Goal: Task Accomplishment & Management: Complete application form

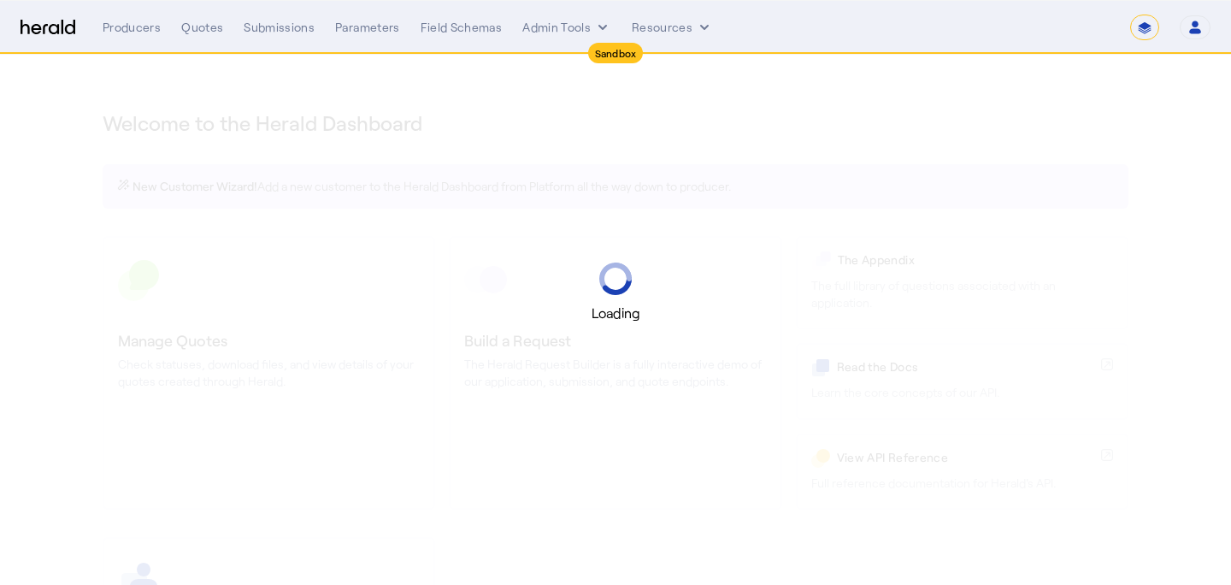
select select "*******"
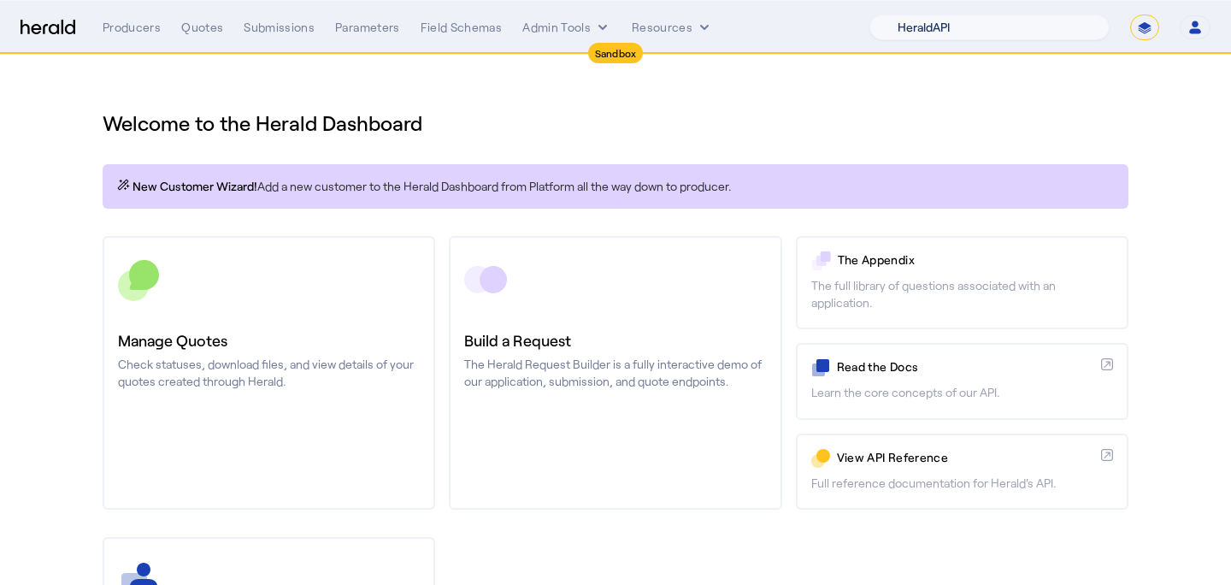
click at [1056, 37] on select "1Fort Acrisure Acturis Affinity Advisors Affinity Risk Agentero AmWins Anzen Ao…" at bounding box center [989, 28] width 240 height 26
select select "pfm_lx2v_founder_shield"
click at [916, 15] on select "1Fort Acrisure Acturis Affinity Advisors Affinity Risk Agentero AmWins Anzen Ao…" at bounding box center [989, 28] width 240 height 26
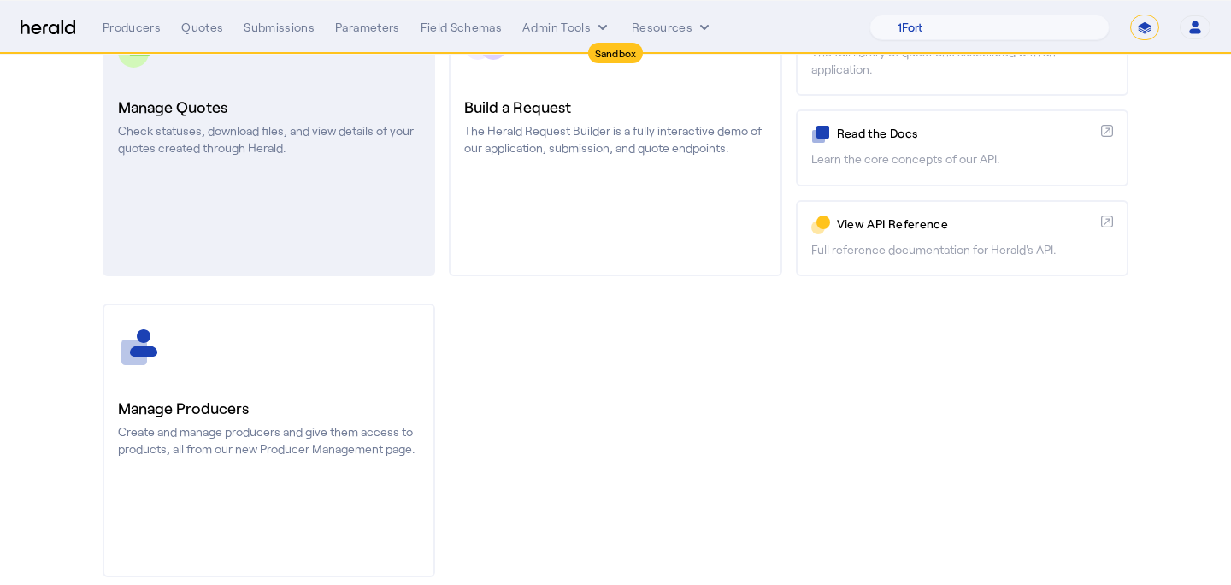
scroll to position [255, 0]
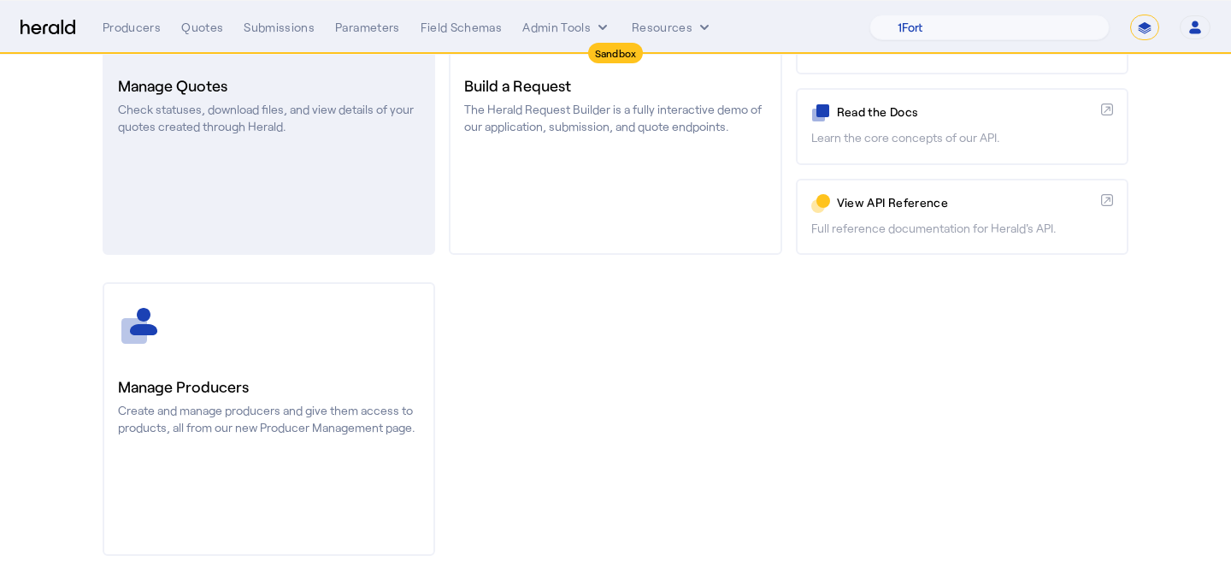
click at [276, 324] on div at bounding box center [269, 325] width 302 height 43
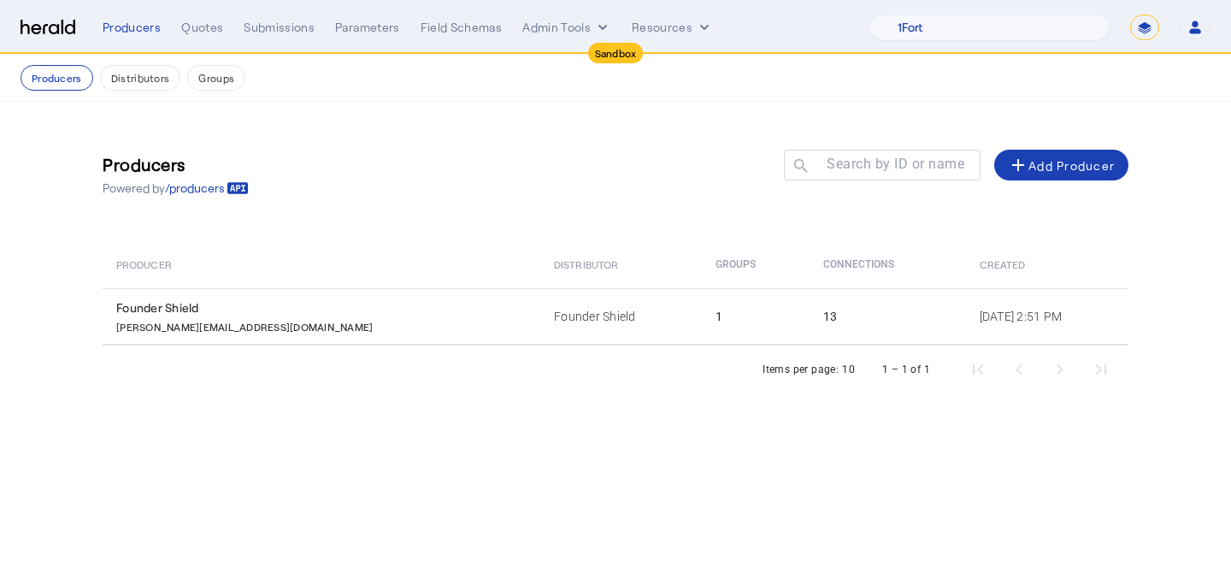
click at [276, 324] on div "[PERSON_NAME][EMAIL_ADDRESS][DOMAIN_NAME]" at bounding box center [324, 324] width 417 height 17
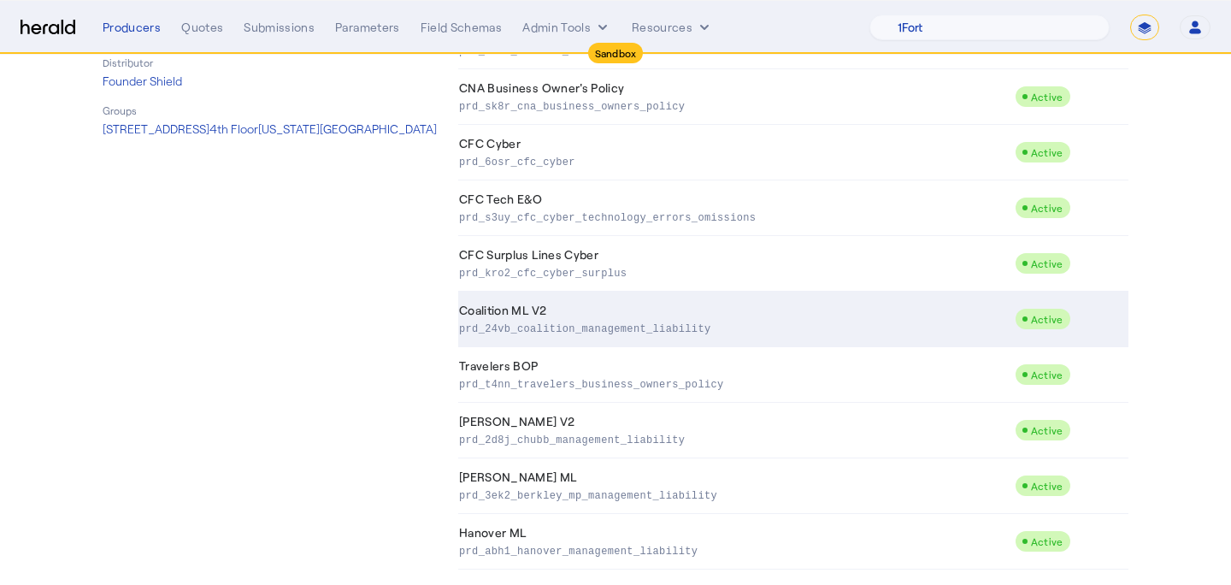
scroll to position [415, 0]
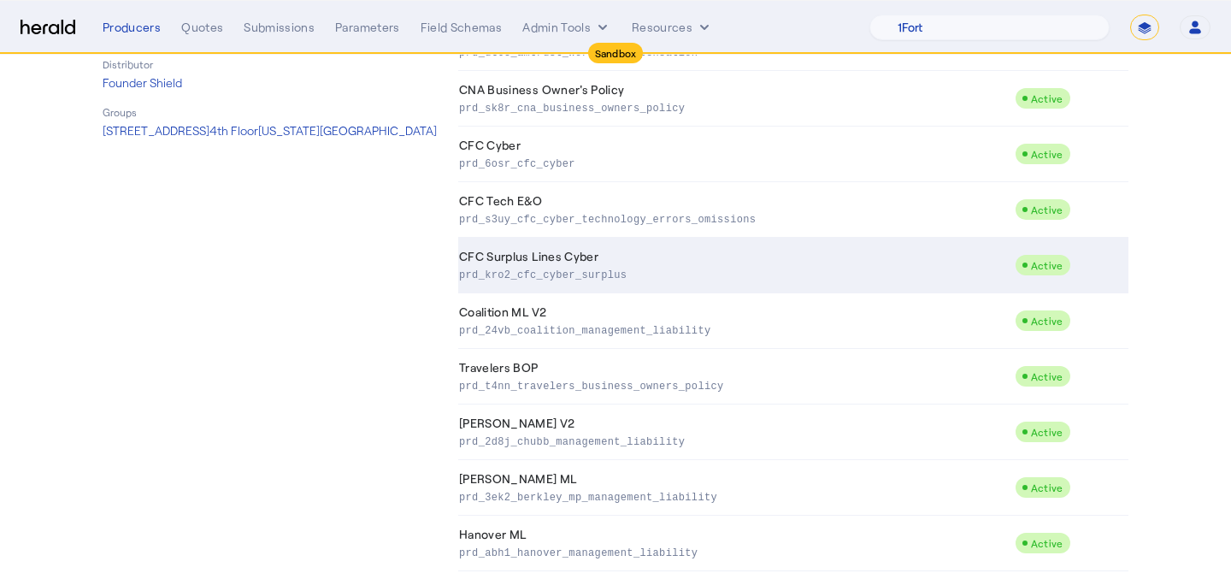
click at [528, 274] on p "prd_kro2_cfc_cyber_surplus" at bounding box center [733, 273] width 549 height 17
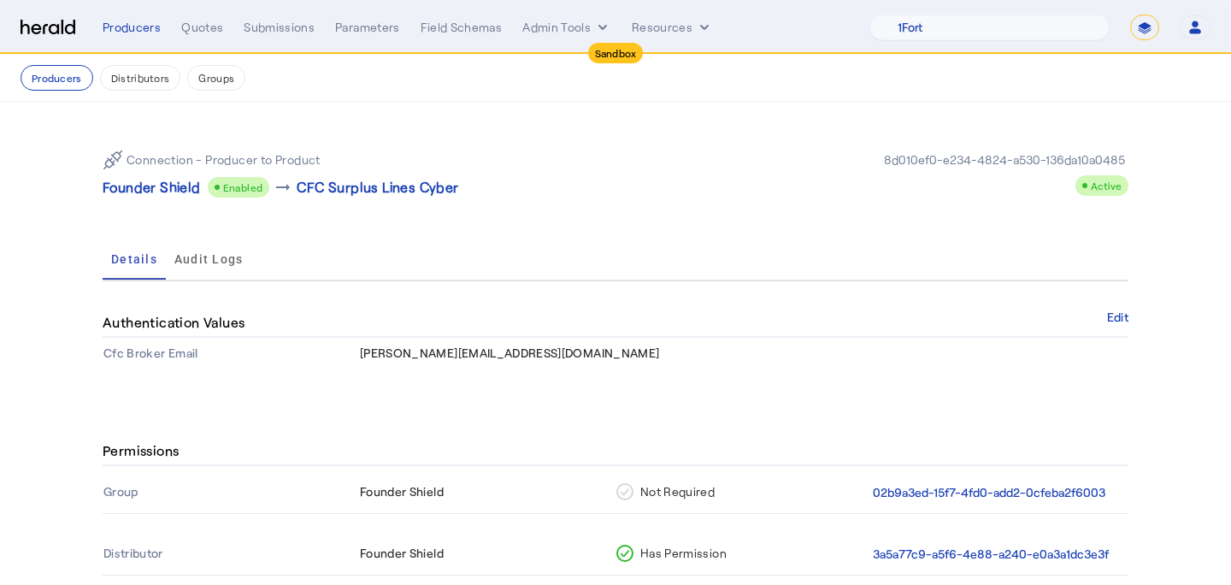
scroll to position [168, 0]
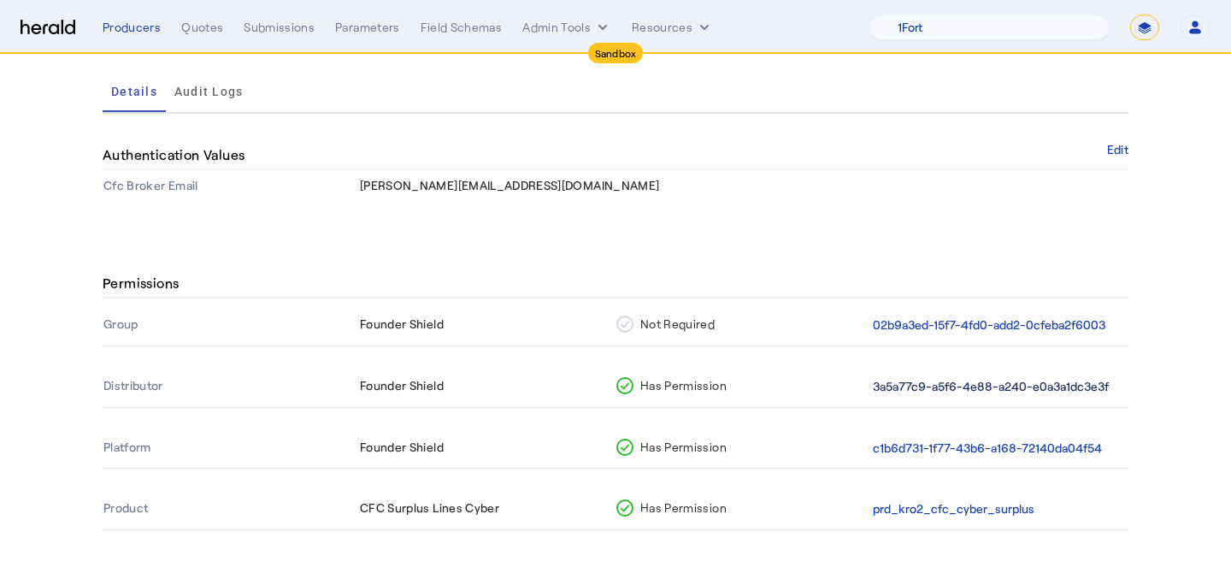
click at [984, 392] on button "3a5a77c9-a5f6-4e88-a240-e0a3a1dc3e3f" at bounding box center [991, 387] width 236 height 20
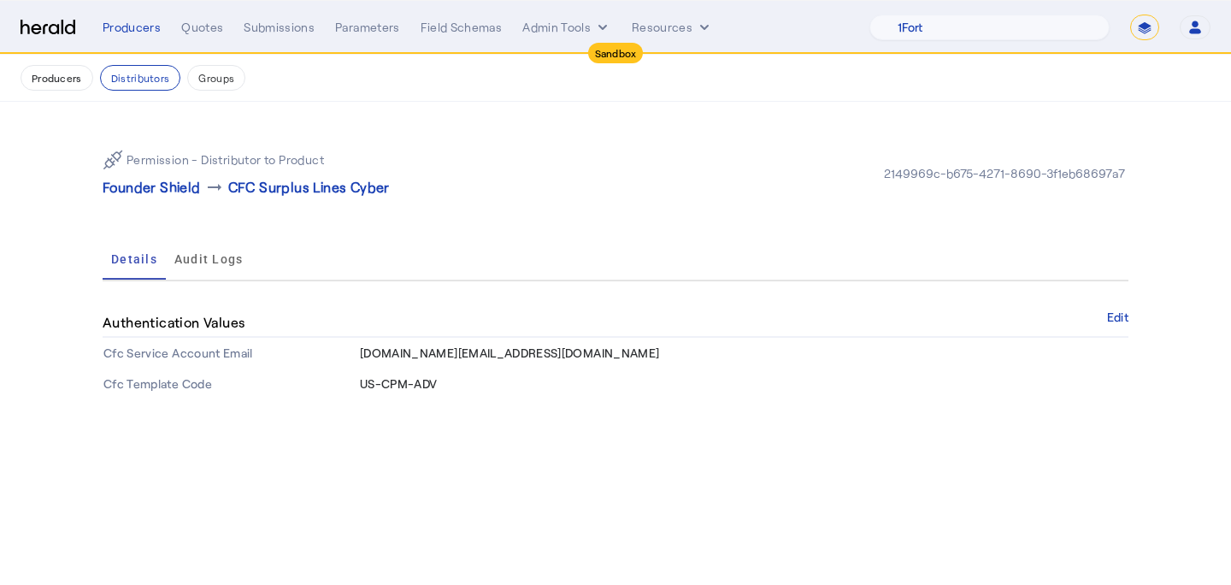
click at [1101, 315] on div "Authentication Values Edit" at bounding box center [616, 323] width 1026 height 29
click at [1112, 315] on button "Edit" at bounding box center [1117, 317] width 21 height 10
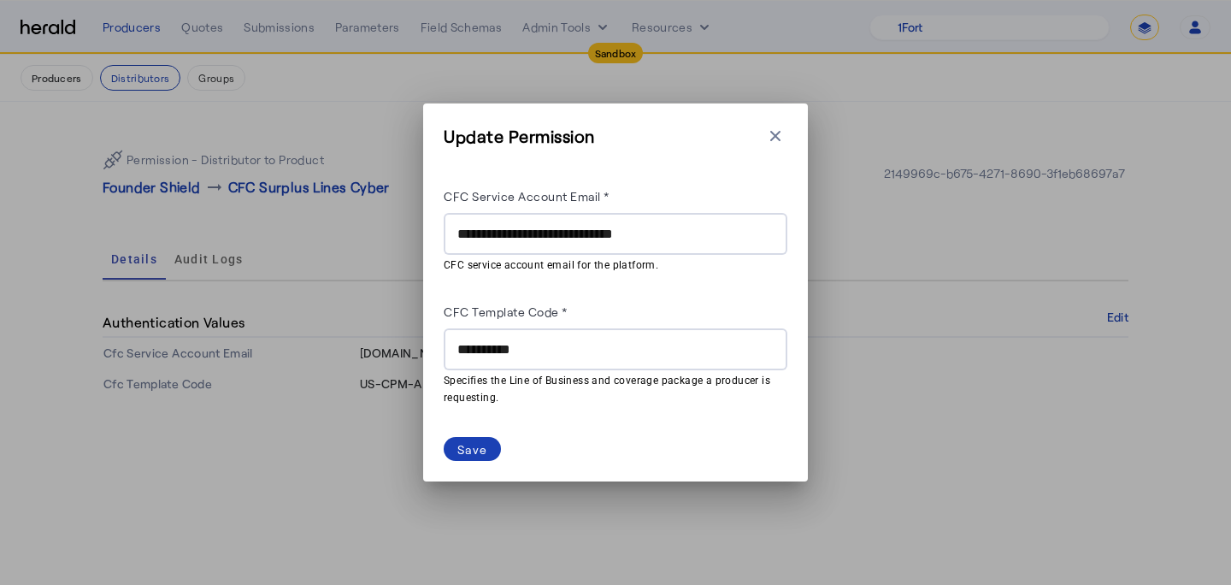
click at [487, 366] on div "**********" at bounding box center [615, 349] width 316 height 42
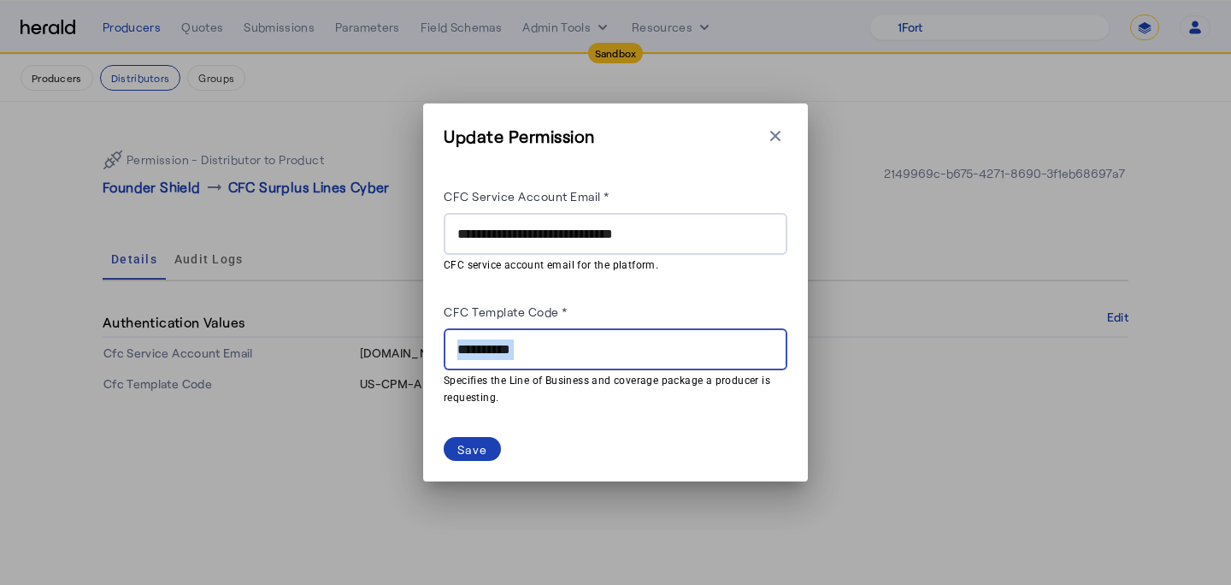
click at [487, 366] on div "**********" at bounding box center [615, 349] width 316 height 42
click at [535, 346] on input "**********" at bounding box center [615, 349] width 316 height 21
paste input "****"
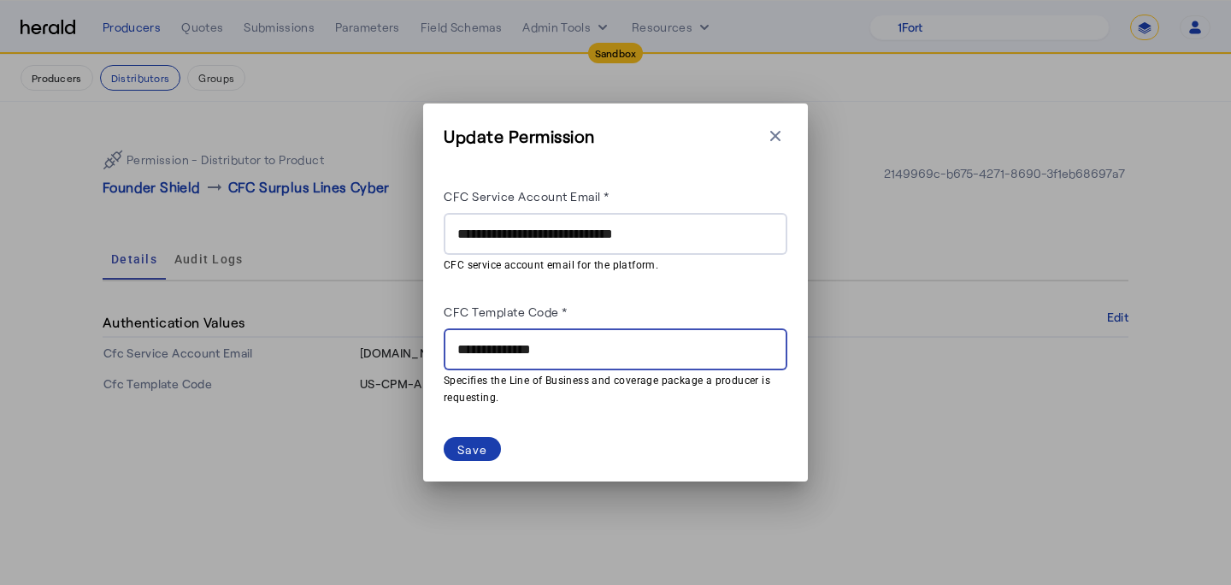
type input "**********"
click at [462, 440] on div "Save" at bounding box center [472, 449] width 30 height 18
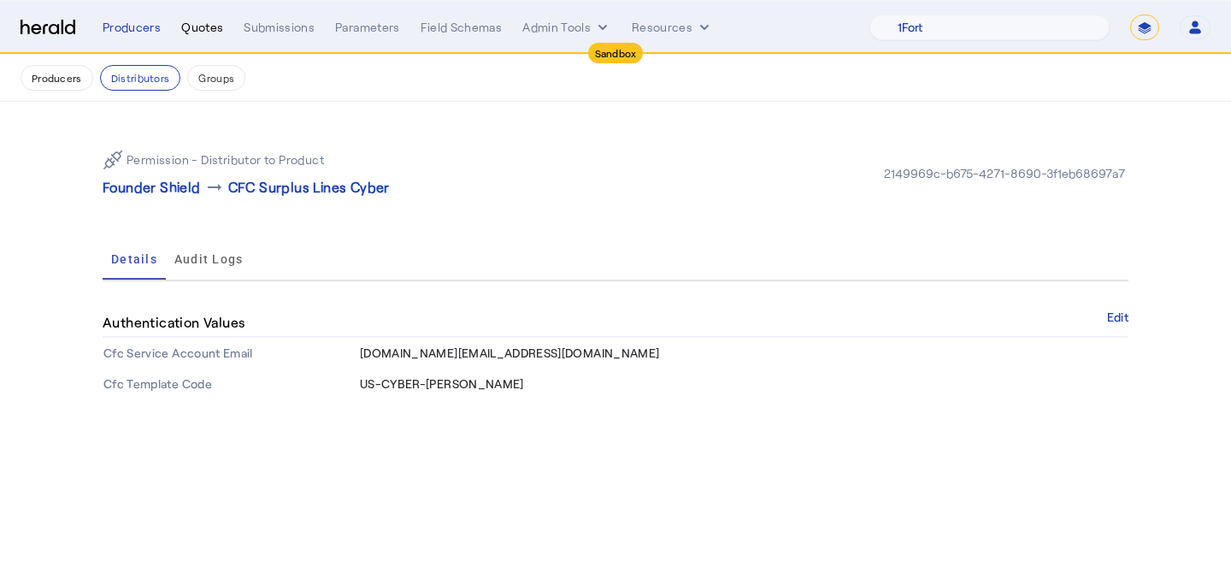
click at [193, 27] on div "Quotes" at bounding box center [202, 27] width 42 height 17
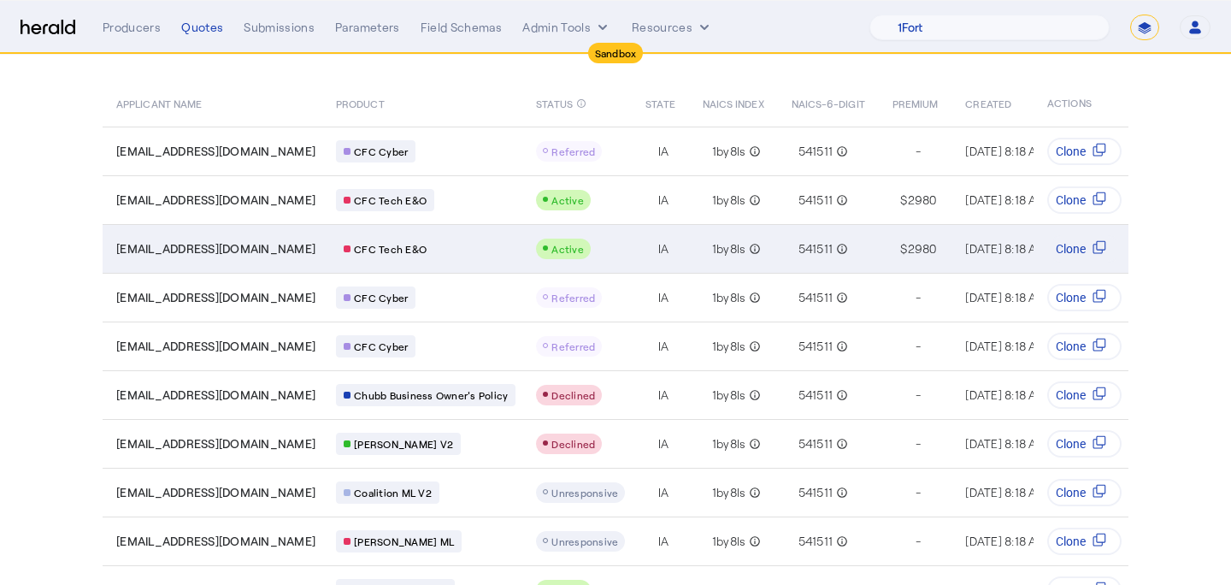
scroll to position [192, 0]
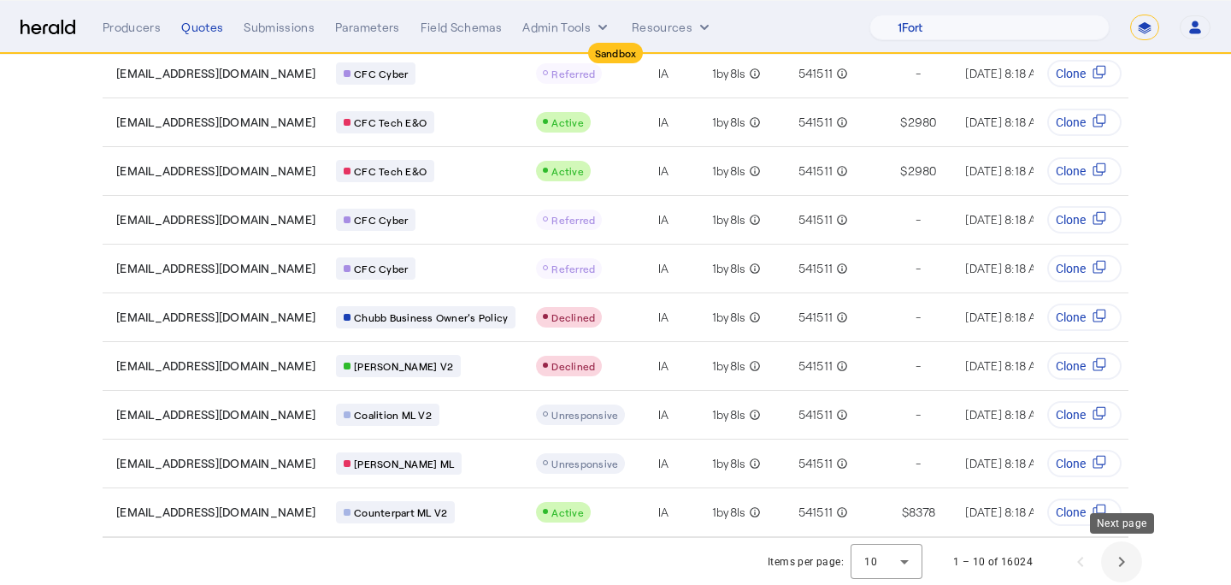
click at [1108, 555] on span "Next page" at bounding box center [1121, 561] width 41 height 41
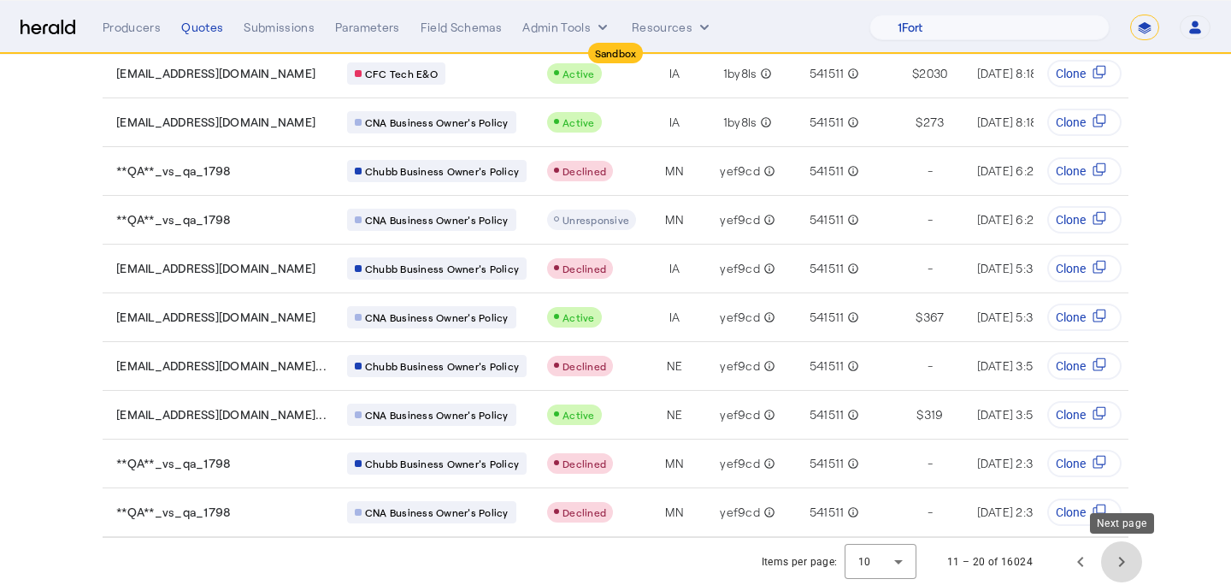
click at [1108, 555] on span "Next page" at bounding box center [1121, 561] width 41 height 41
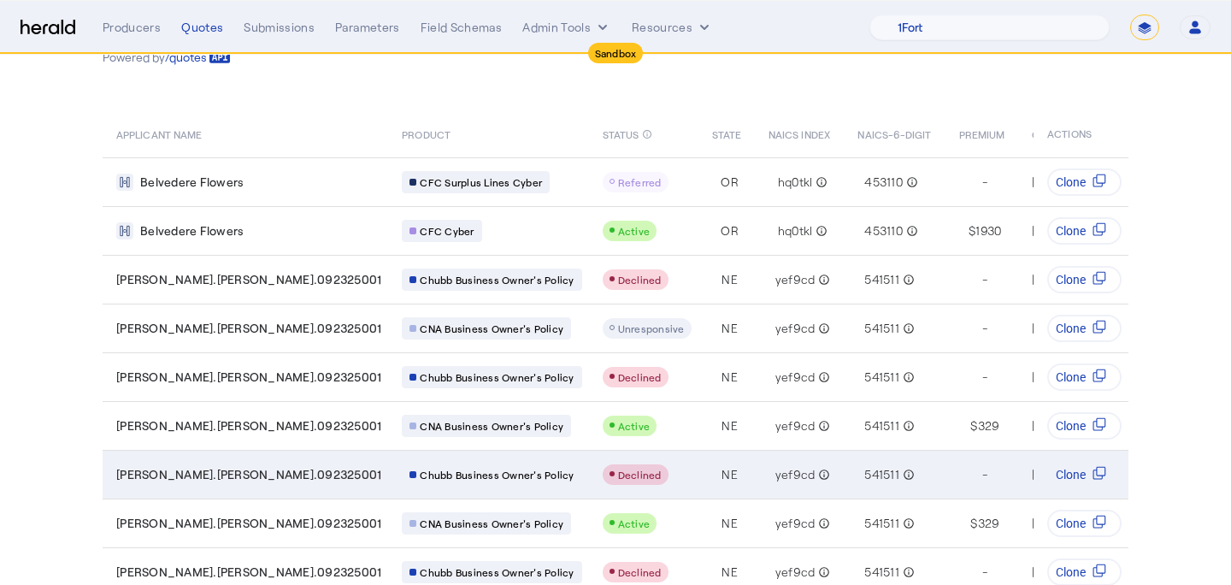
scroll to position [70, 0]
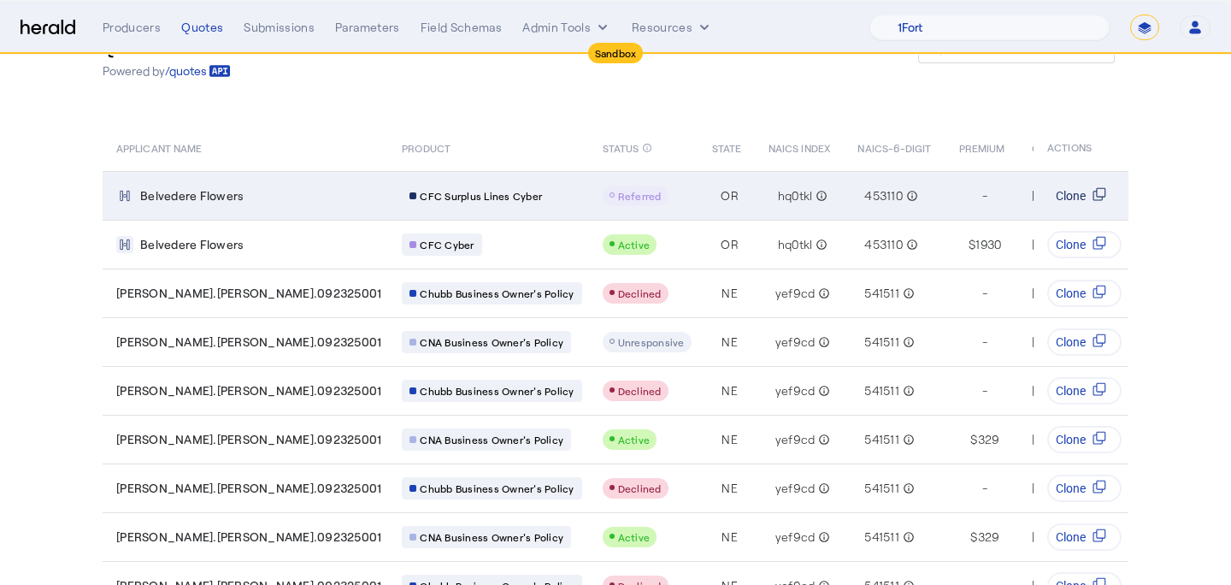
click at [1075, 194] on span "Clone" at bounding box center [1071, 195] width 30 height 17
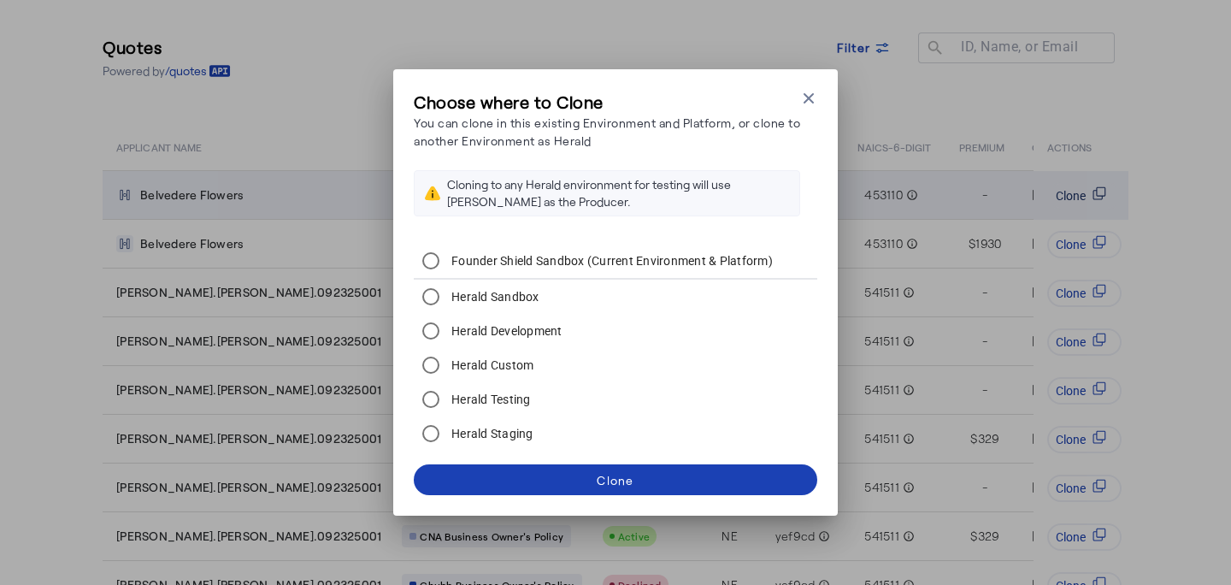
scroll to position [0, 0]
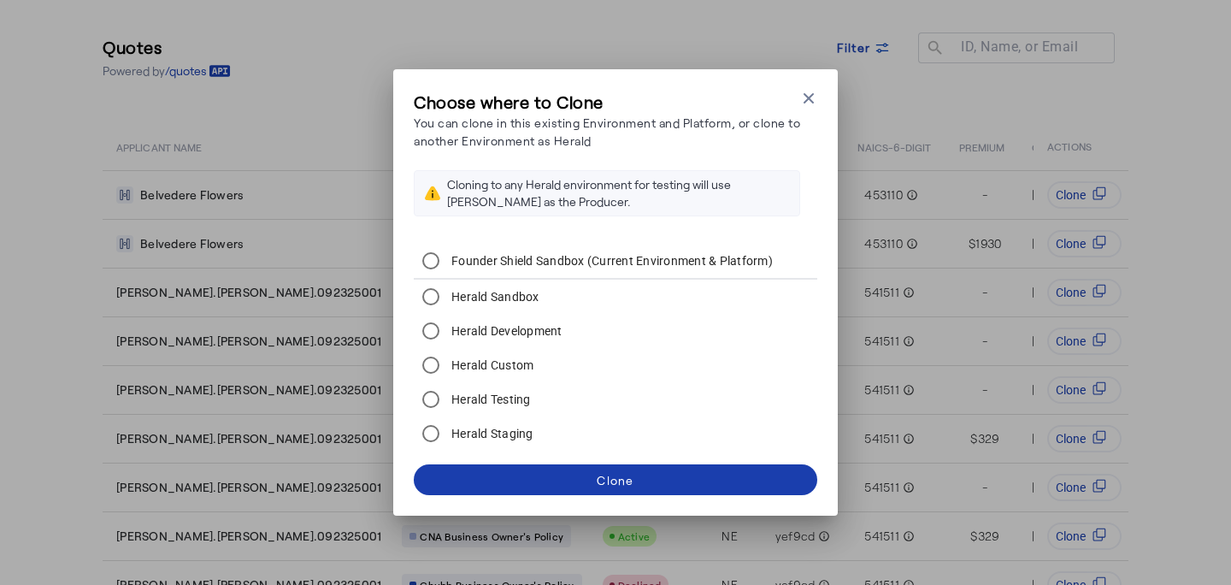
click at [674, 479] on span at bounding box center [615, 479] width 403 height 41
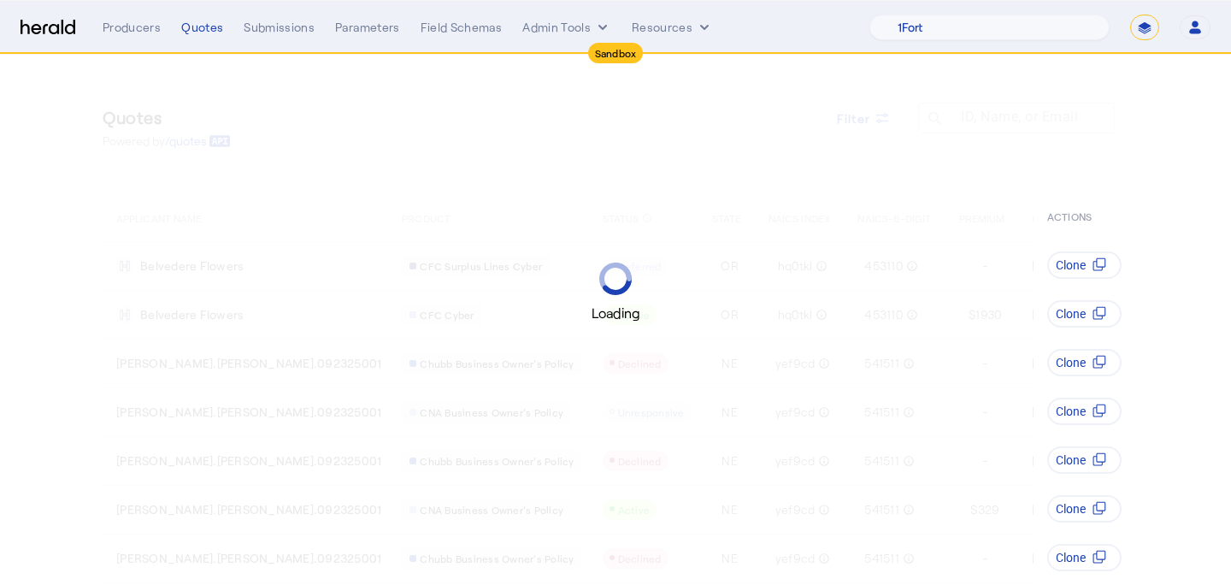
scroll to position [70, 0]
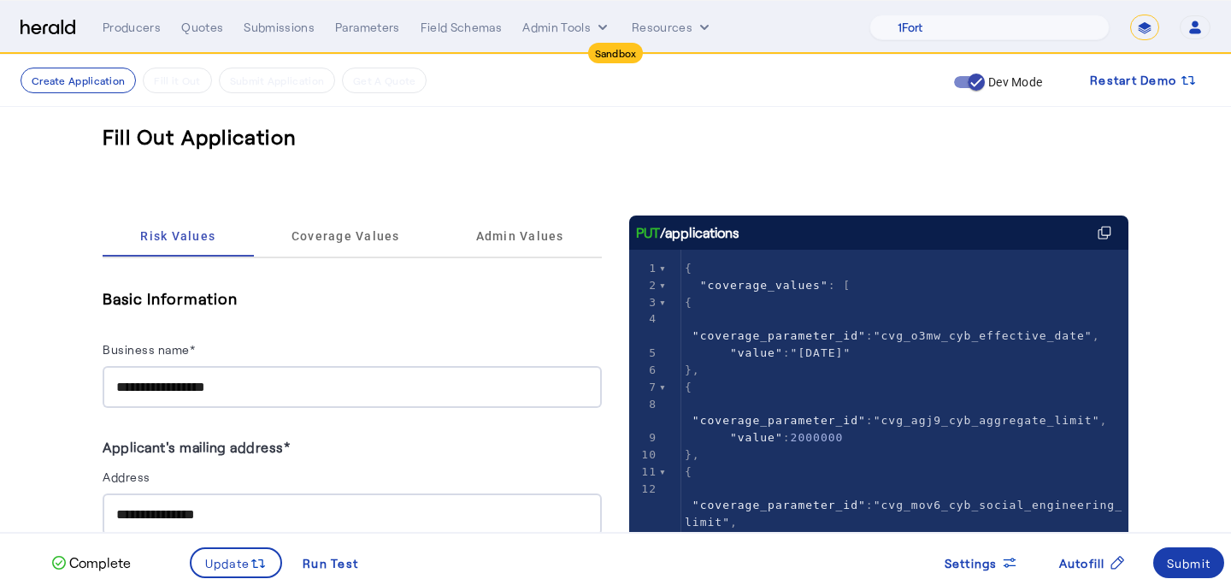
click at [1187, 559] on div "Submit" at bounding box center [1189, 563] width 44 height 18
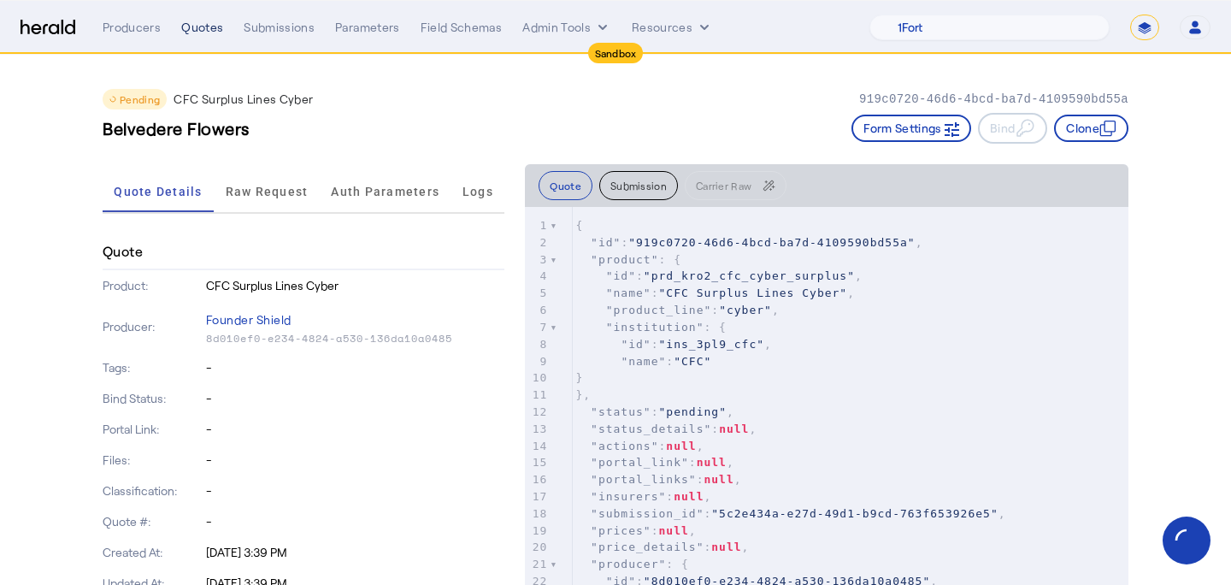
click at [193, 24] on div "Quotes" at bounding box center [202, 27] width 42 height 17
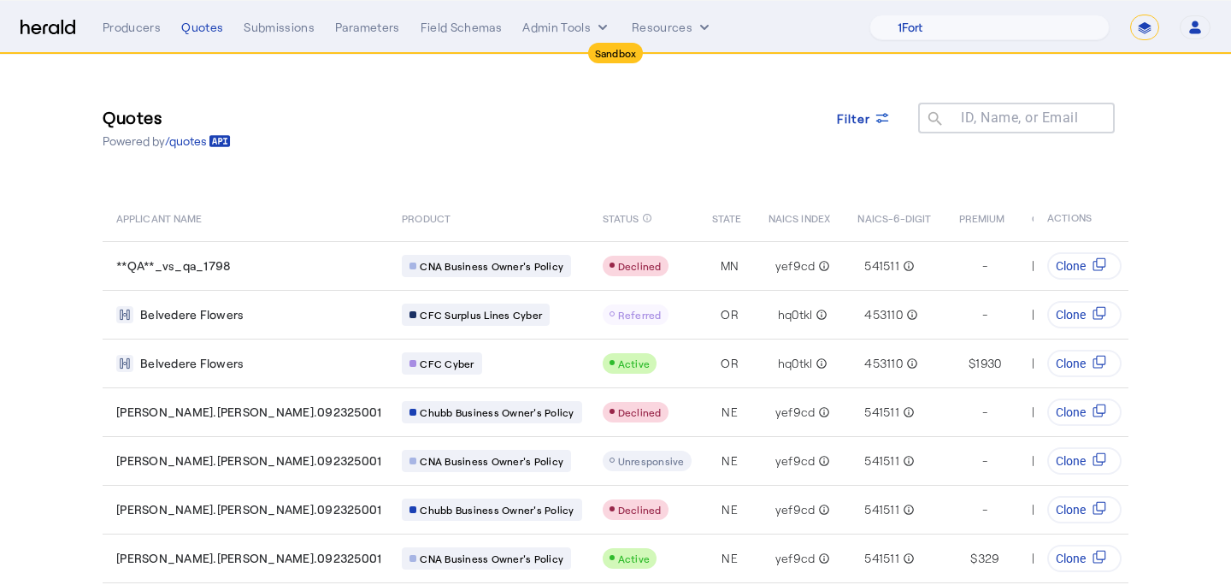
click at [214, 15] on div "Producers Quotes Submissions Parameters Field Schemas Admin Tools Resources 1Fo…" at bounding box center [657, 28] width 1108 height 26
click at [214, 31] on div "Quotes" at bounding box center [202, 27] width 42 height 17
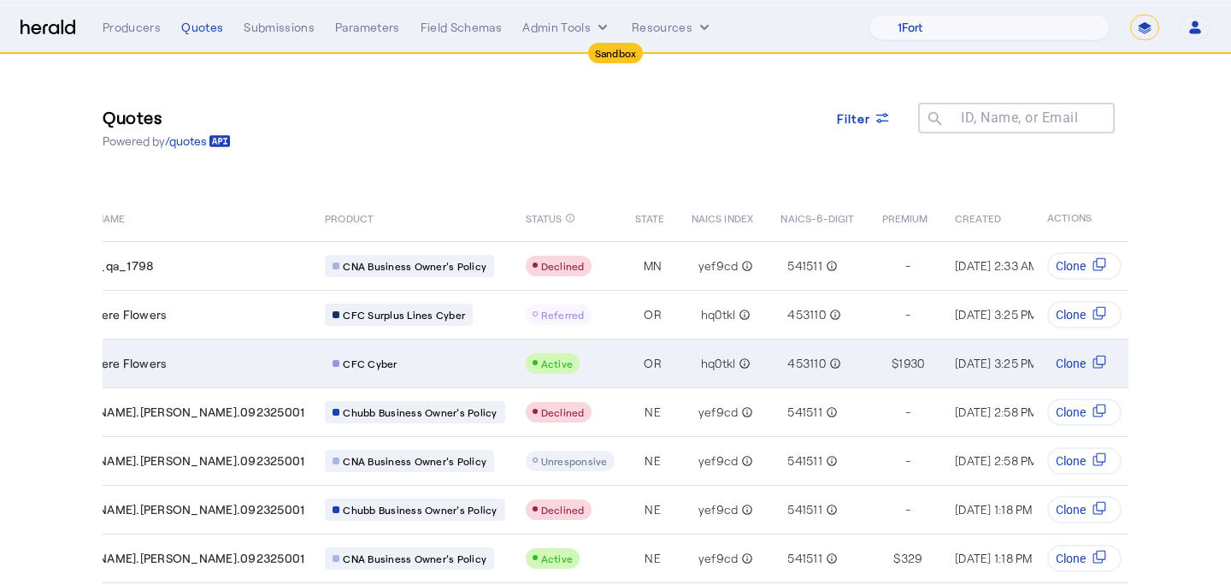
scroll to position [0, 74]
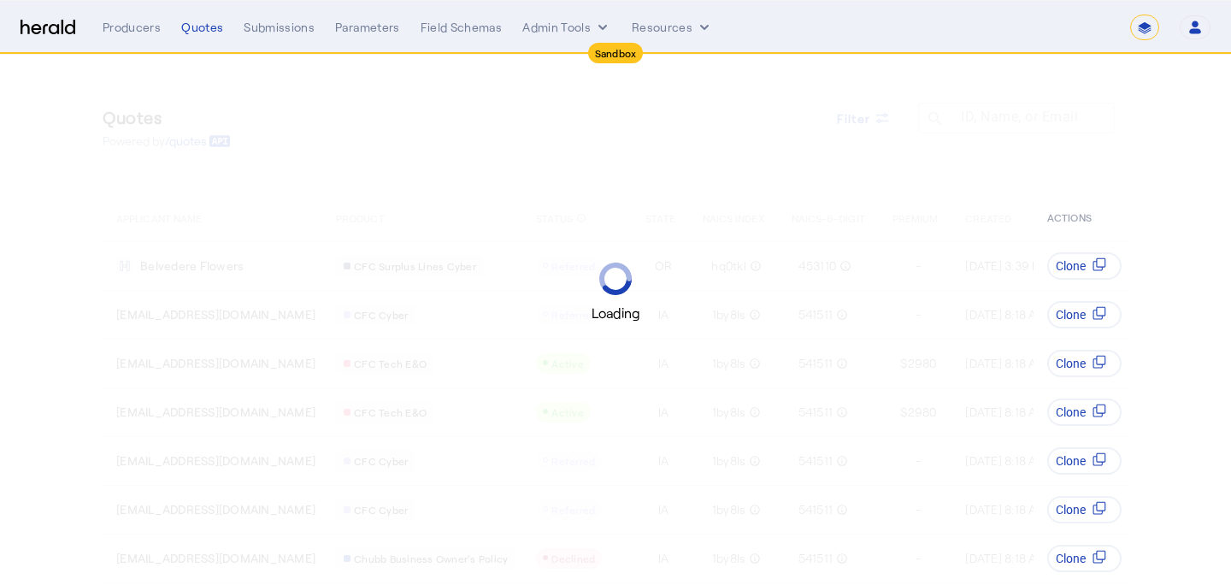
select select "*******"
select select "pfm_lx2v_founder_shield"
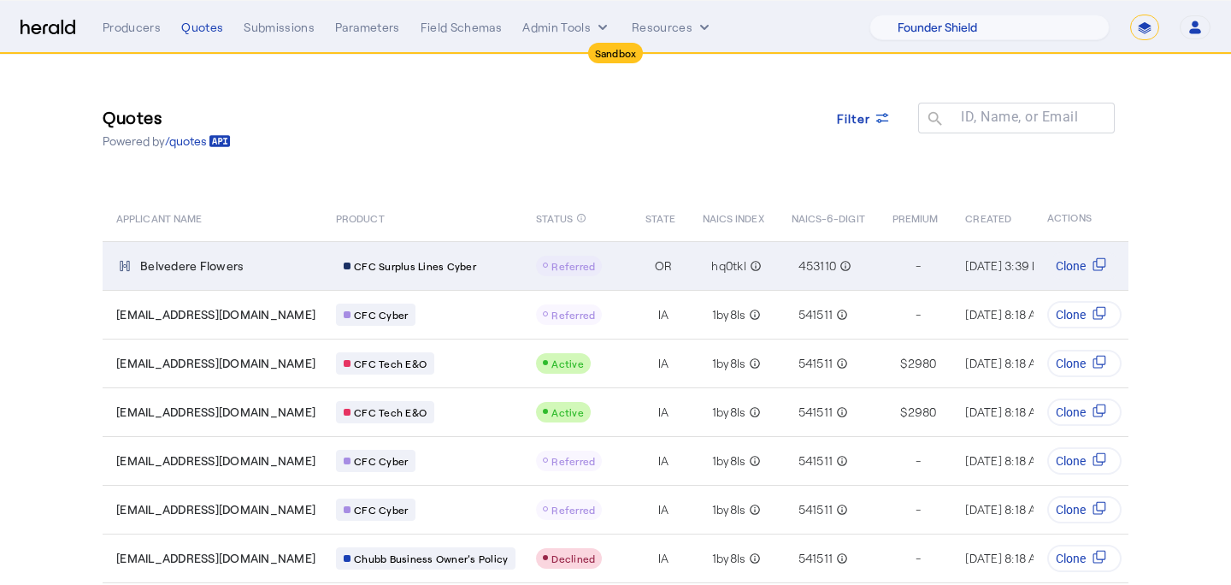
click at [468, 264] on div "CFC Surplus Lines Cyber" at bounding box center [426, 266] width 180 height 22
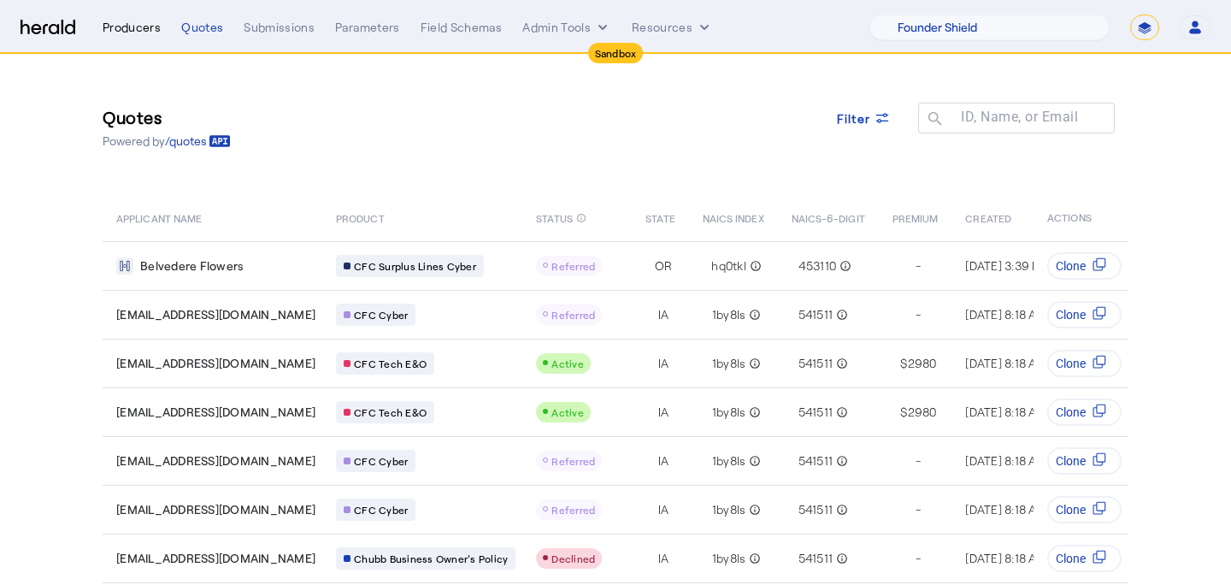
click at [127, 21] on div "Producers" at bounding box center [132, 27] width 58 height 17
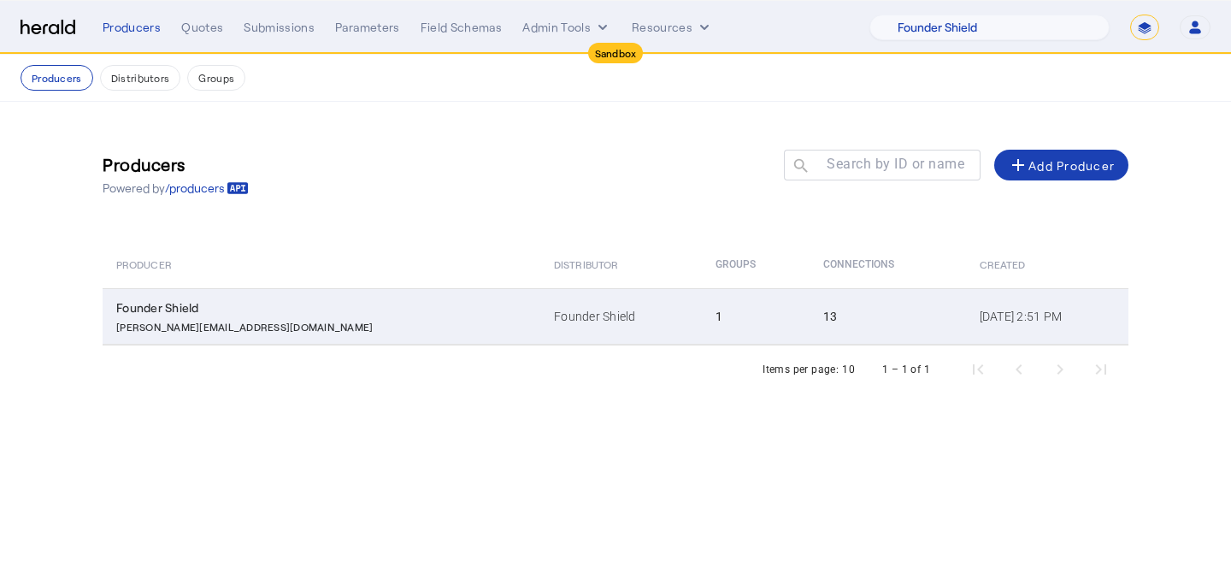
click at [309, 310] on div "Founder Shield" at bounding box center [324, 307] width 417 height 17
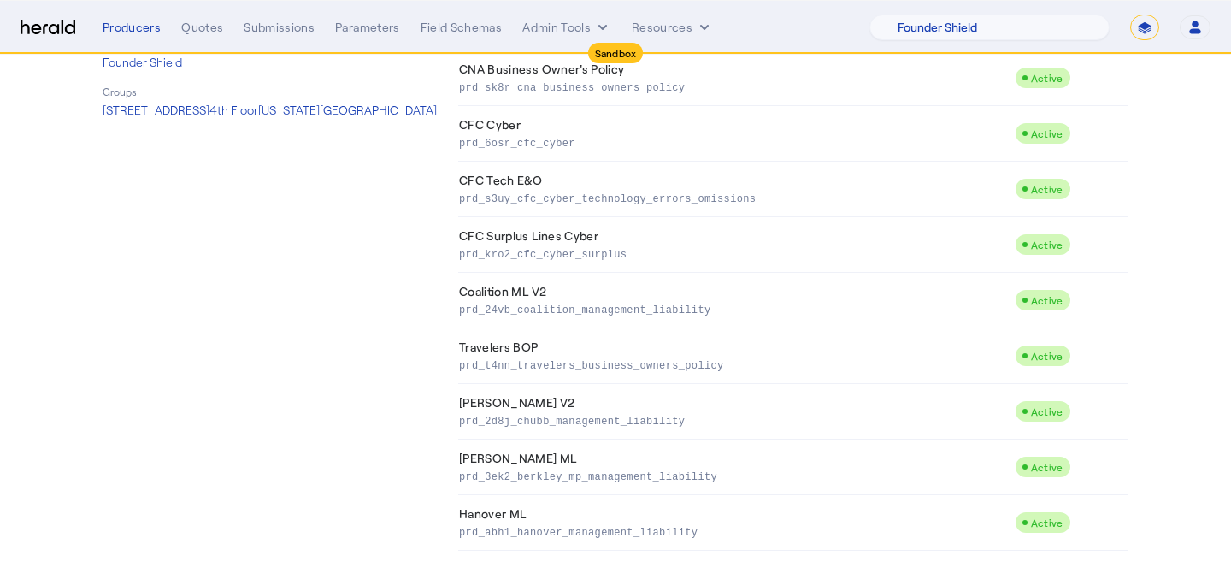
scroll to position [409, 0]
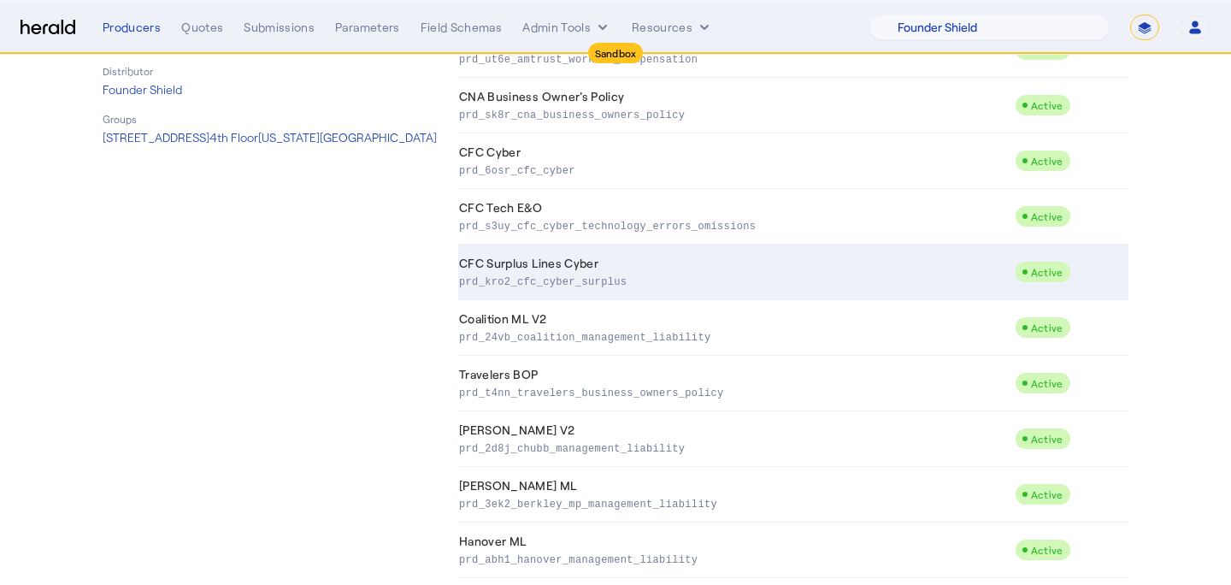
click at [692, 286] on p "prd_kro2_cfc_cyber_surplus" at bounding box center [733, 280] width 549 height 17
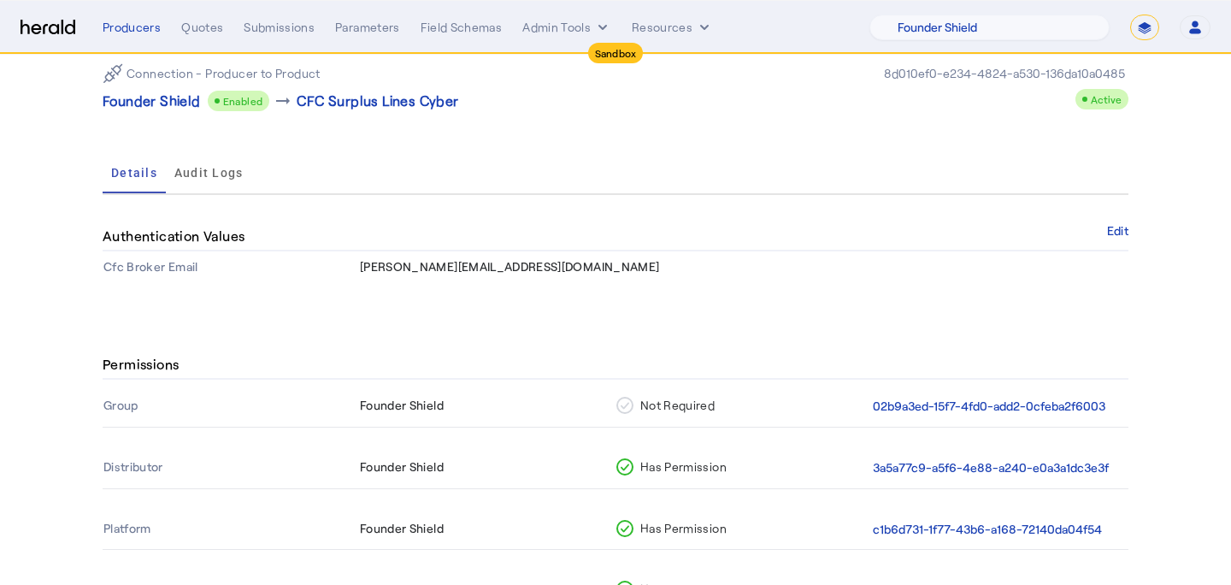
scroll to position [89, 0]
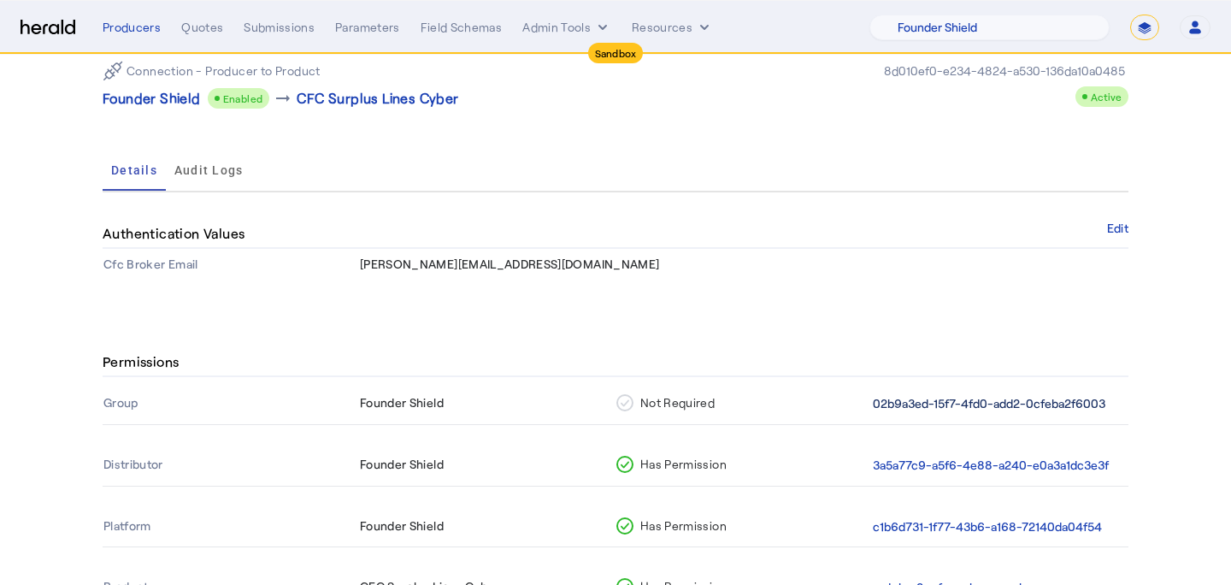
click at [909, 409] on button "02b9a3ed-15f7-4fd0-add2-0cfeba2f6003" at bounding box center [989, 404] width 233 height 20
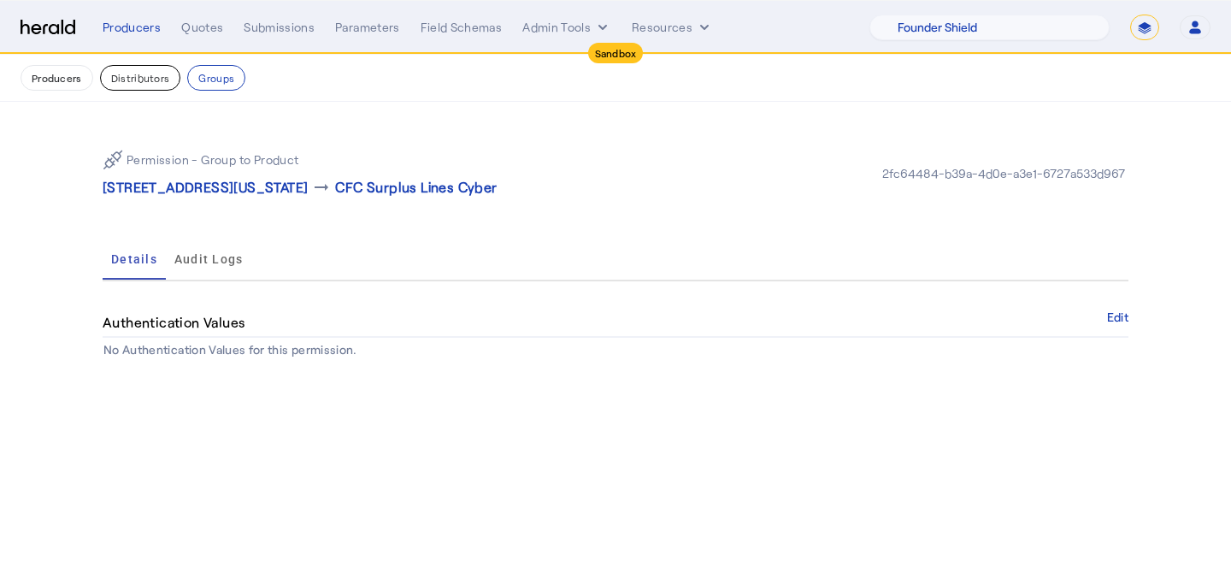
click at [151, 80] on button "Distributors" at bounding box center [140, 78] width 81 height 26
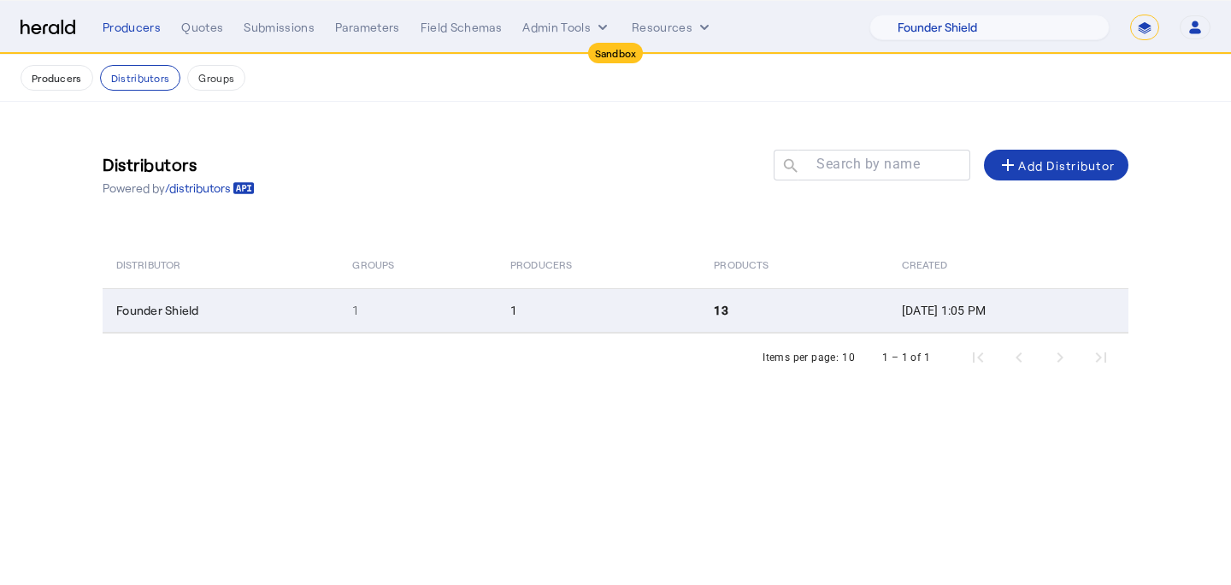
click at [362, 312] on td "1" at bounding box center [418, 310] width 158 height 44
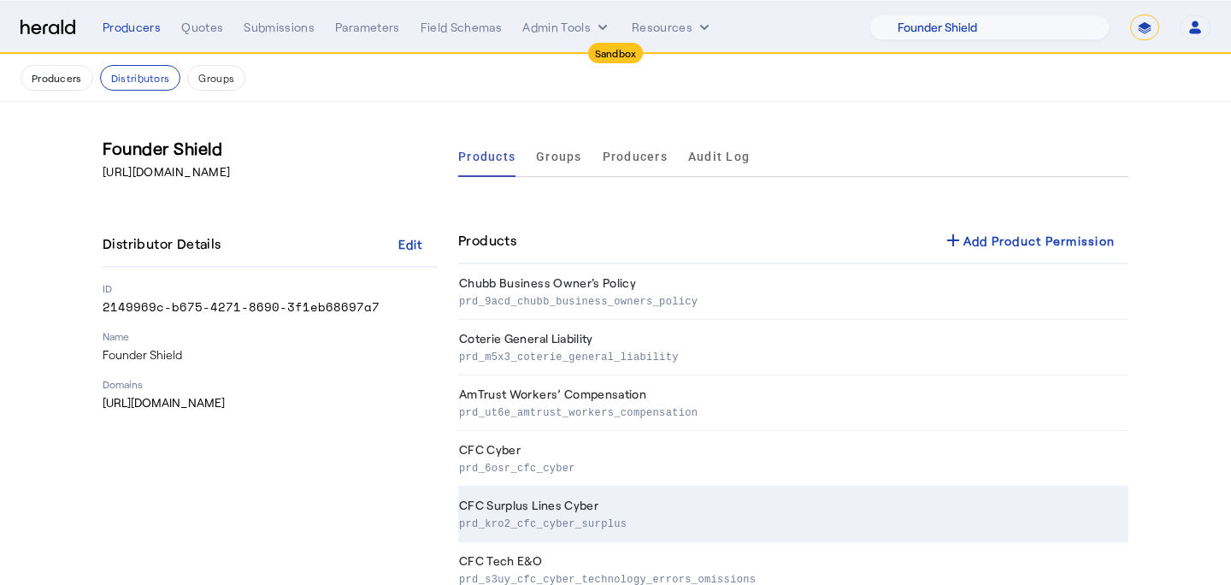
click at [624, 488] on td "CFC Surplus Lines Cyber prd_kro2_cfc_cyber_surplus" at bounding box center [793, 514] width 670 height 56
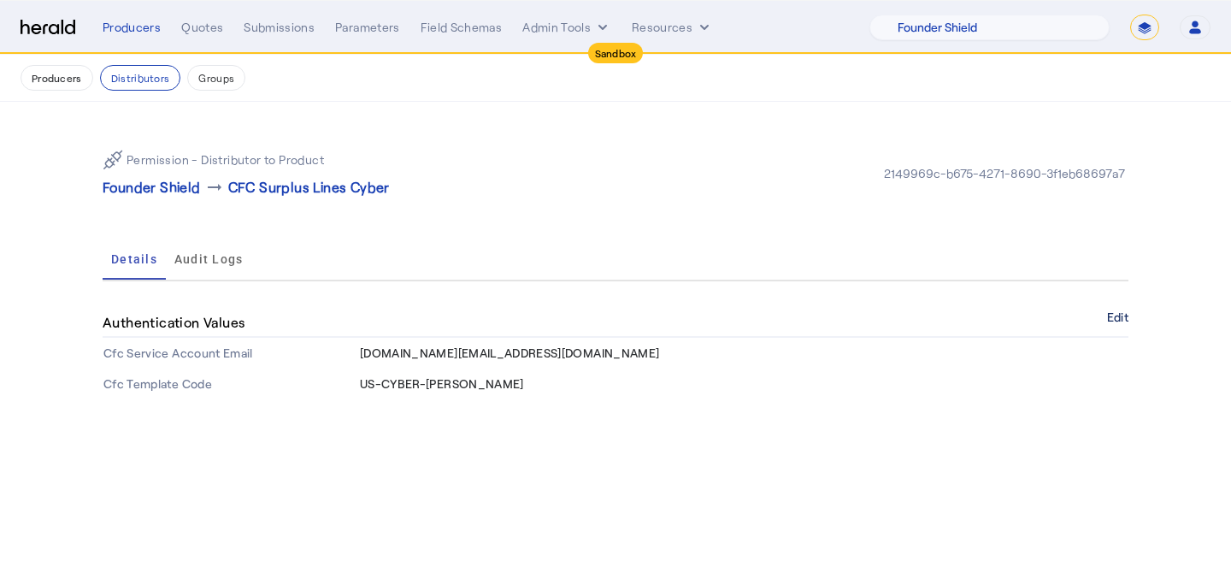
click at [1116, 313] on button "Edit" at bounding box center [1117, 317] width 21 height 10
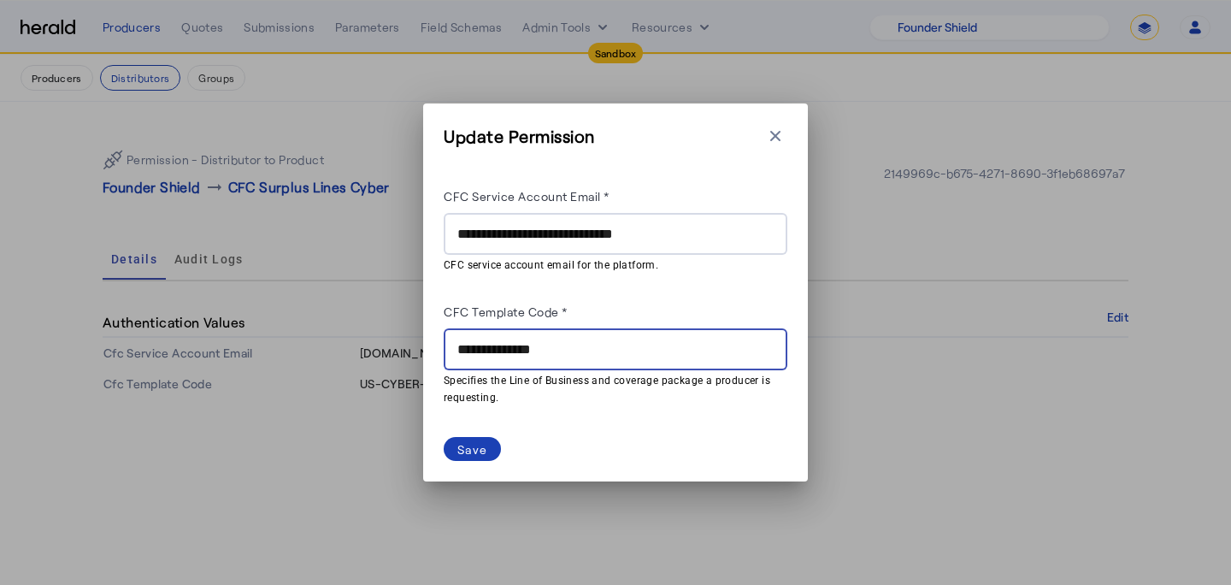
click at [546, 356] on input "**********" at bounding box center [615, 349] width 316 height 21
paste input "*****"
type input "**********"
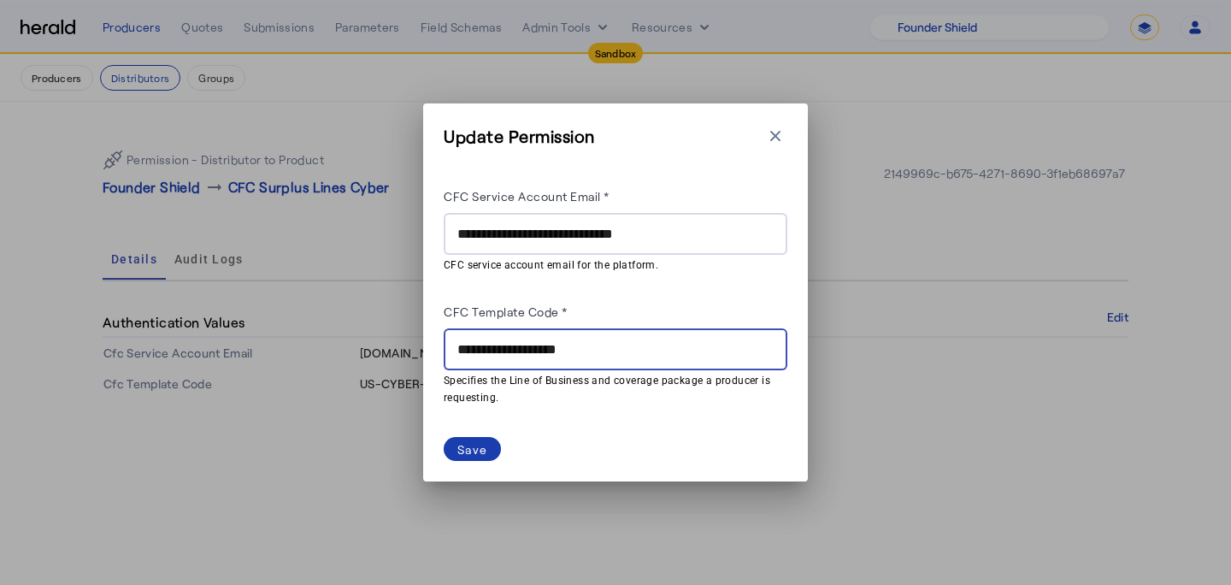
click at [476, 440] on div "Save" at bounding box center [472, 449] width 30 height 18
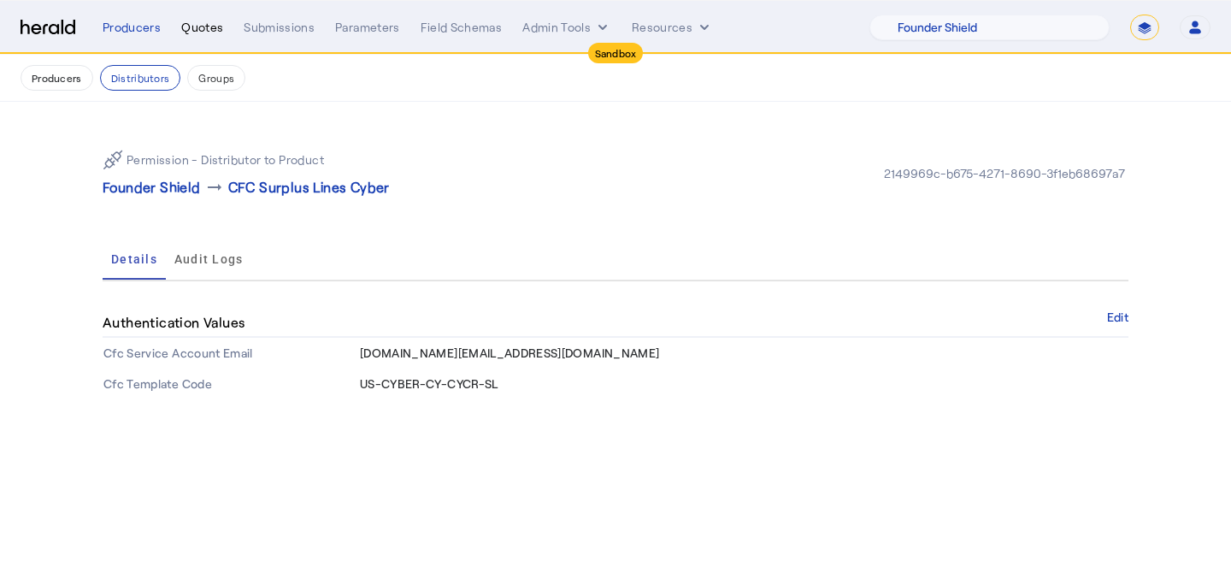
click at [203, 21] on div "Quotes" at bounding box center [202, 27] width 42 height 17
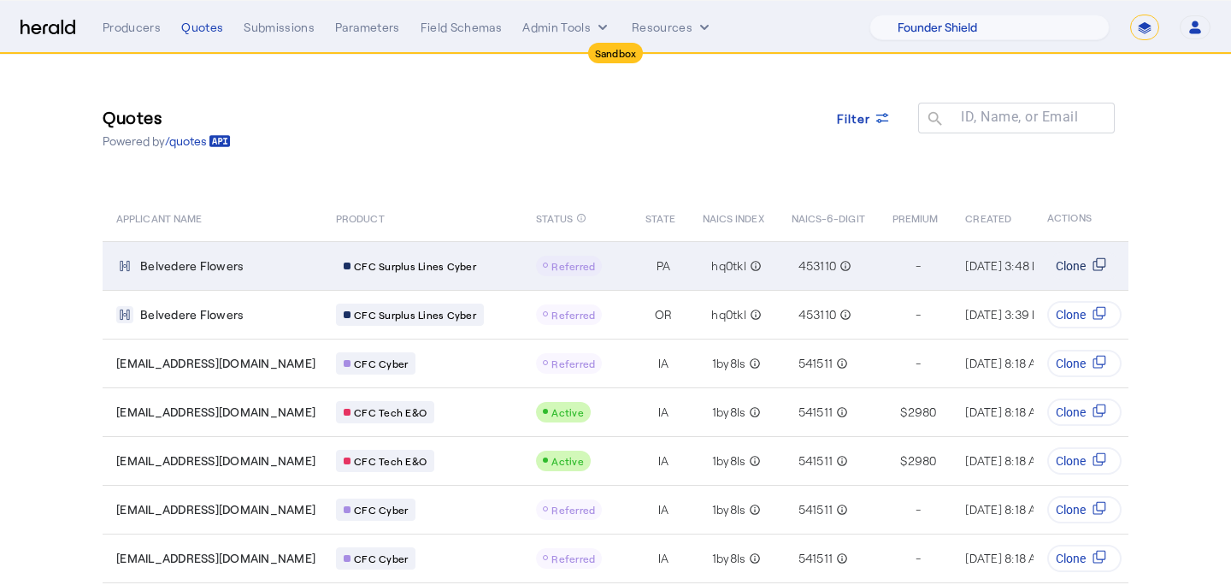
click at [1084, 272] on span "Clone" at bounding box center [1071, 265] width 30 height 17
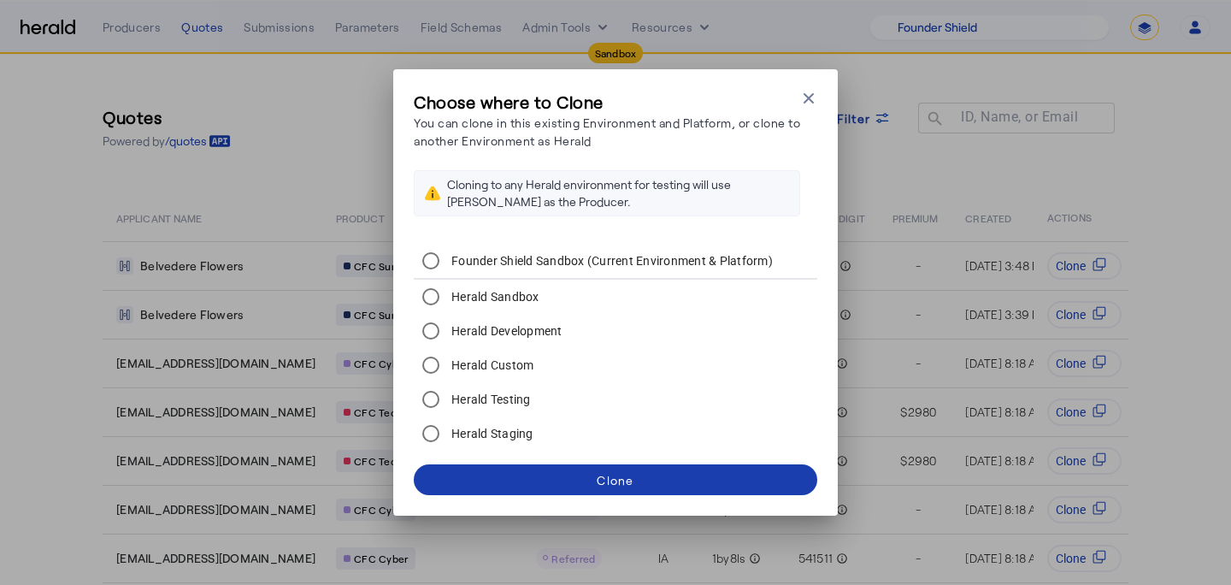
click at [588, 474] on span at bounding box center [615, 479] width 403 height 41
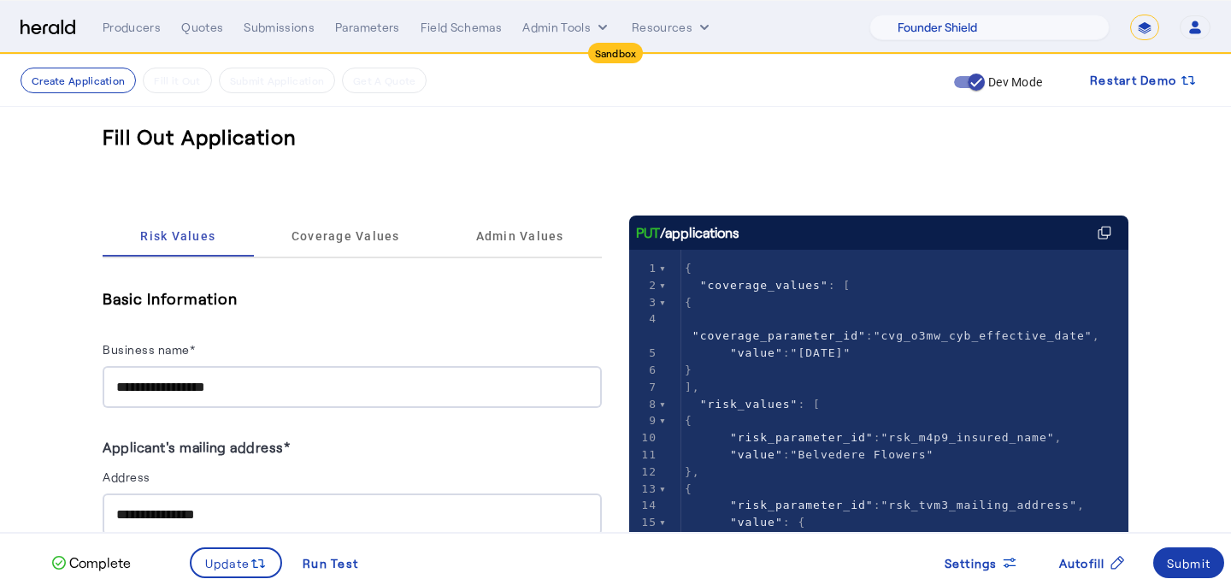
click at [1179, 568] on div "Submit" at bounding box center [1189, 563] width 44 height 18
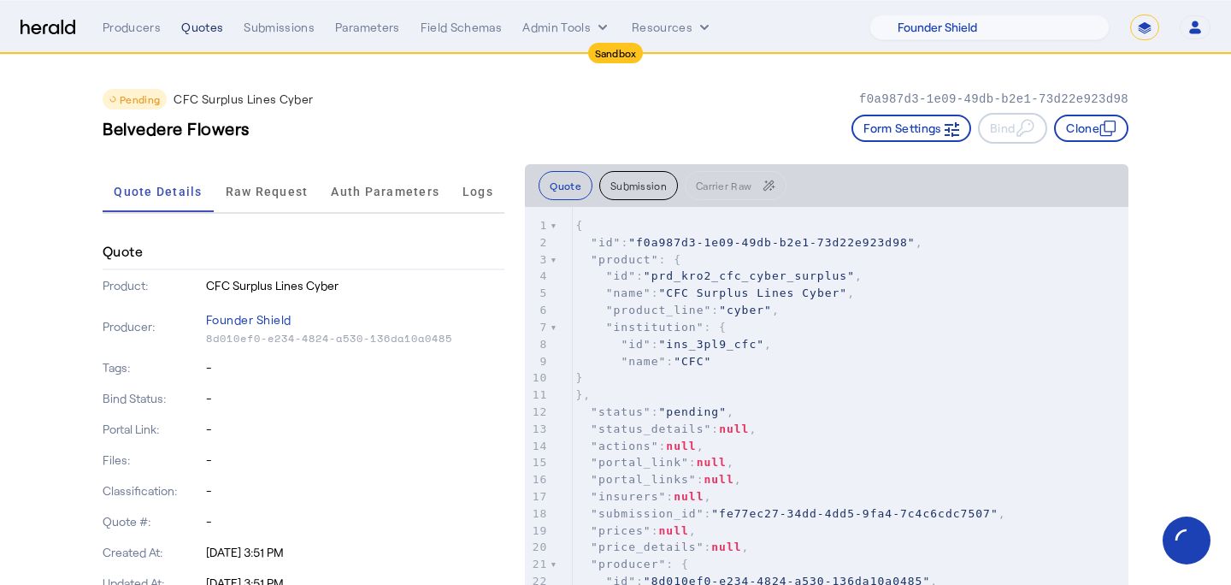
click at [197, 21] on div "Quotes" at bounding box center [202, 27] width 42 height 17
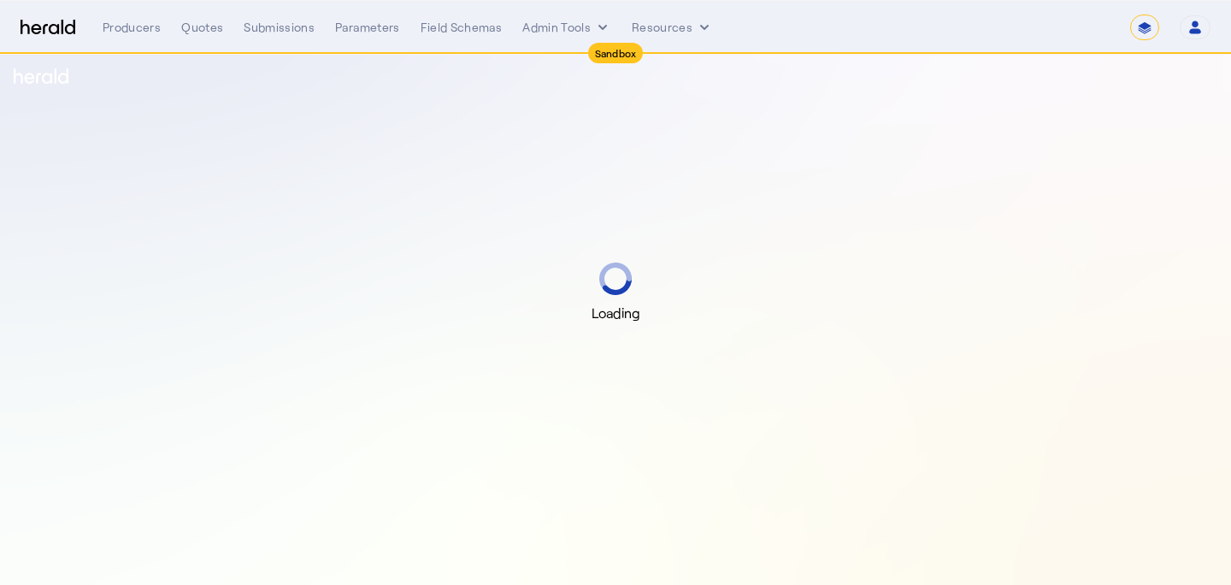
select select "*******"
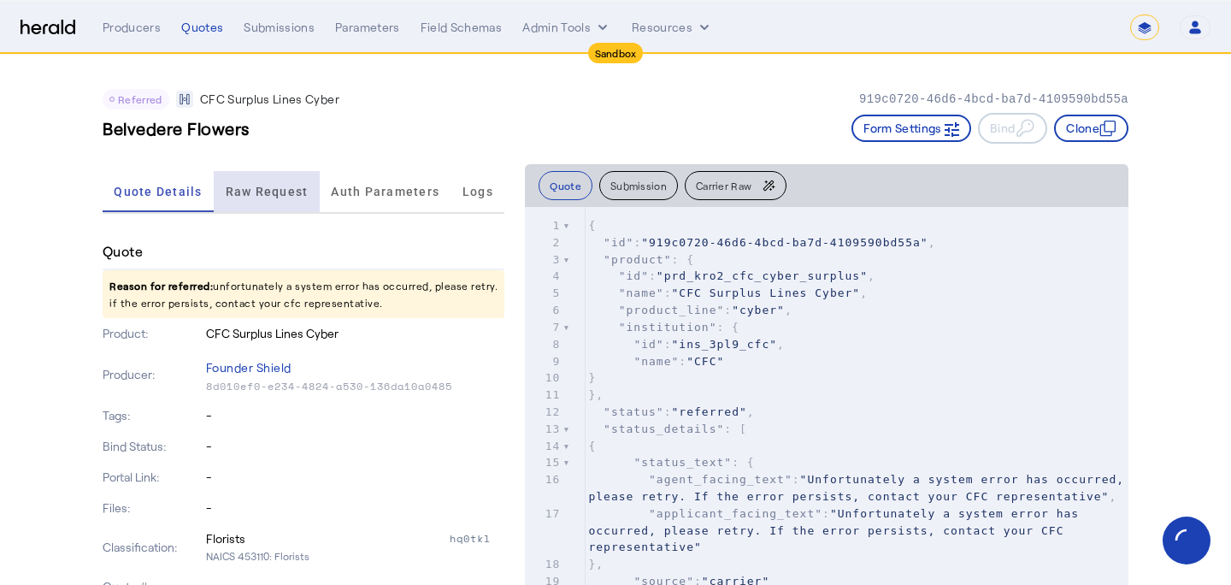
click at [240, 207] on span "Raw Request" at bounding box center [267, 191] width 83 height 41
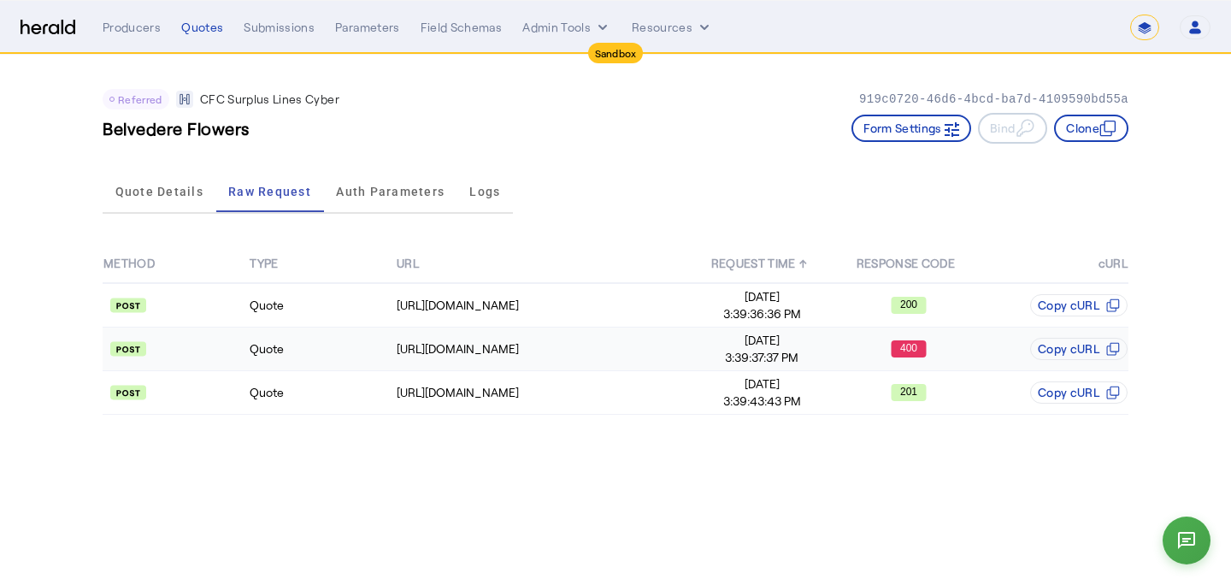
click at [839, 334] on td "400" at bounding box center [908, 349] width 146 height 44
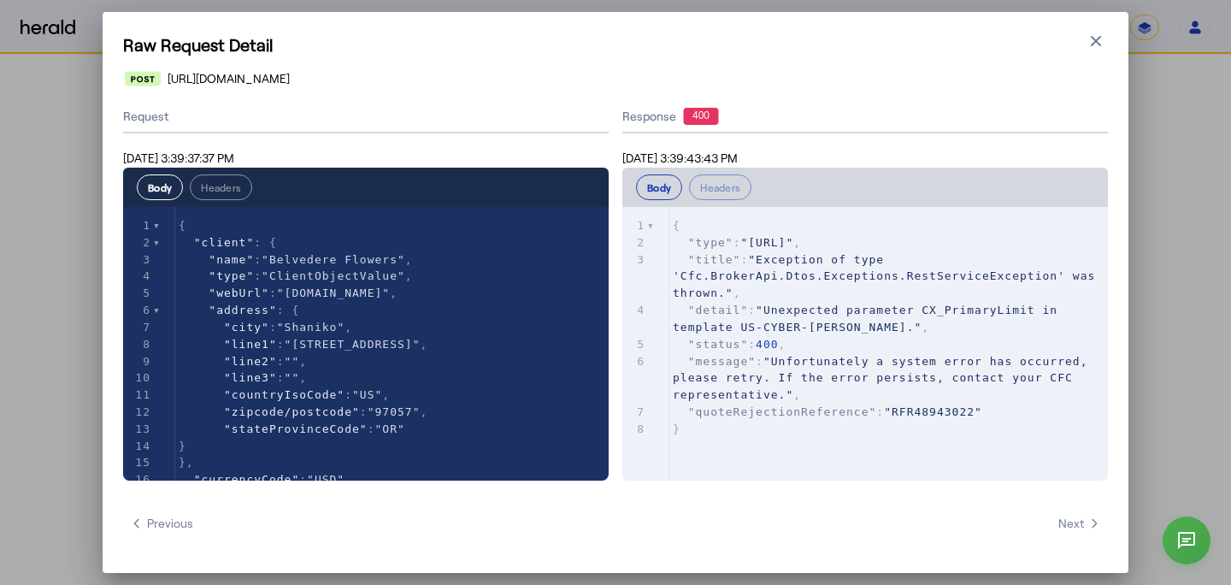
click at [1098, 54] on h1 "Raw Request Detail" at bounding box center [615, 44] width 985 height 24
click at [1077, 32] on h1 "Raw Request Detail" at bounding box center [615, 44] width 985 height 24
click at [1093, 38] on icon "button" at bounding box center [1096, 41] width 10 height 10
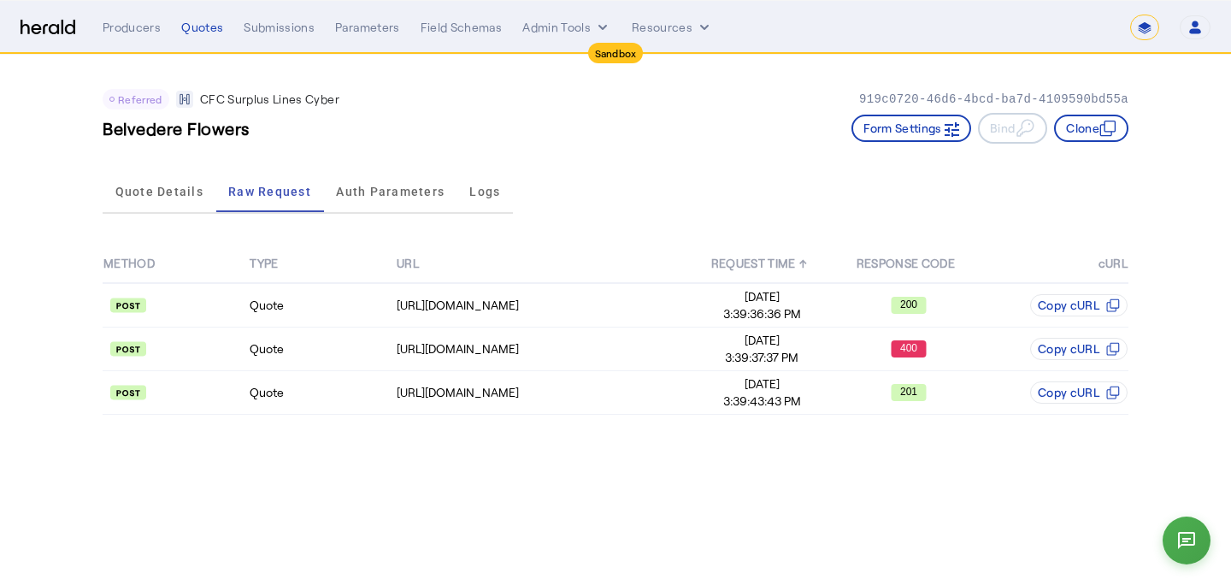
click at [198, 37] on div "**********" at bounding box center [657, 28] width 1108 height 26
click at [666, 31] on button "Resources" at bounding box center [672, 27] width 81 height 17
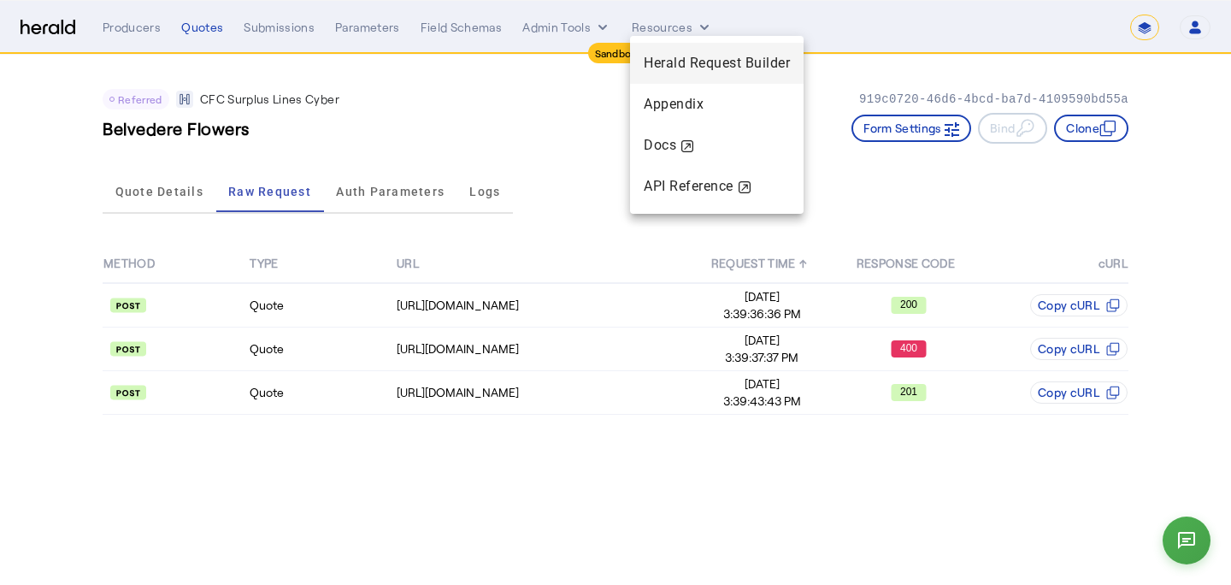
click at [671, 55] on span "Herald Request Builder" at bounding box center [717, 63] width 146 height 16
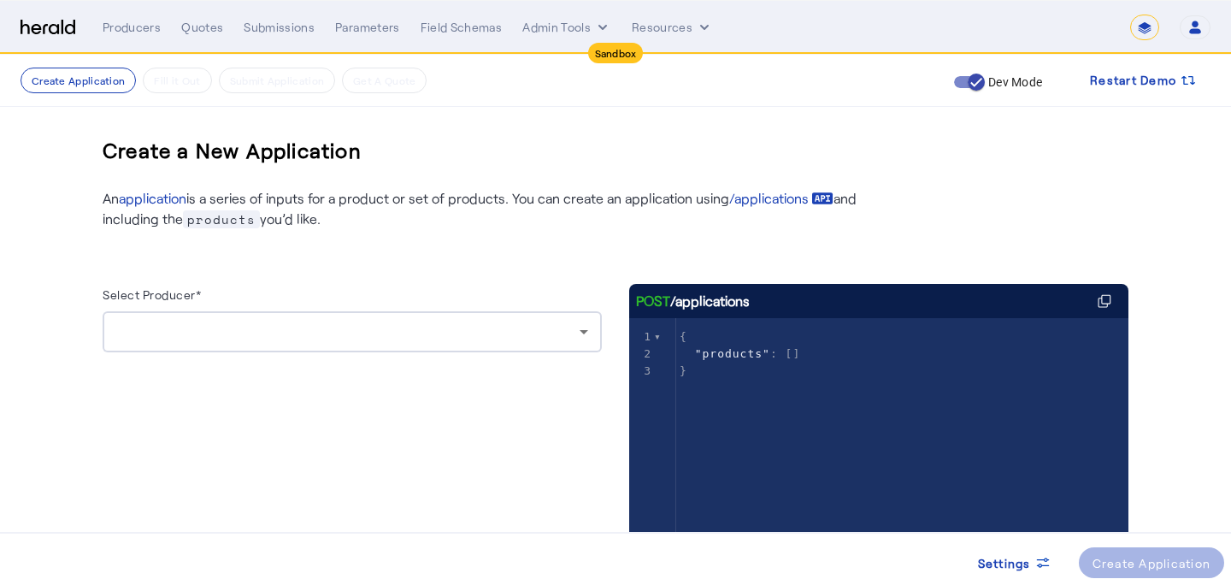
click at [265, 342] on div at bounding box center [352, 331] width 472 height 41
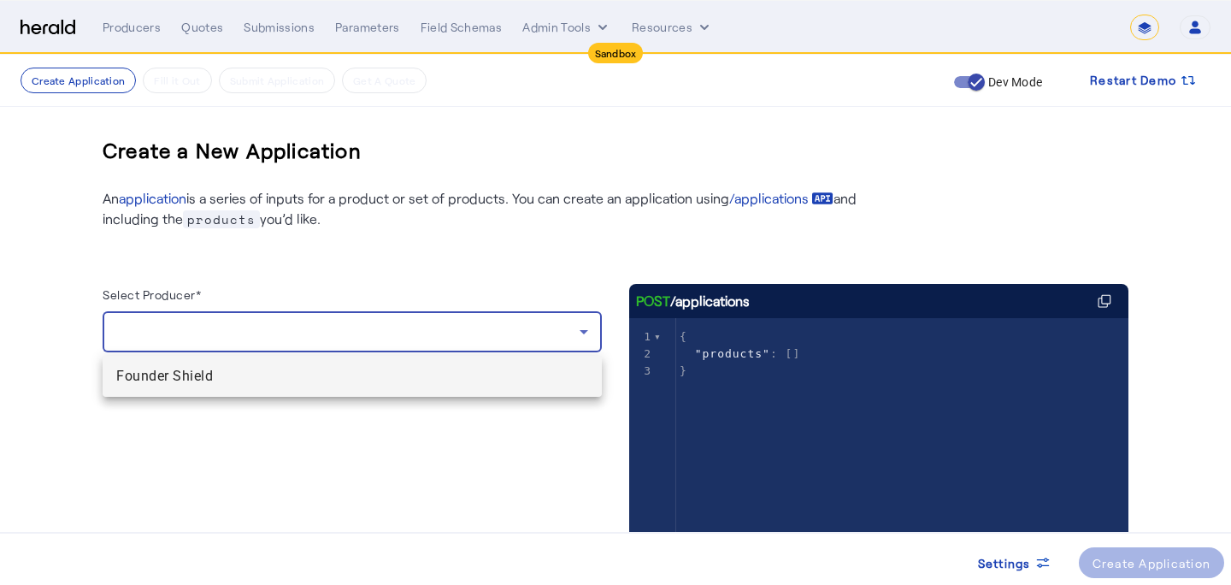
click at [250, 368] on span "Founder Shield" at bounding box center [352, 376] width 472 height 21
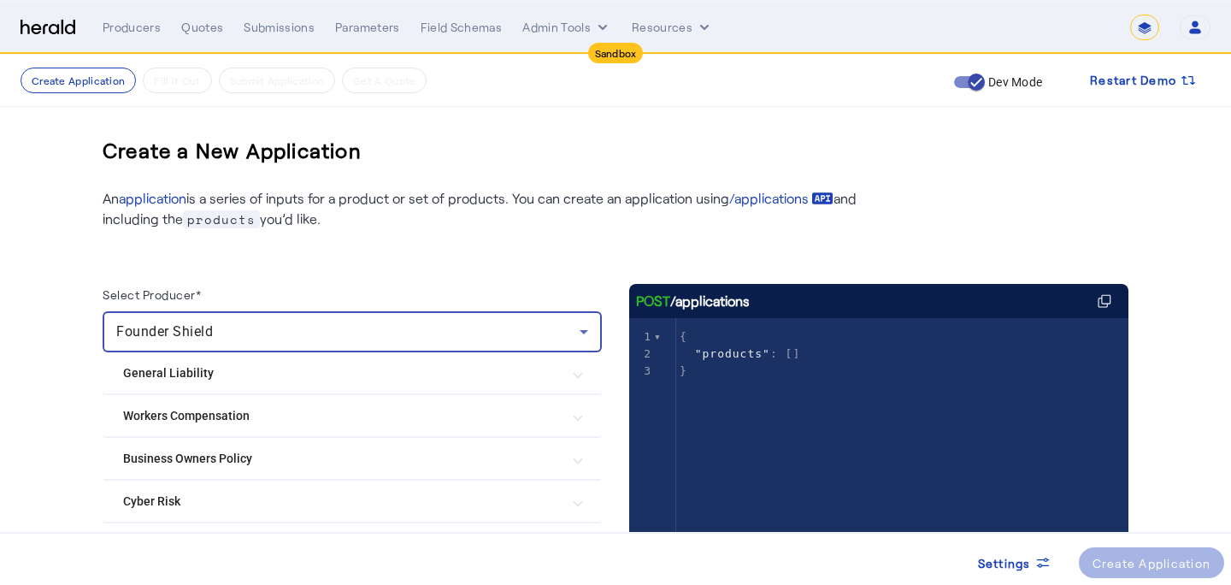
scroll to position [154, 0]
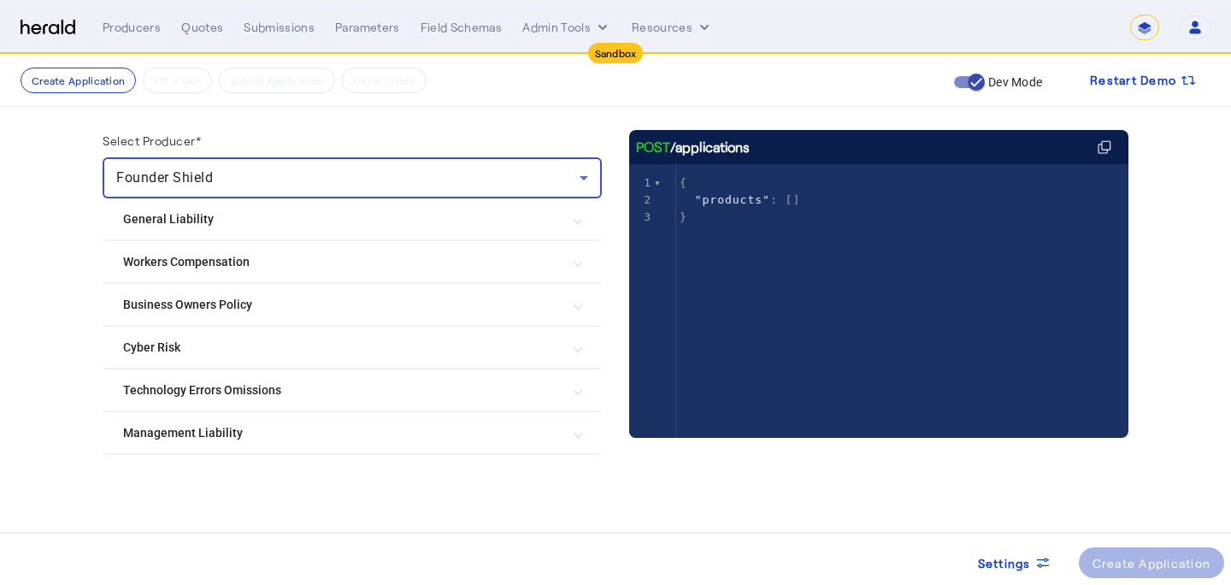
click at [268, 356] on mat-expansion-panel-header "Cyber Risk" at bounding box center [352, 347] width 499 height 41
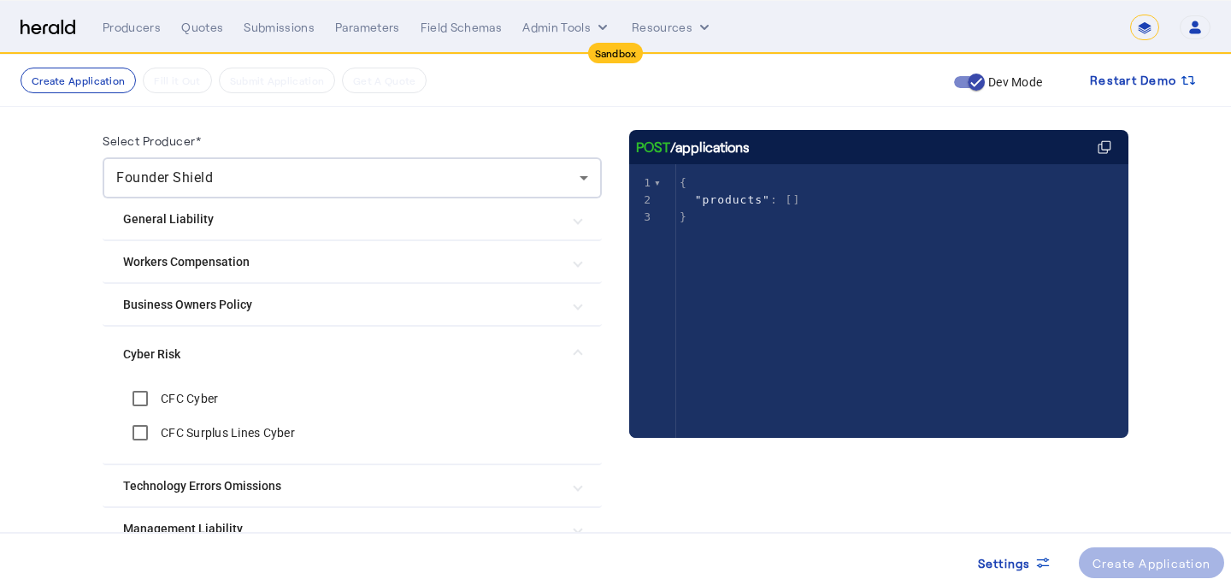
scroll to position [185, 0]
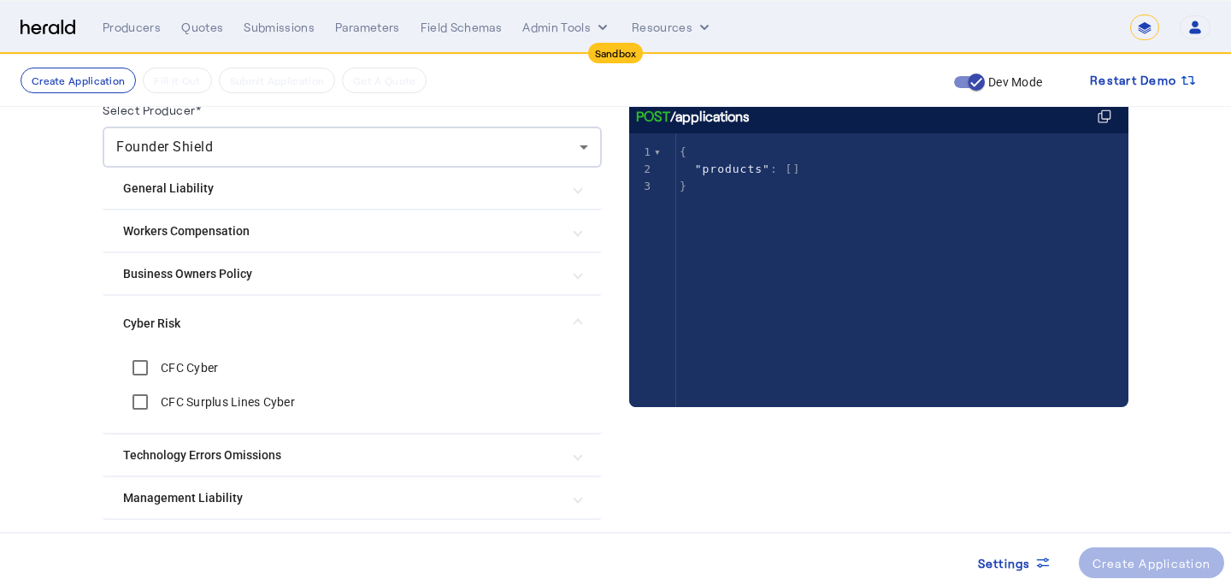
click at [253, 411] on div "CFC Surplus Lines Cyber" at bounding box center [209, 402] width 172 height 34
click at [258, 402] on label "CFC Surplus Lines Cyber" at bounding box center [226, 401] width 138 height 17
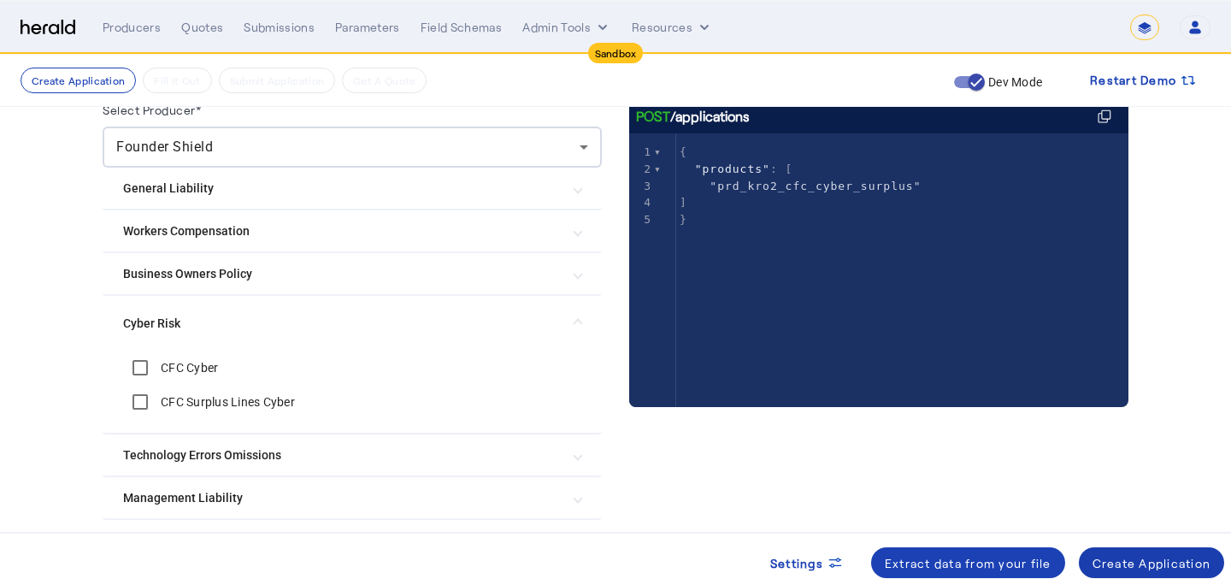
click at [1150, 562] on div "Create Application" at bounding box center [1152, 563] width 119 height 18
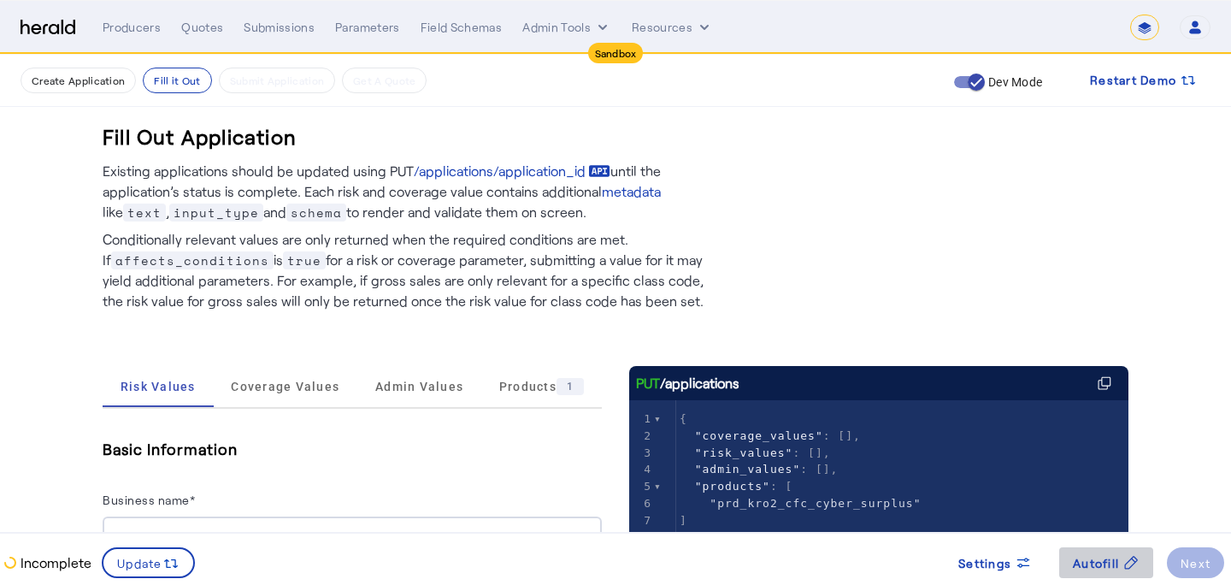
click at [1083, 554] on span "Autofill" at bounding box center [1096, 563] width 46 height 18
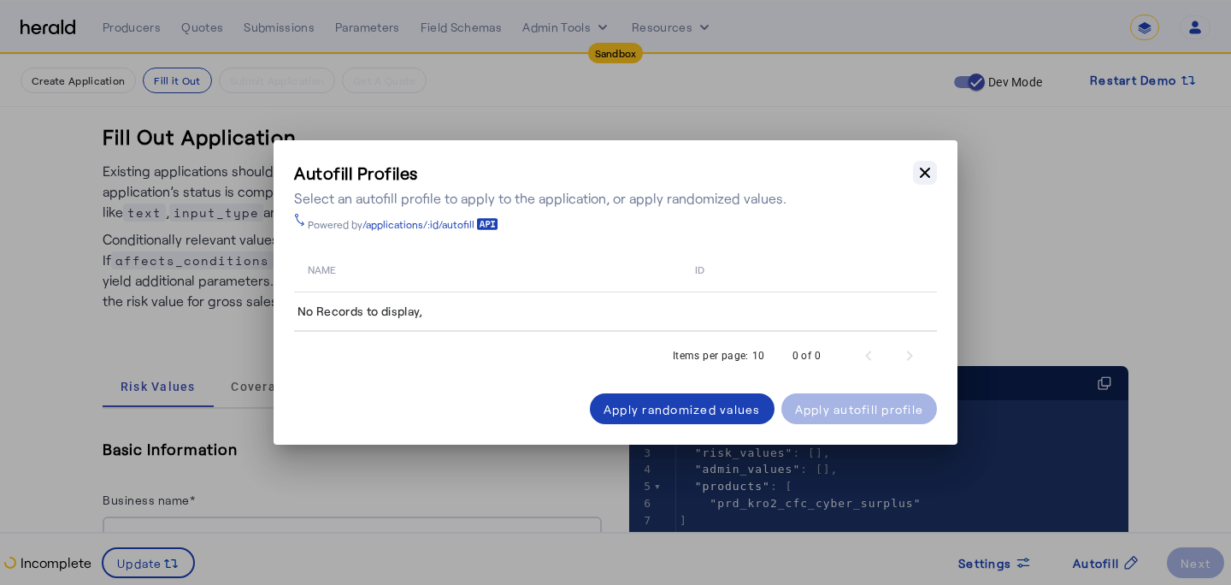
click at [928, 180] on icon "button" at bounding box center [924, 172] width 17 height 17
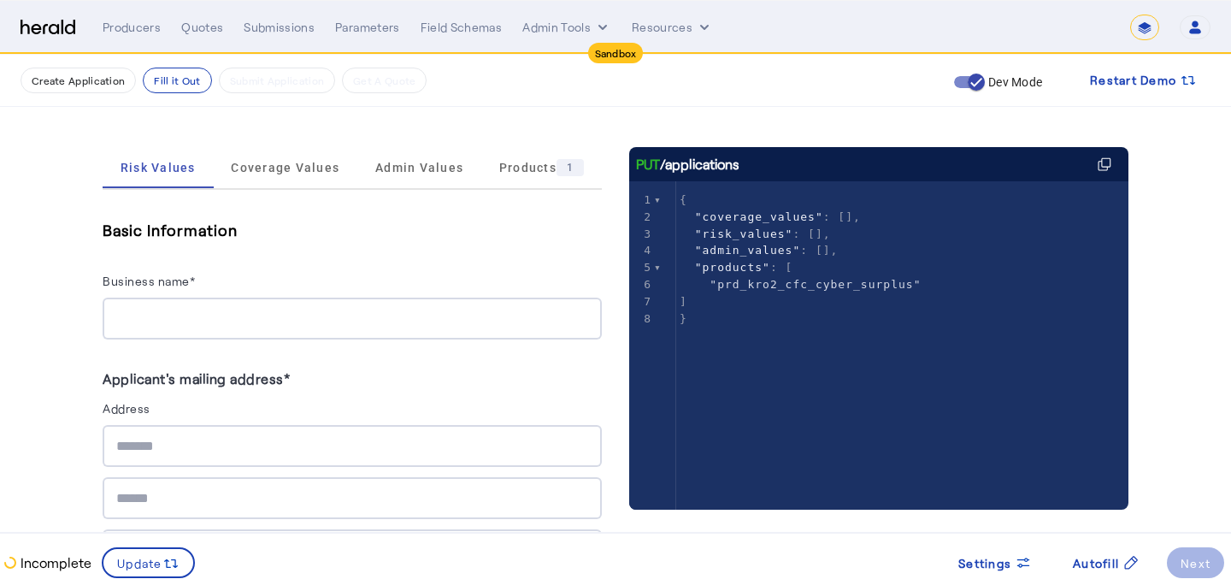
scroll to position [227, 0]
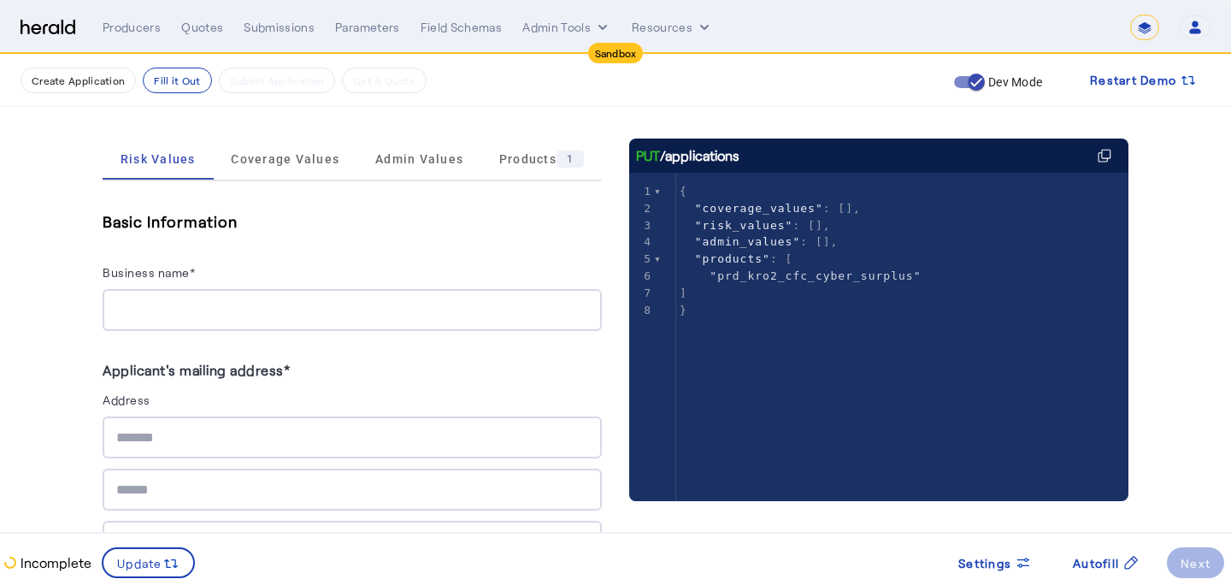
click at [495, 248] on div "Basic Information Business name*" at bounding box center [352, 270] width 499 height 122
click at [484, 286] on div "Business name*" at bounding box center [352, 275] width 499 height 27
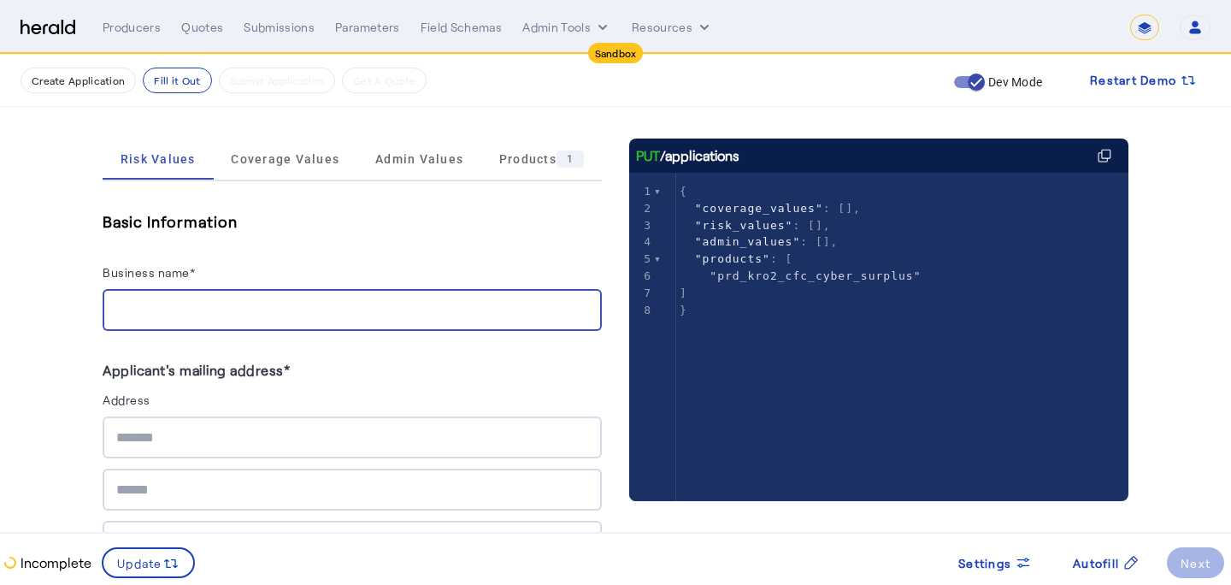
click at [483, 300] on input "Business name*" at bounding box center [352, 310] width 472 height 21
type input "**********"
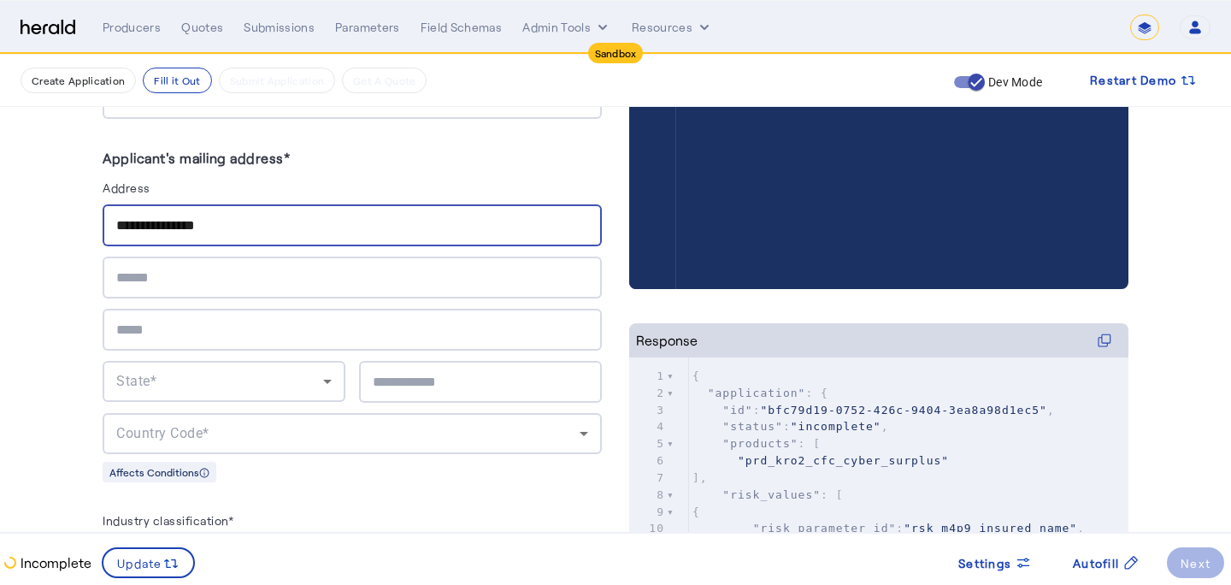
scroll to position [449, 0]
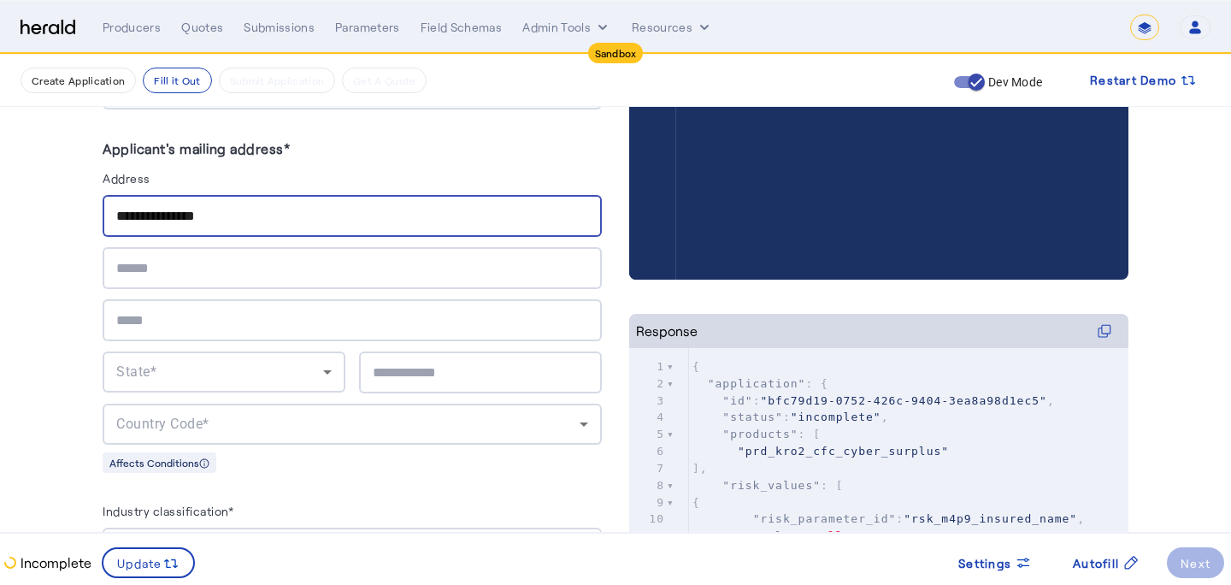
type input "**********"
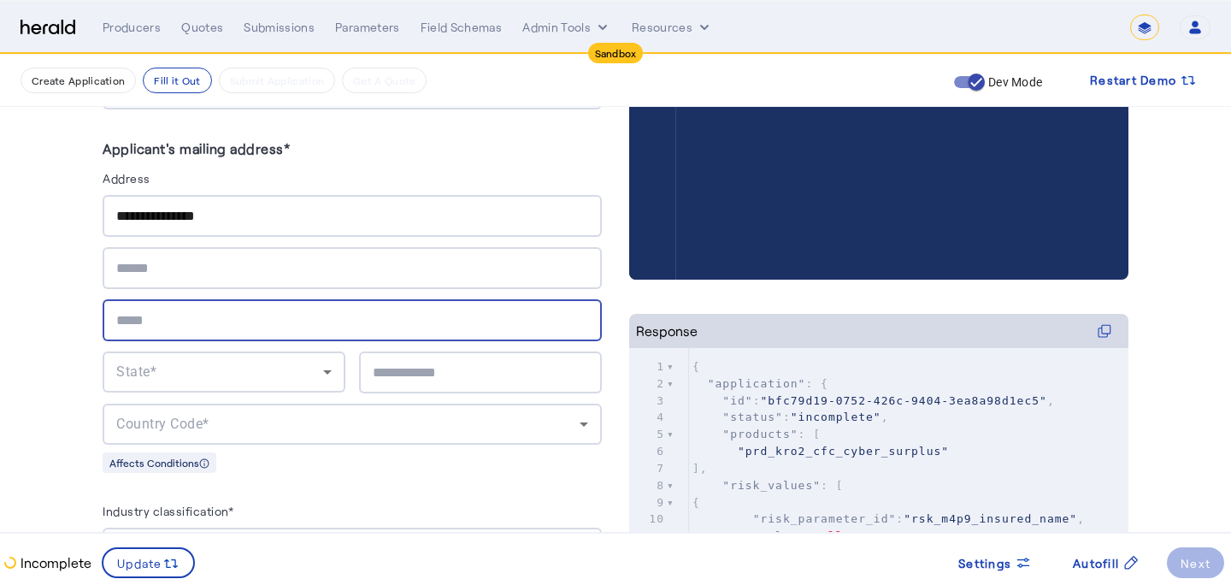
click at [143, 321] on input "text" at bounding box center [352, 320] width 472 height 21
type input "*********"
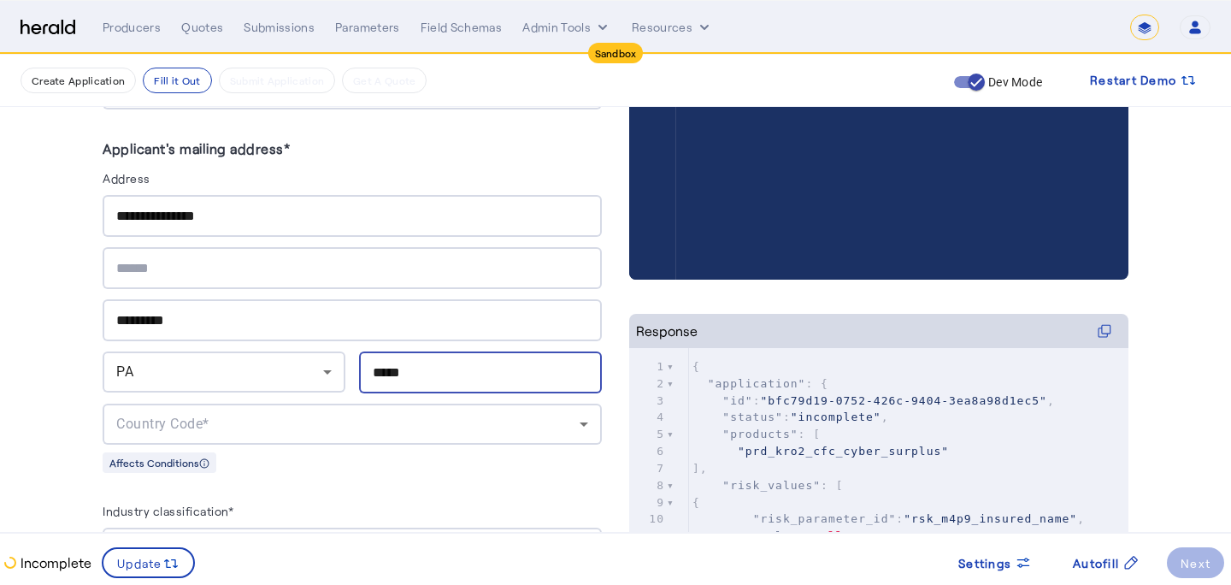
scroll to position [489, 0]
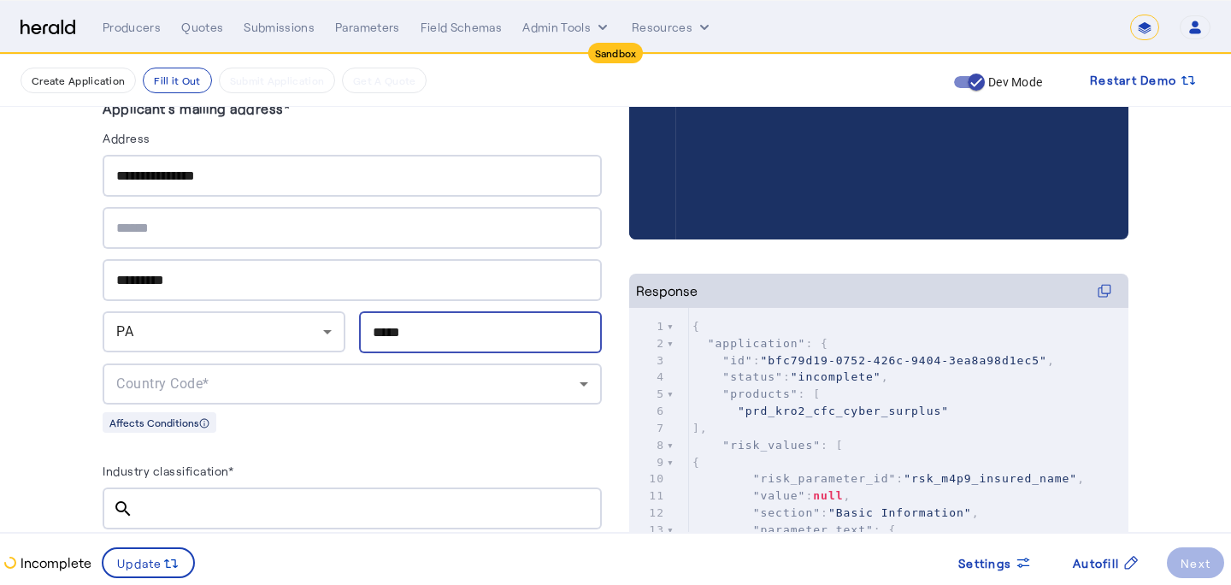
type input "*****"
click at [183, 405] on herald-address "**********" at bounding box center [352, 265] width 499 height 336
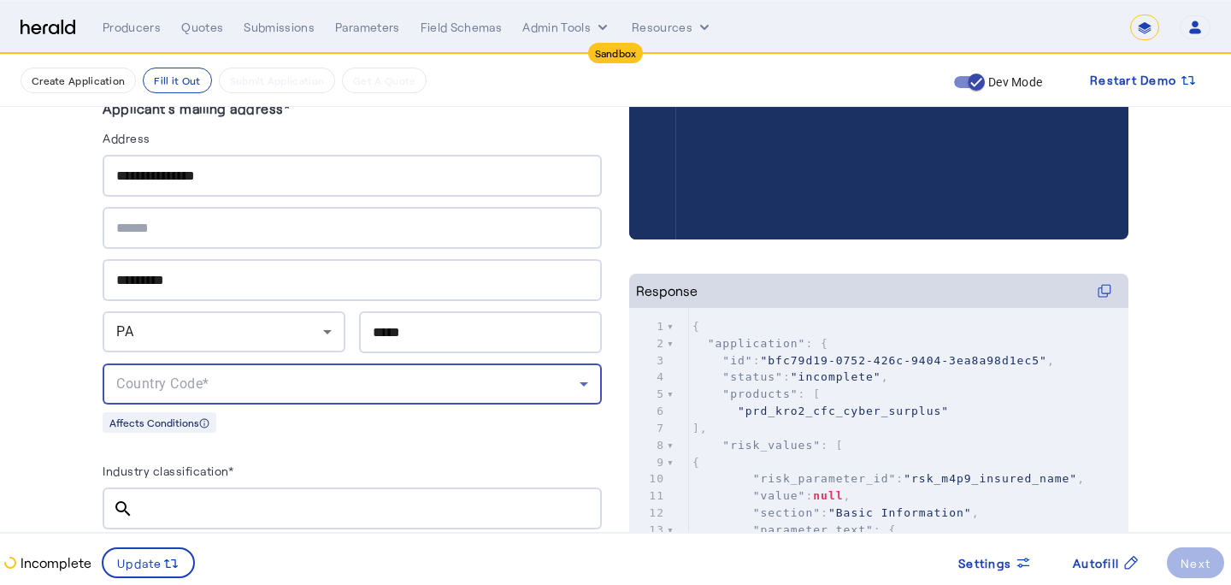
click at [204, 387] on span "Country Code*" at bounding box center [162, 383] width 93 height 16
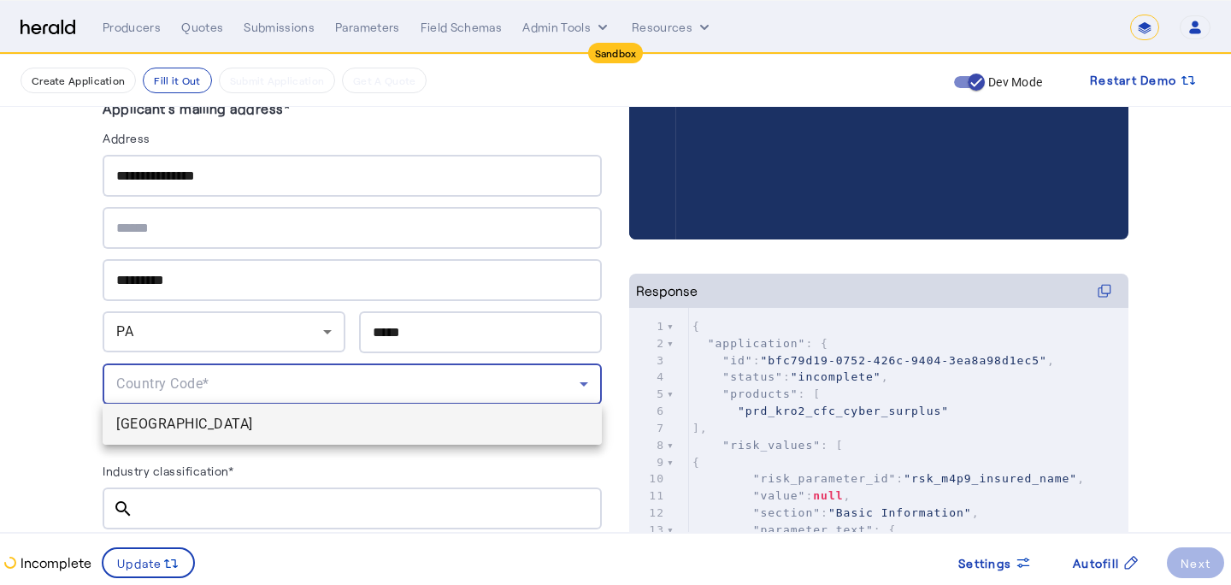
click at [214, 431] on span "USA" at bounding box center [352, 424] width 472 height 21
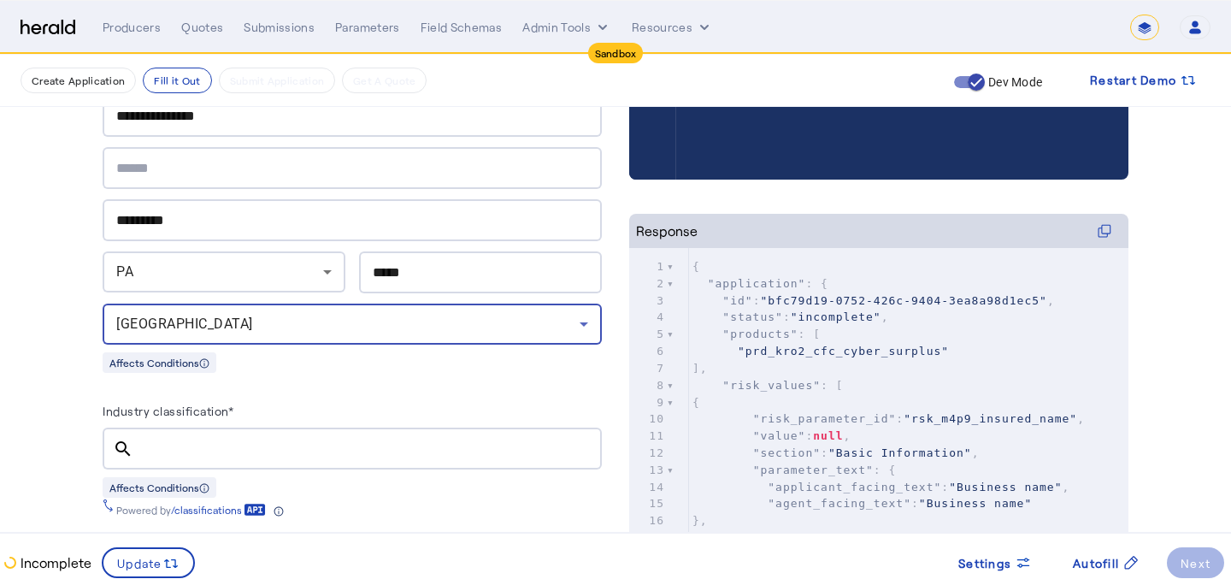
scroll to position [551, 0]
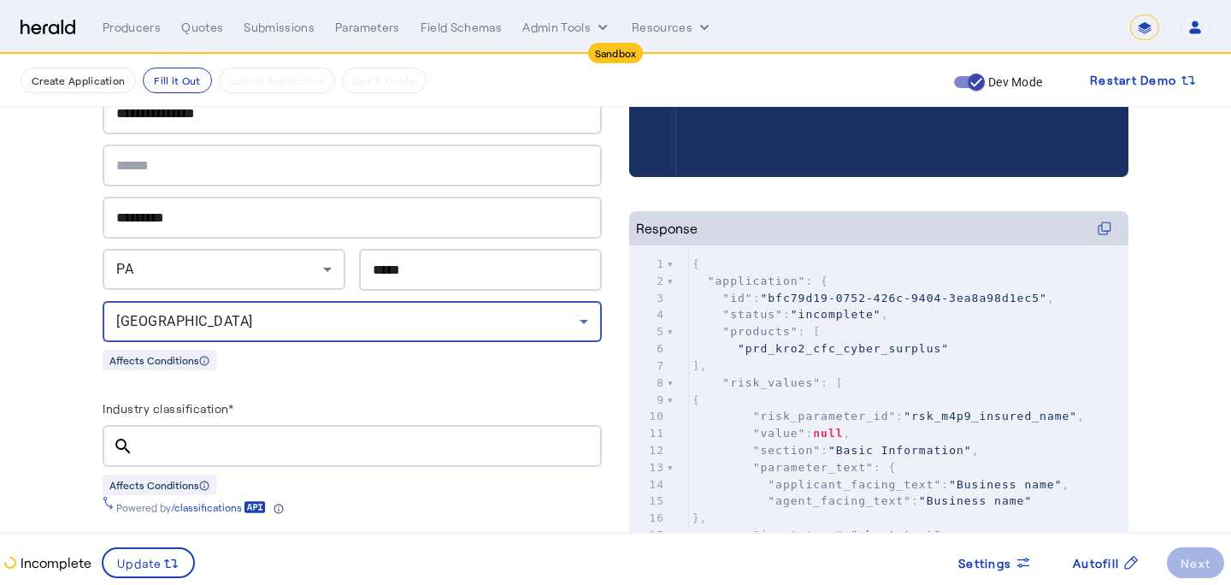
click at [216, 436] on input "Industry classification*" at bounding box center [367, 446] width 441 height 21
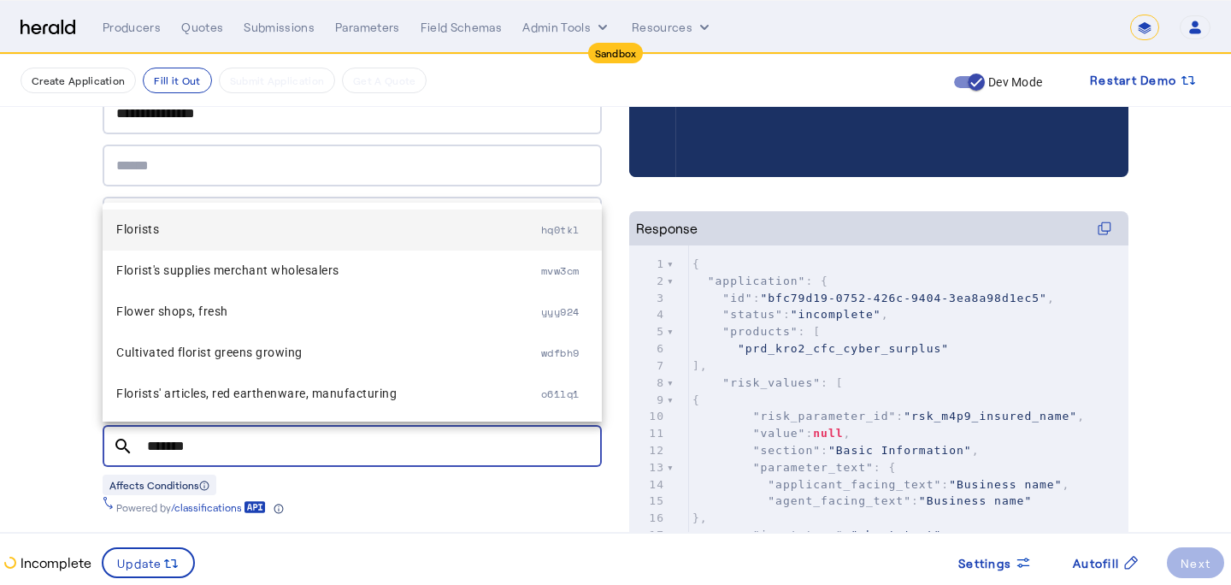
type input "*******"
click at [278, 230] on span "Florists" at bounding box center [328, 229] width 425 height 21
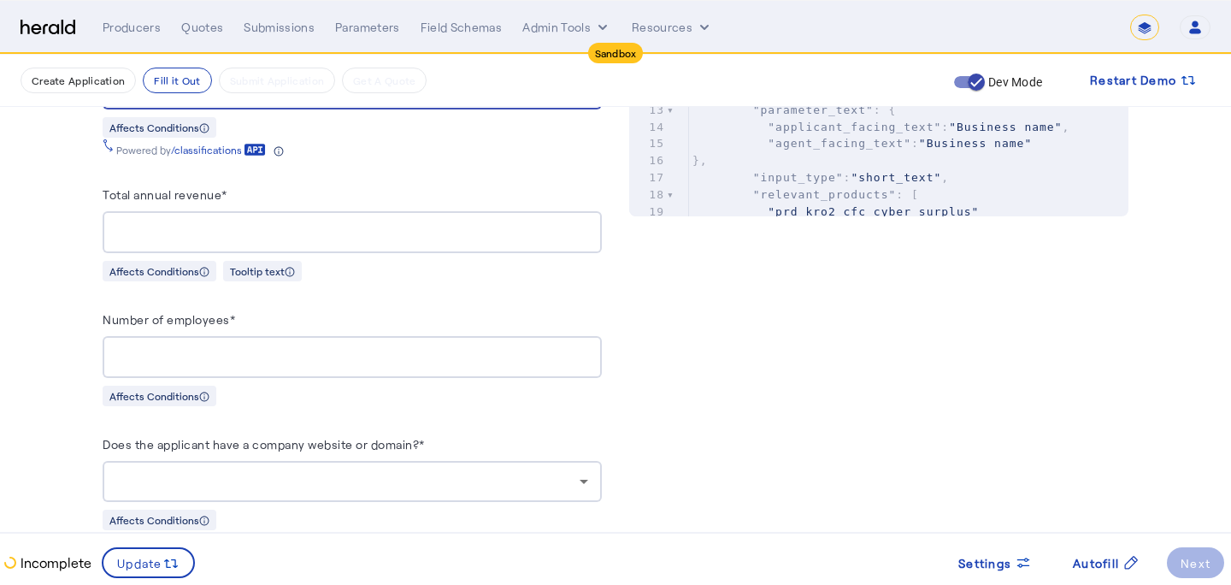
scroll to position [904, 0]
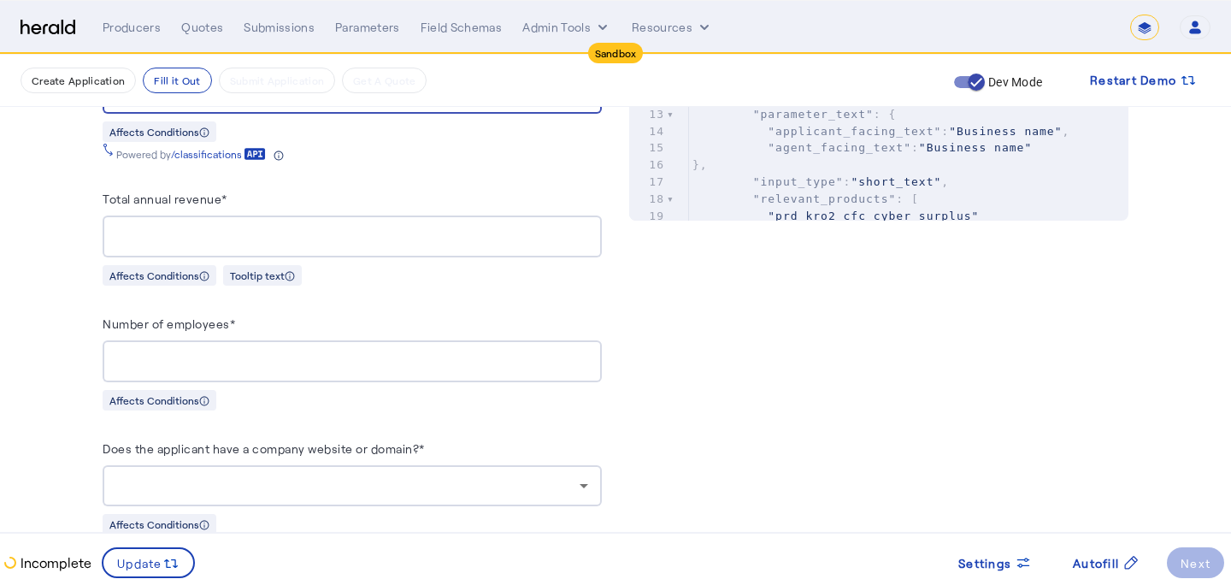
click at [346, 236] on input "Total annual revenue*" at bounding box center [352, 237] width 472 height 21
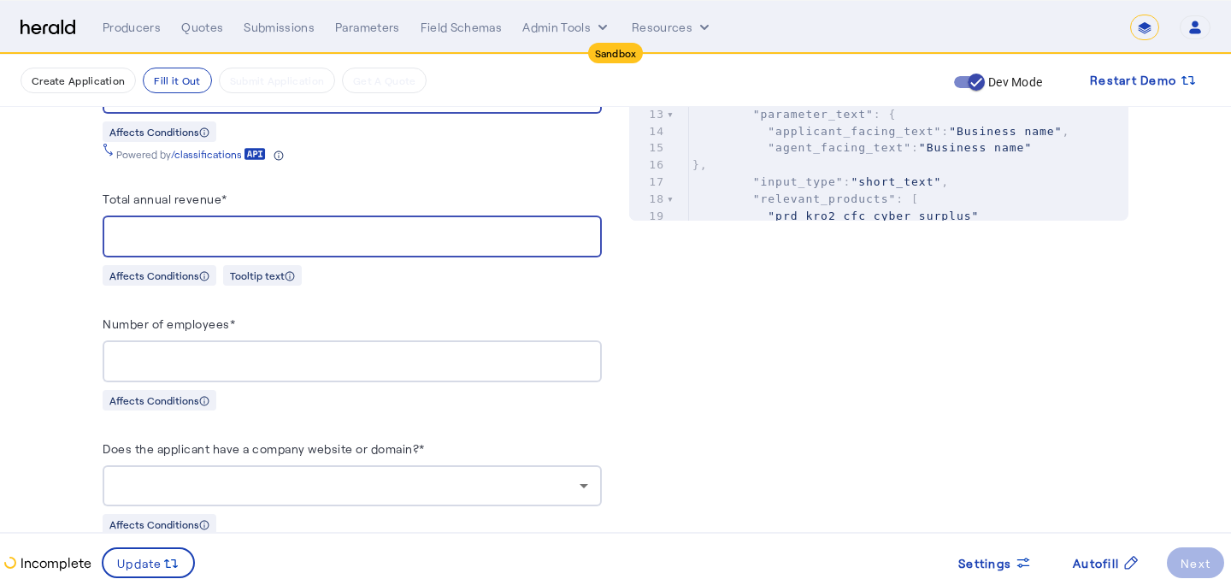
click at [346, 236] on input "Total annual revenue*" at bounding box center [352, 237] width 472 height 21
type input "*********"
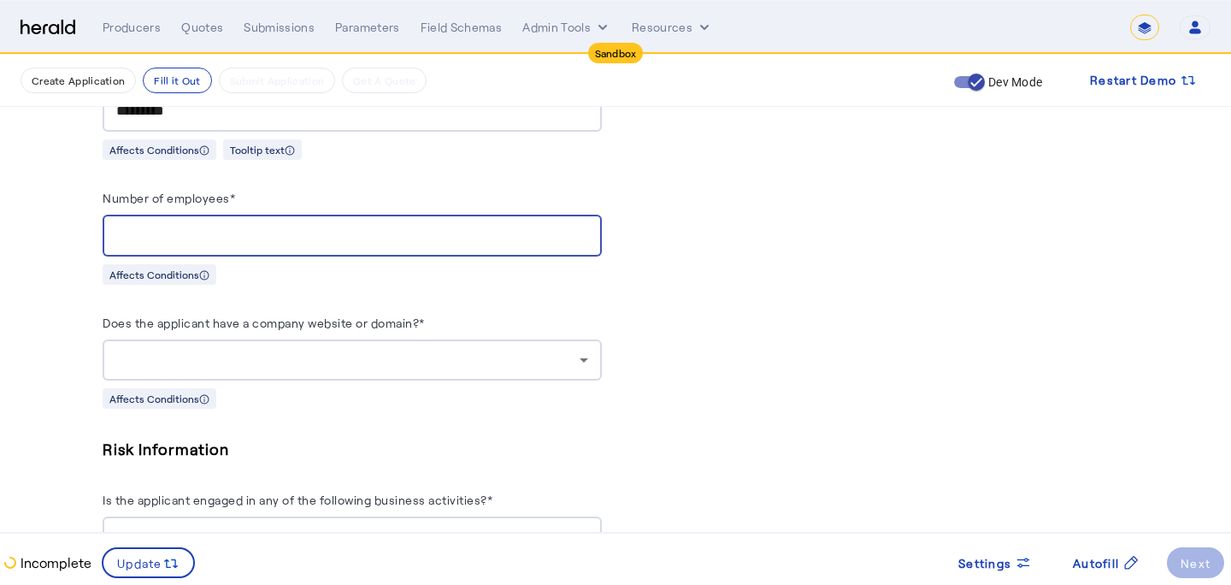
scroll to position [1035, 0]
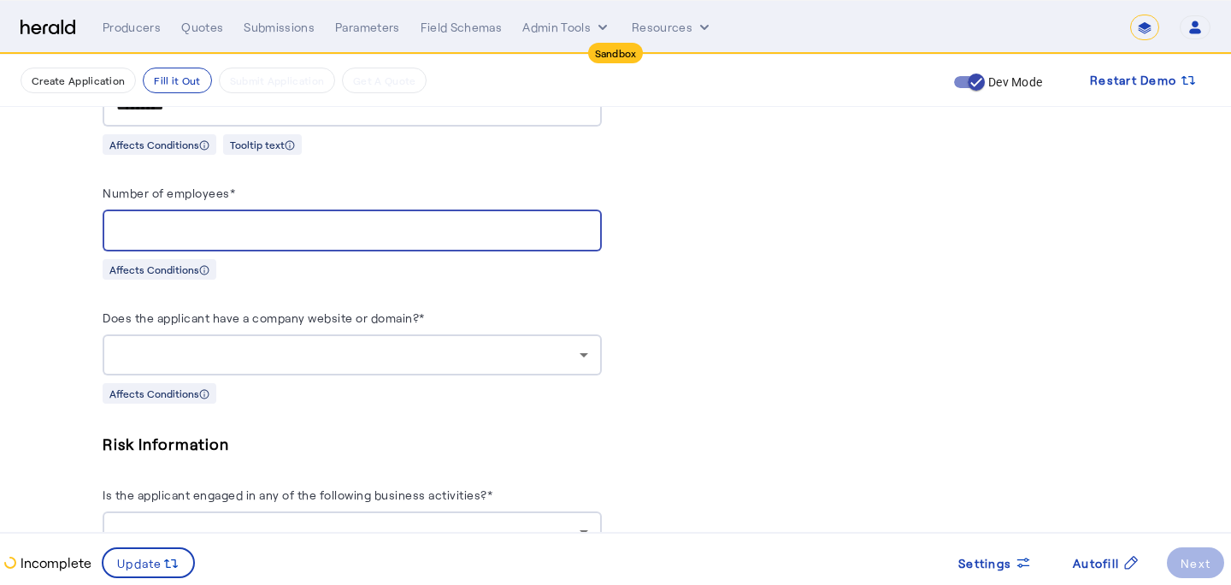
type input "**"
click at [341, 345] on div at bounding box center [347, 355] width 463 height 21
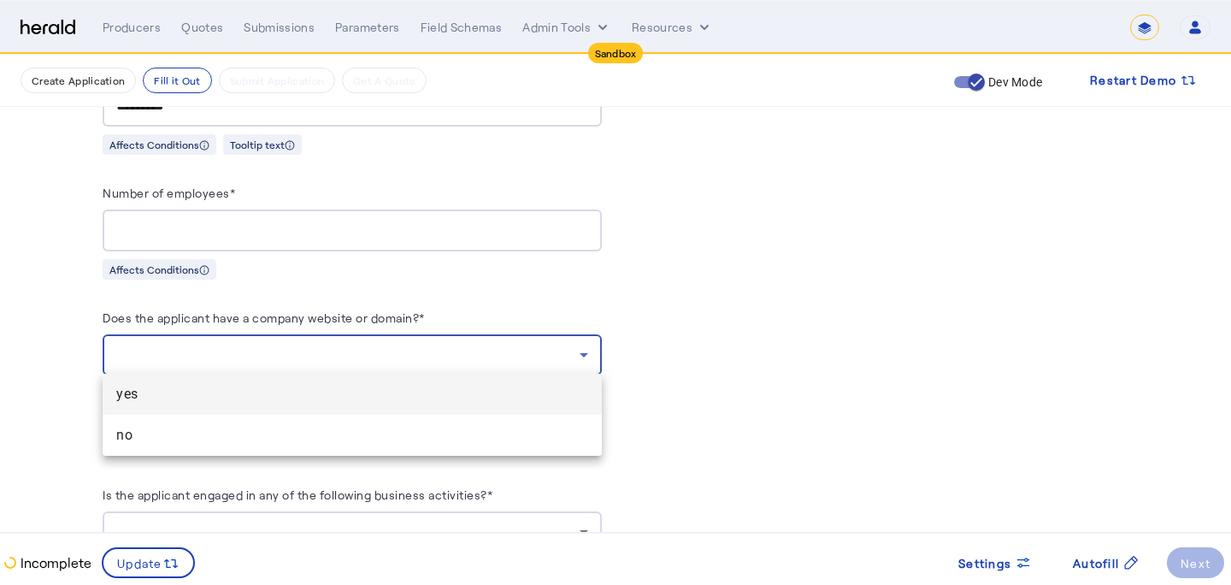
click at [331, 385] on span "yes" at bounding box center [352, 394] width 472 height 21
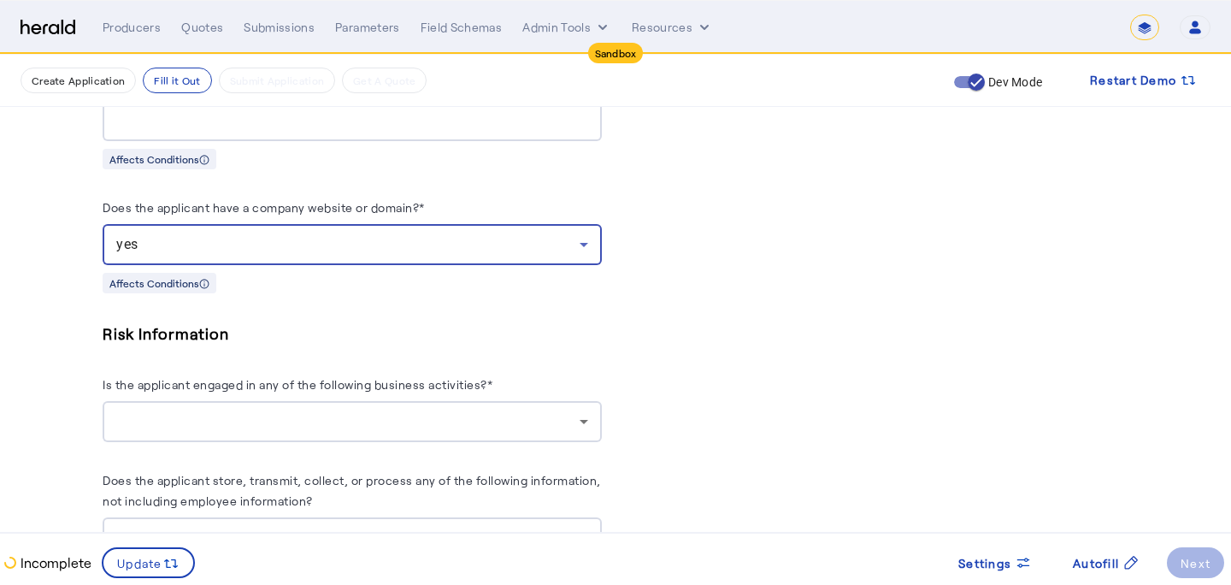
scroll to position [1179, 0]
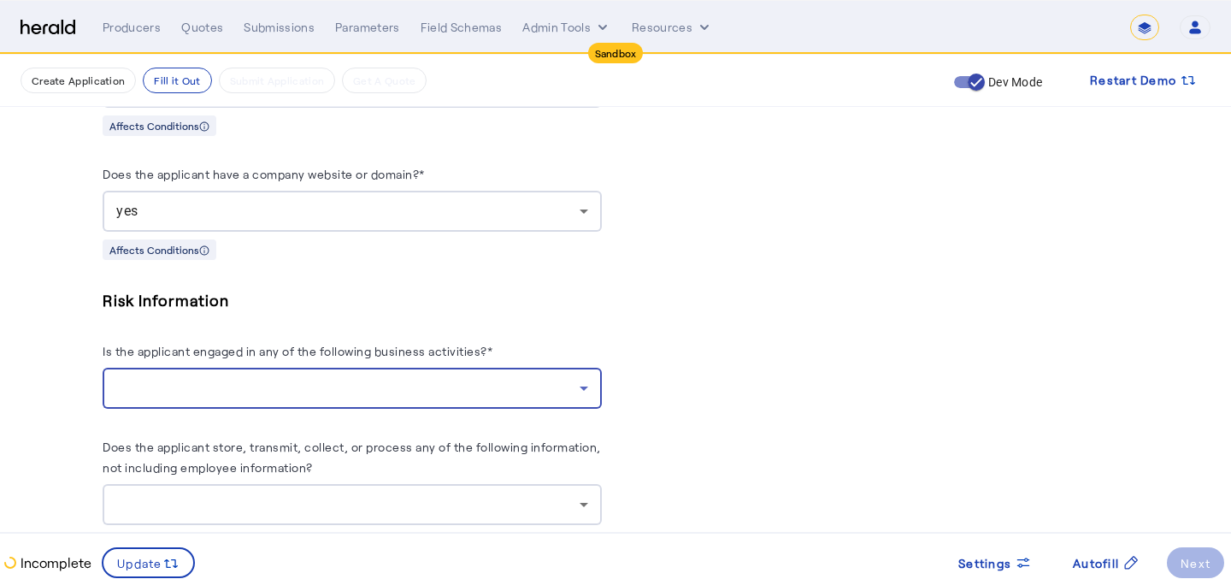
click at [331, 386] on div at bounding box center [347, 388] width 463 height 21
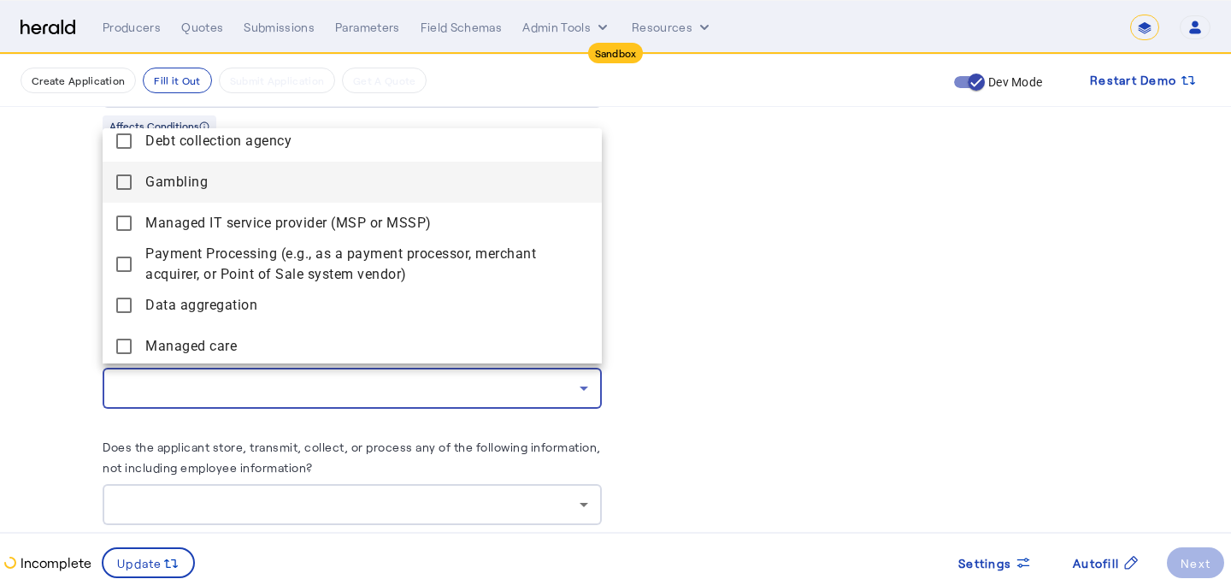
scroll to position [189, 0]
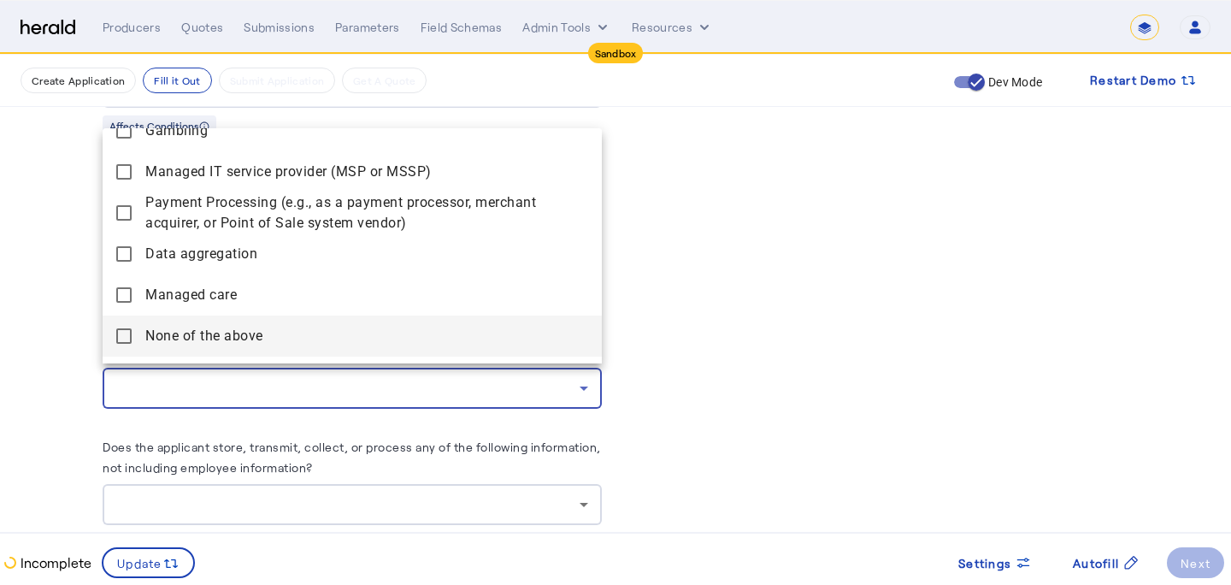
click at [339, 326] on span "None of the above" at bounding box center [366, 336] width 443 height 21
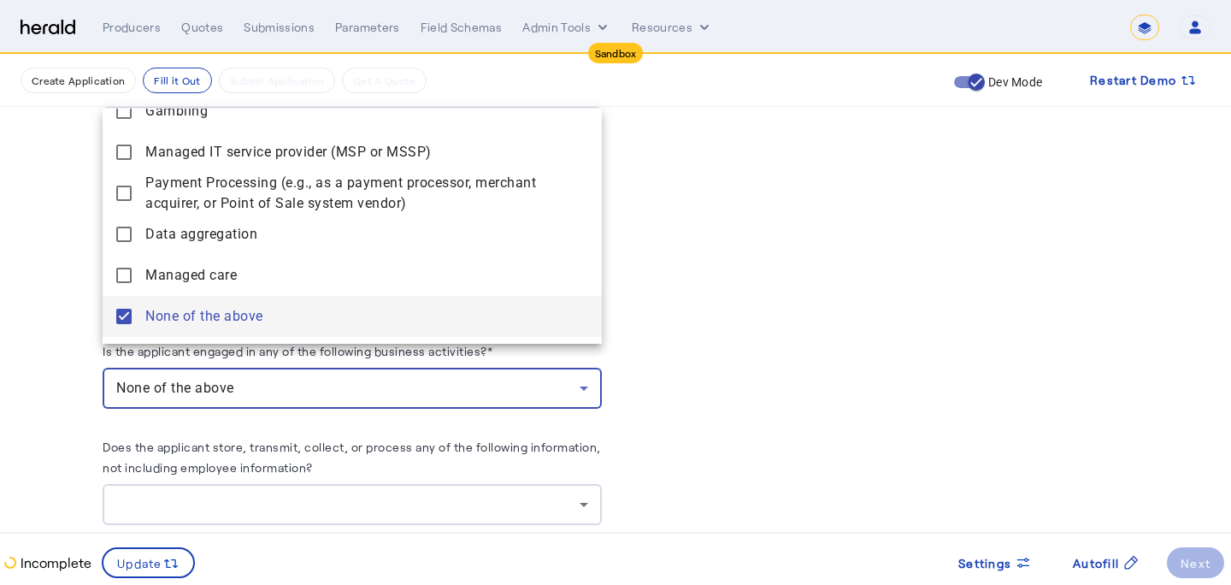
scroll to position [1204, 0]
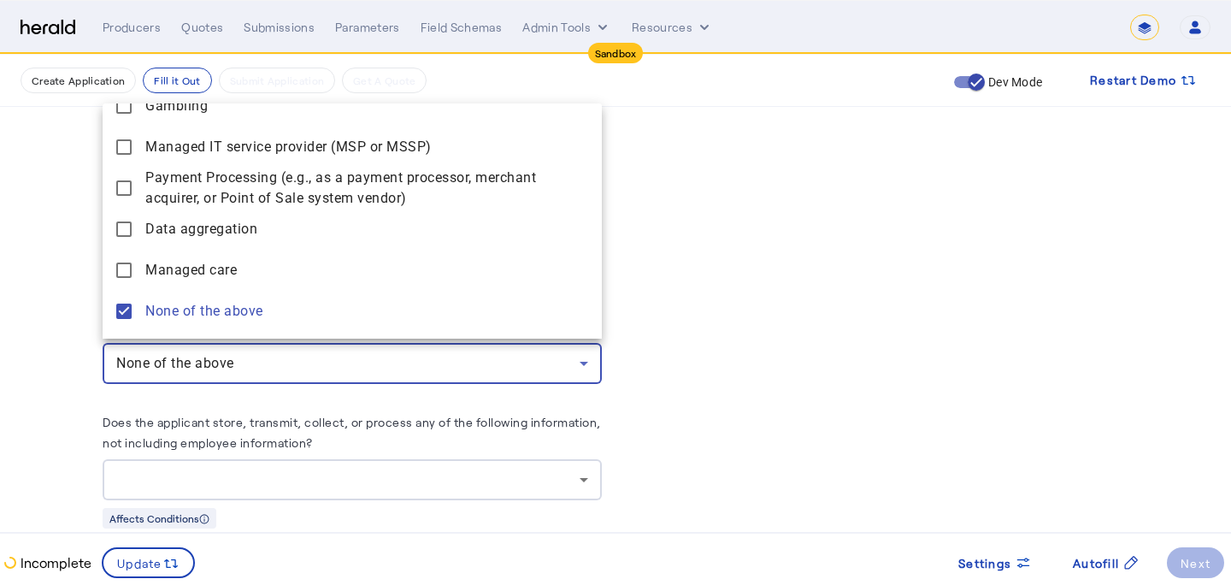
click at [157, 409] on div at bounding box center [615, 292] width 1231 height 585
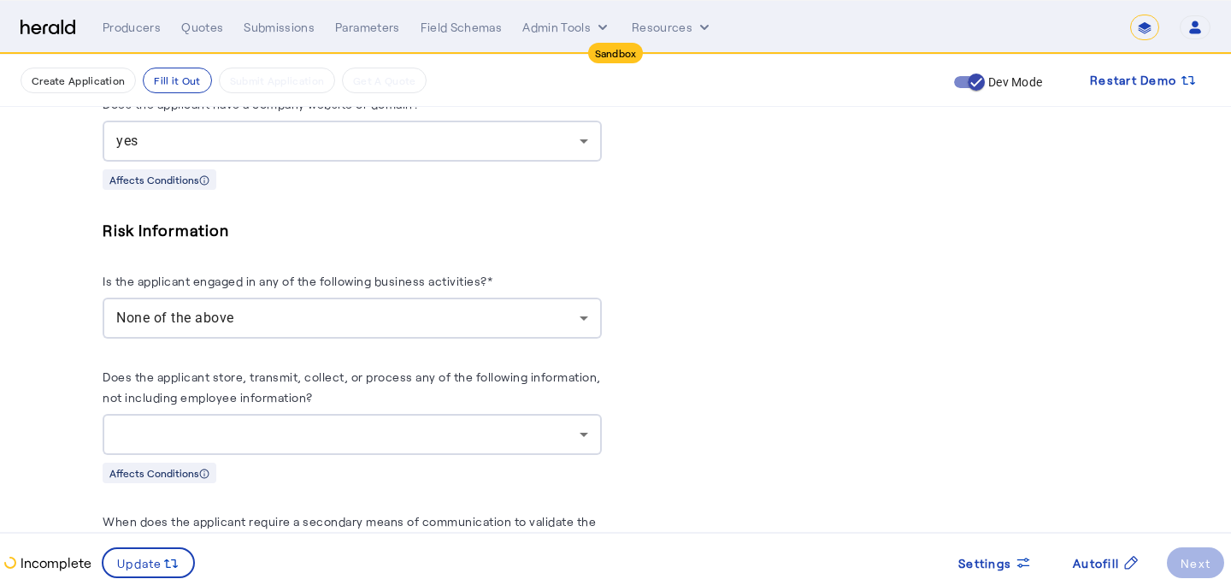
scroll to position [1265, 0]
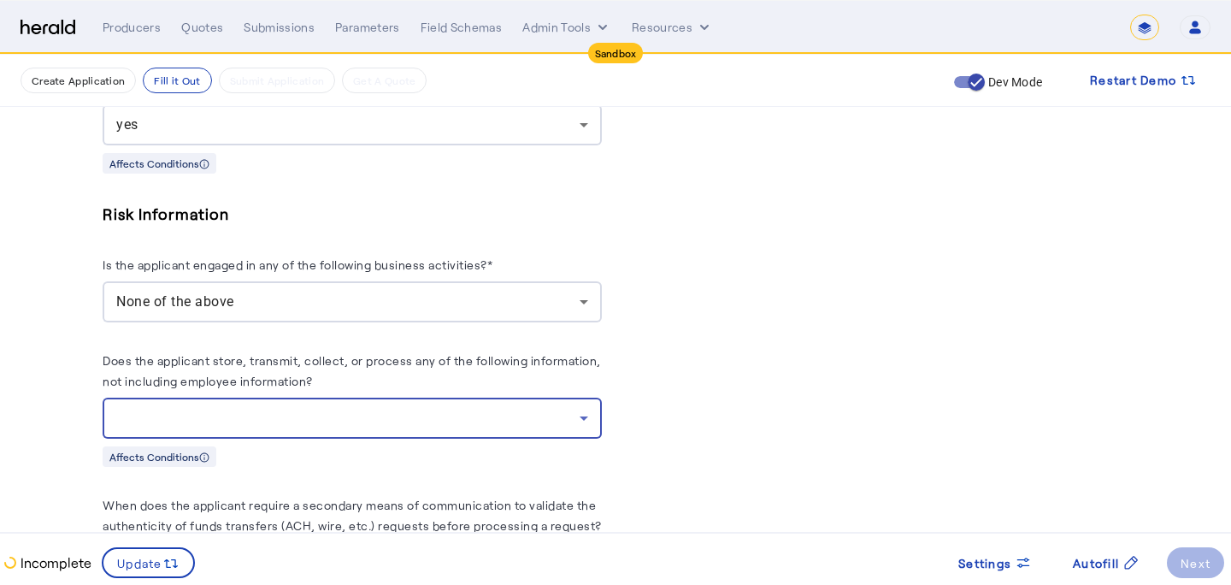
click at [157, 409] on div at bounding box center [347, 418] width 463 height 21
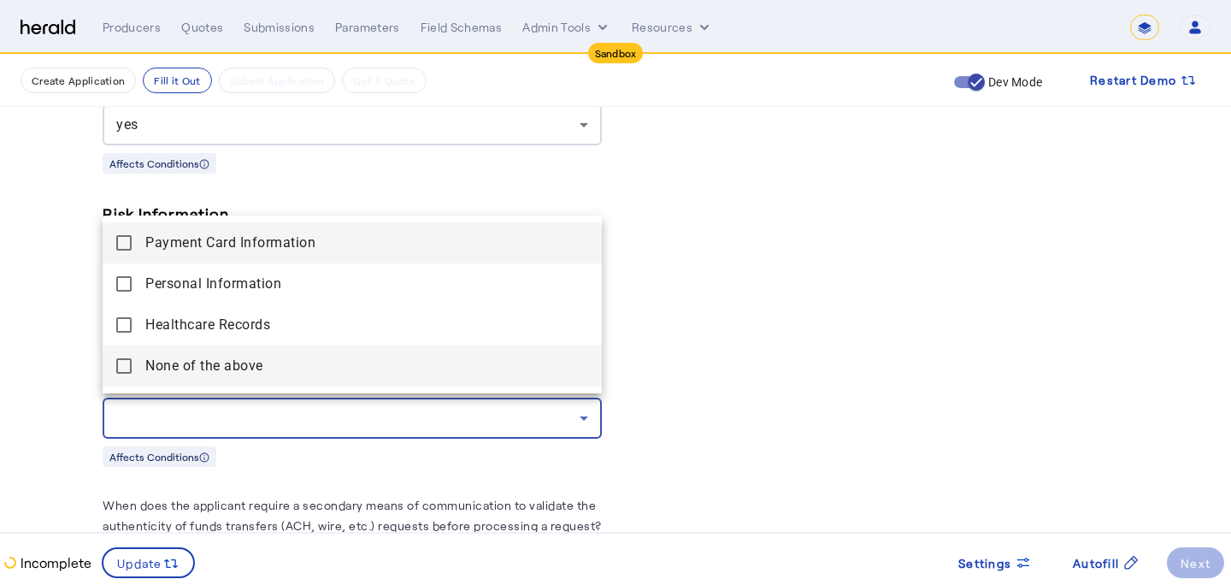
click at [162, 375] on span "None of the above" at bounding box center [366, 366] width 443 height 21
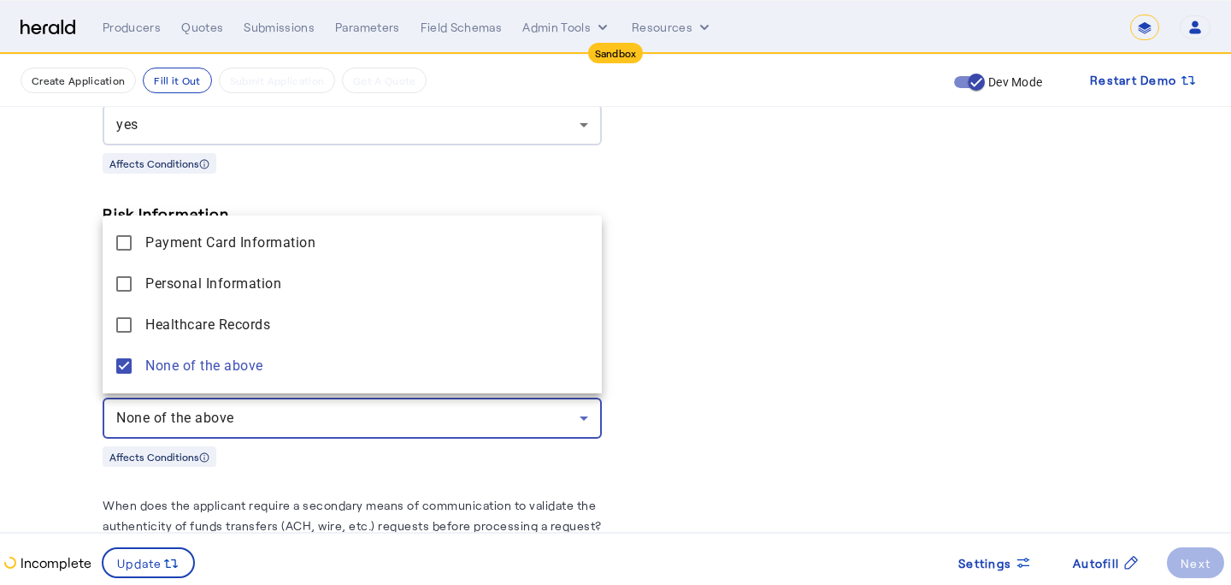
click at [15, 398] on div at bounding box center [615, 292] width 1231 height 585
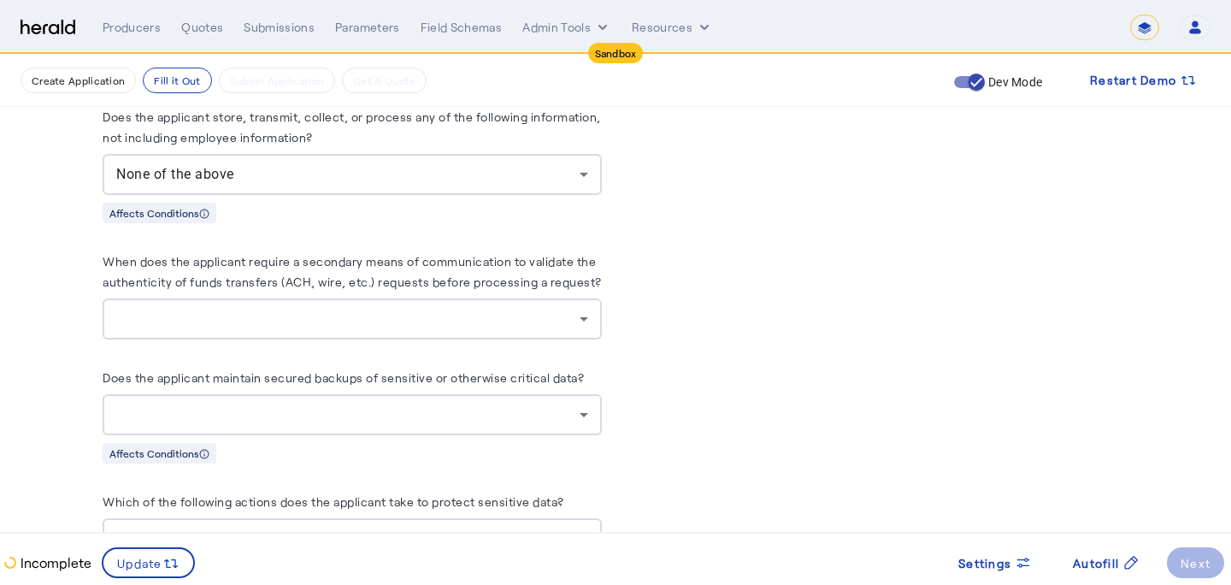
scroll to position [1524, 0]
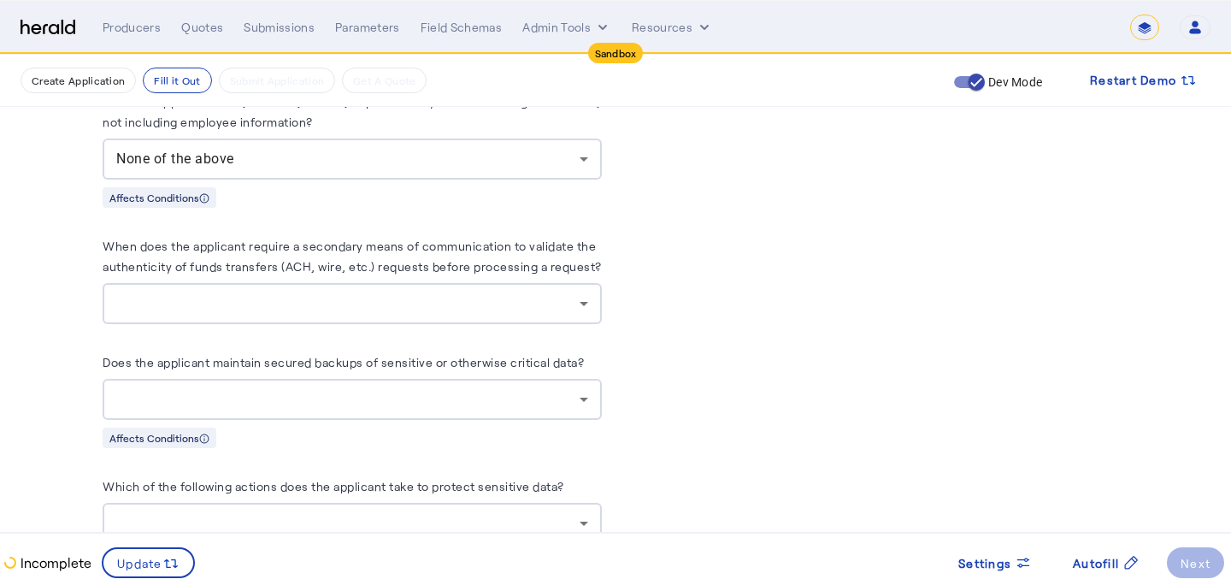
click at [252, 283] on div at bounding box center [352, 303] width 472 height 41
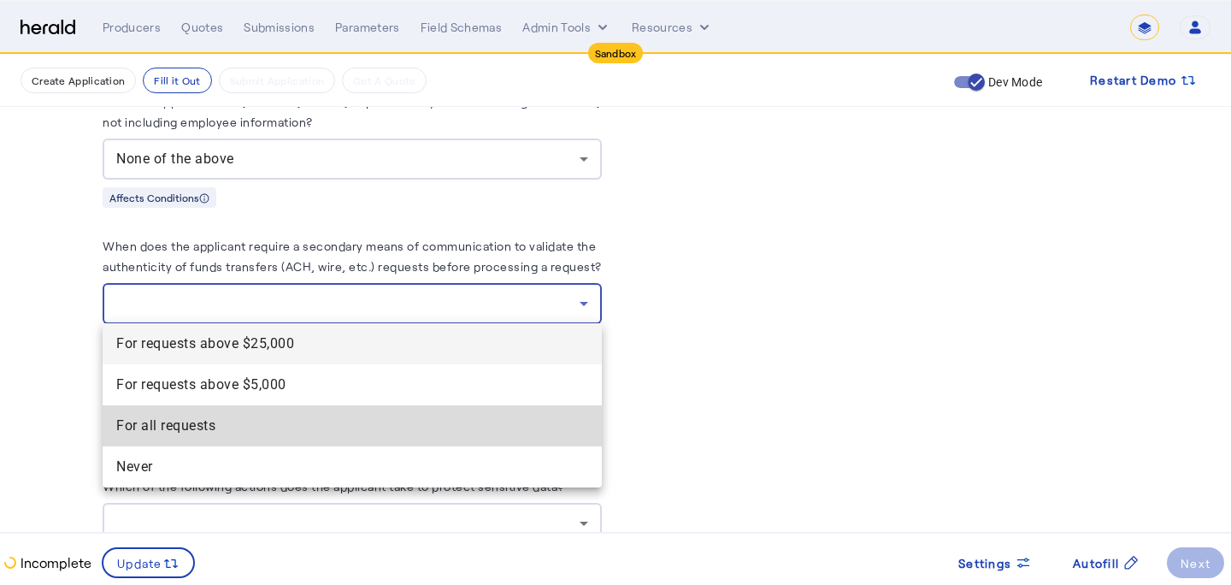
click at [223, 413] on requests "For all requests" at bounding box center [352, 425] width 499 height 41
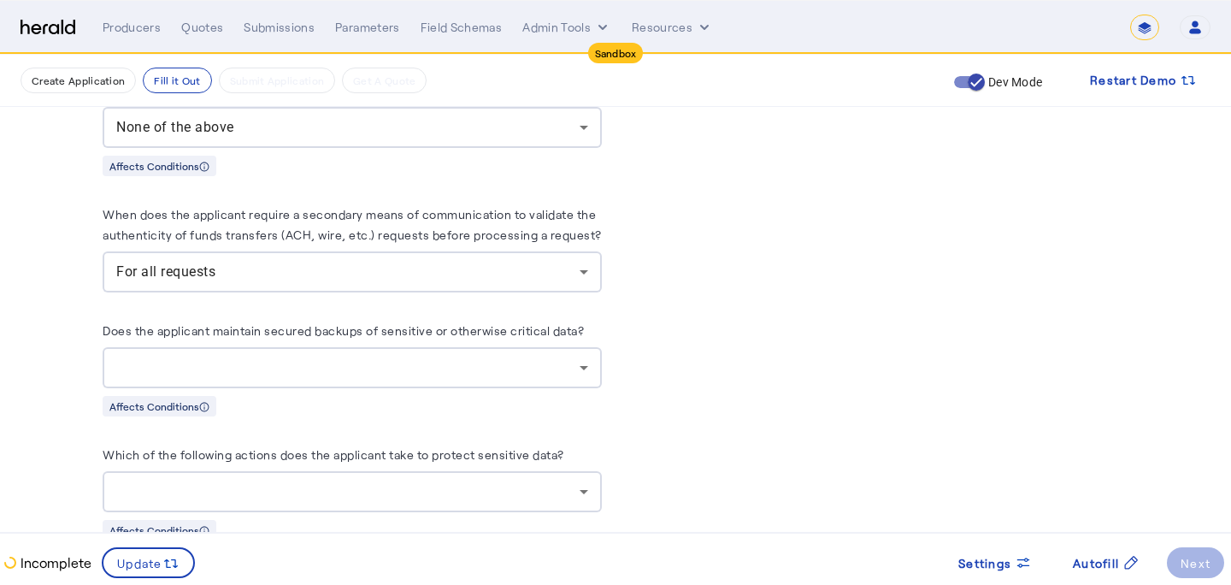
scroll to position [1565, 0]
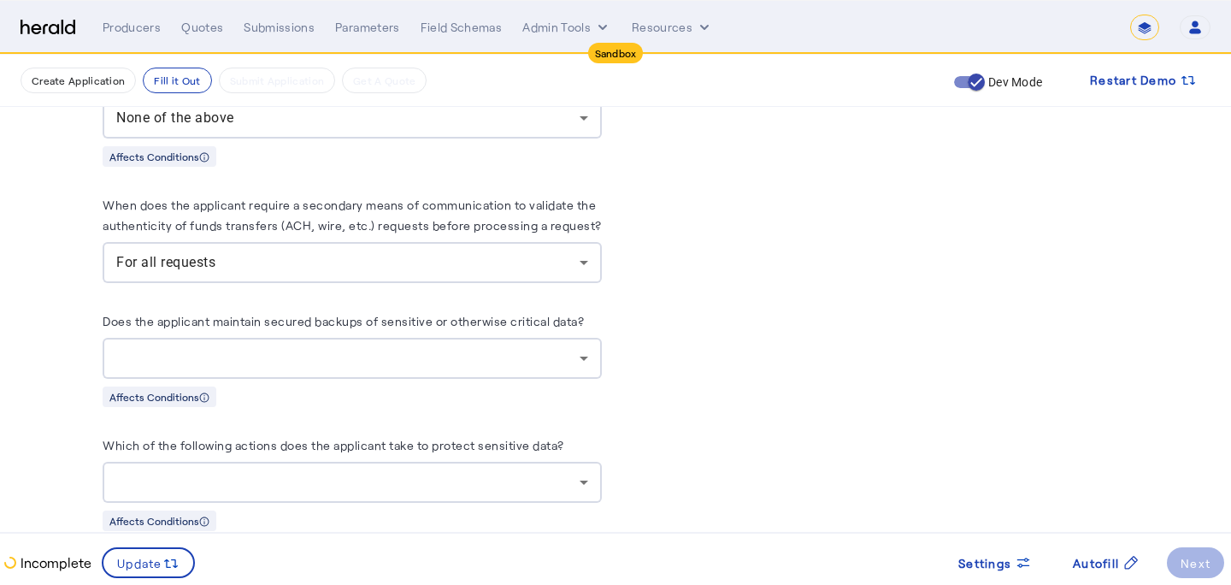
click at [265, 348] on div at bounding box center [347, 358] width 463 height 21
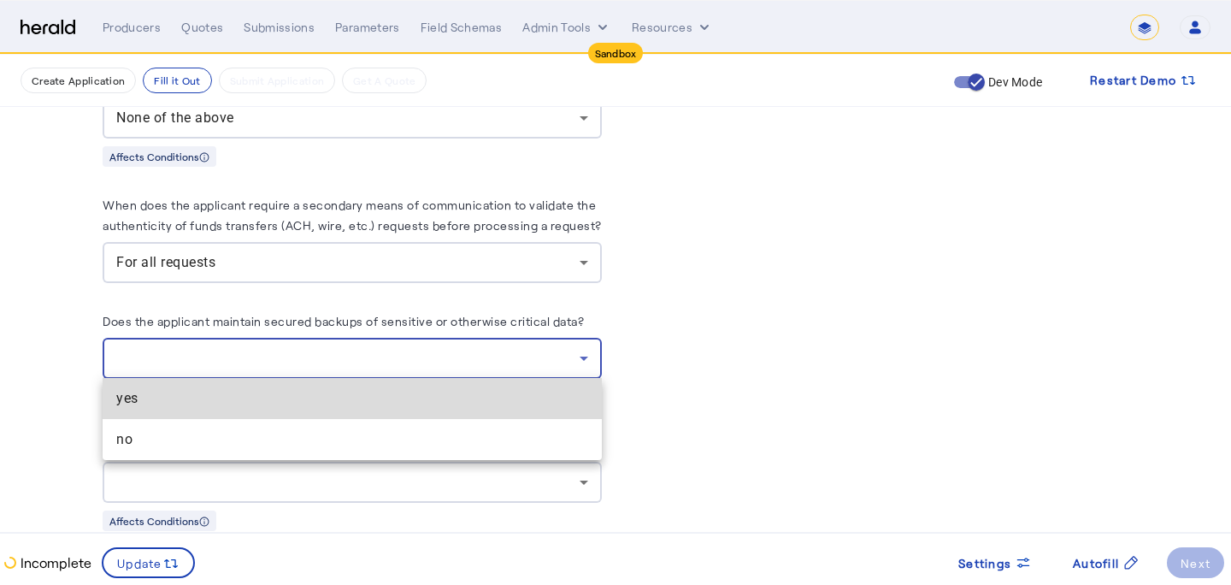
click at [268, 398] on span "yes" at bounding box center [352, 398] width 472 height 21
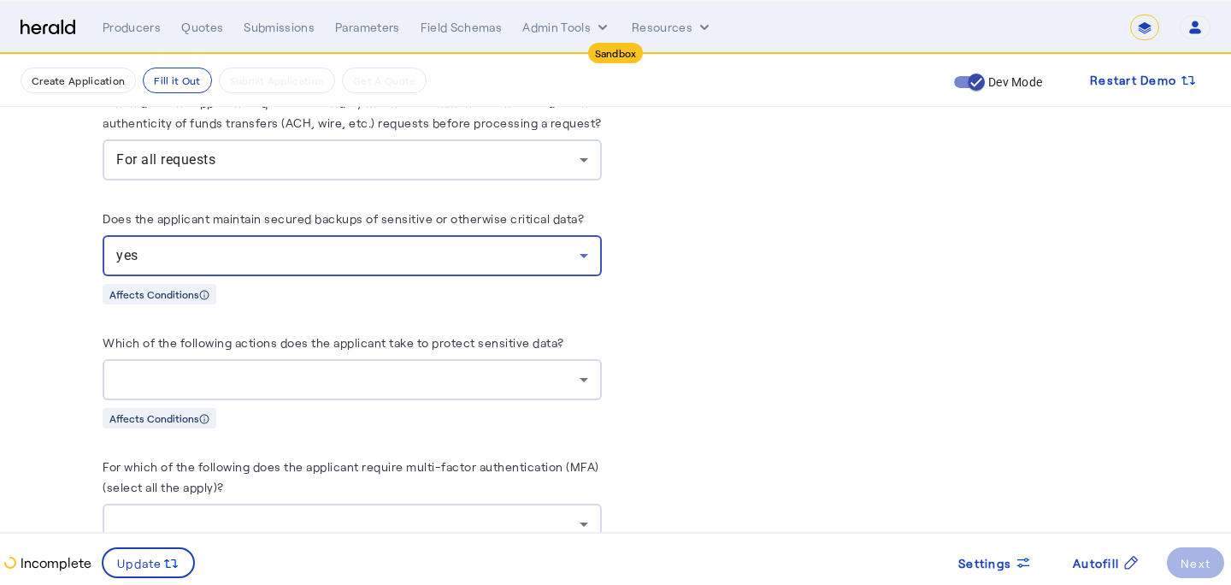
scroll to position [1669, 0]
click at [268, 398] on div "Which of the following actions does the applicant take to protect sensitive dat…" at bounding box center [352, 379] width 499 height 97
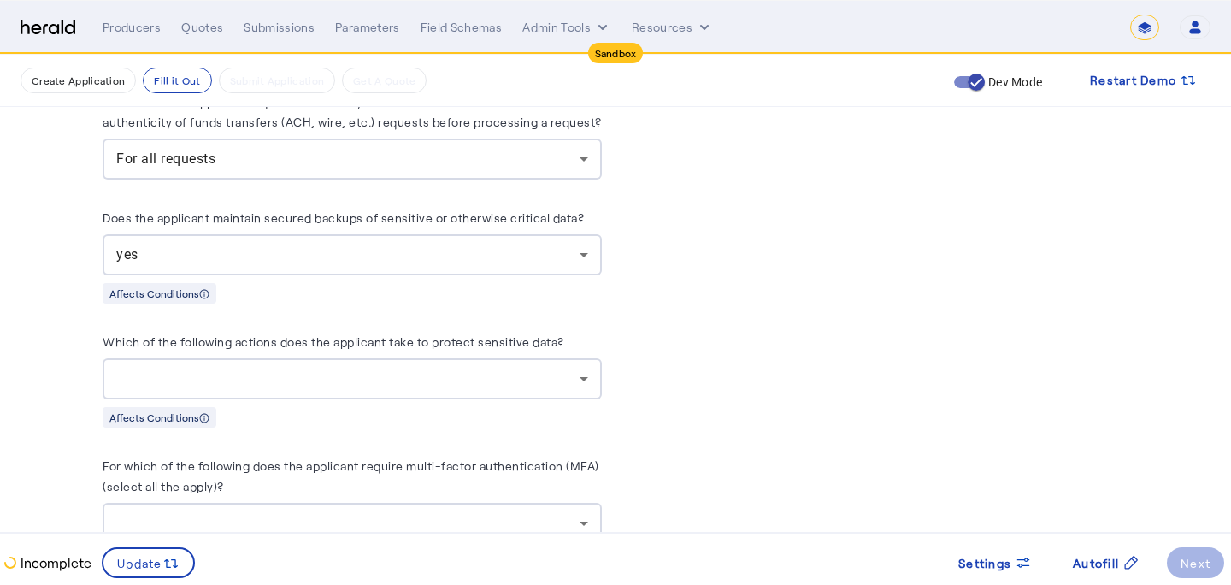
click at [272, 381] on div at bounding box center [347, 378] width 463 height 21
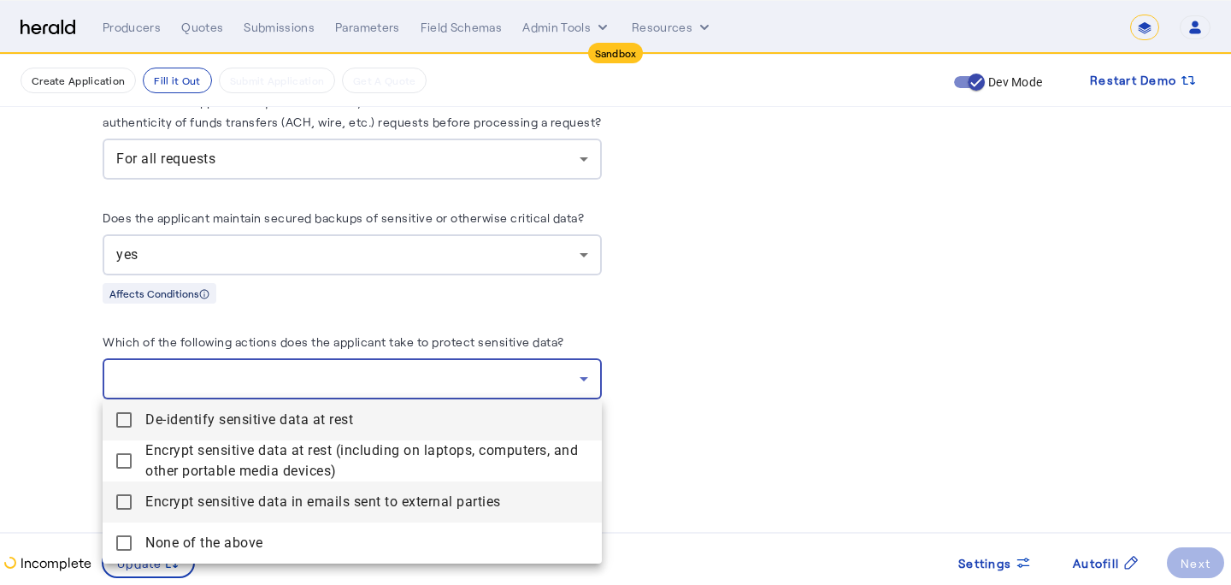
click at [268, 498] on span "Encrypt sensitive data in emails sent to external parties" at bounding box center [366, 502] width 443 height 21
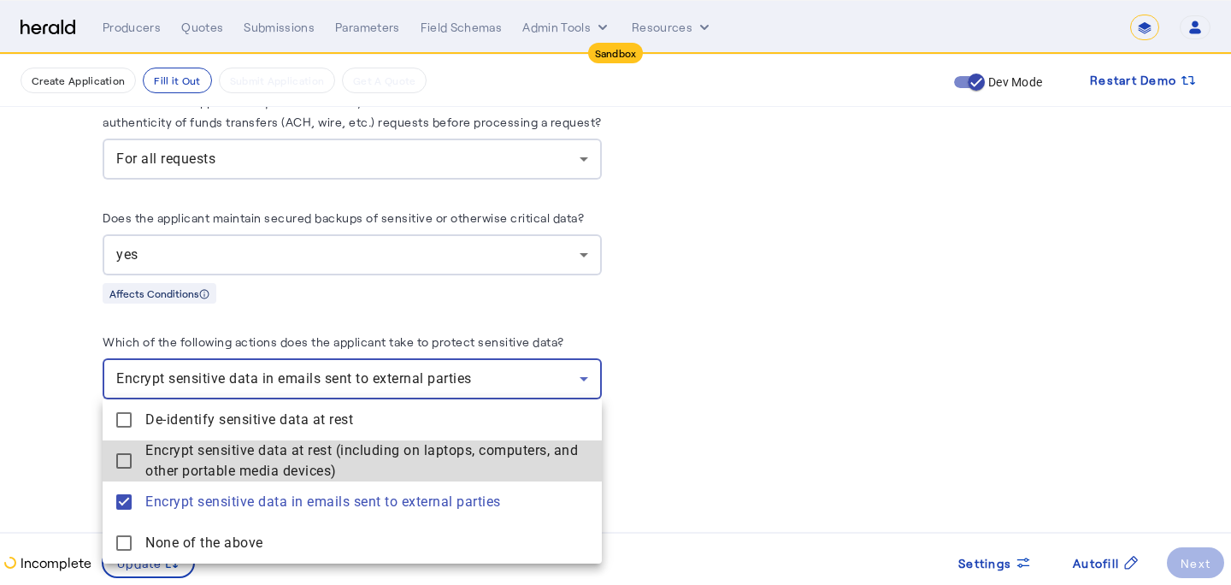
click at [280, 470] on span "Encrypt sensitive data at rest (including on laptops, computers, and other port…" at bounding box center [366, 460] width 443 height 41
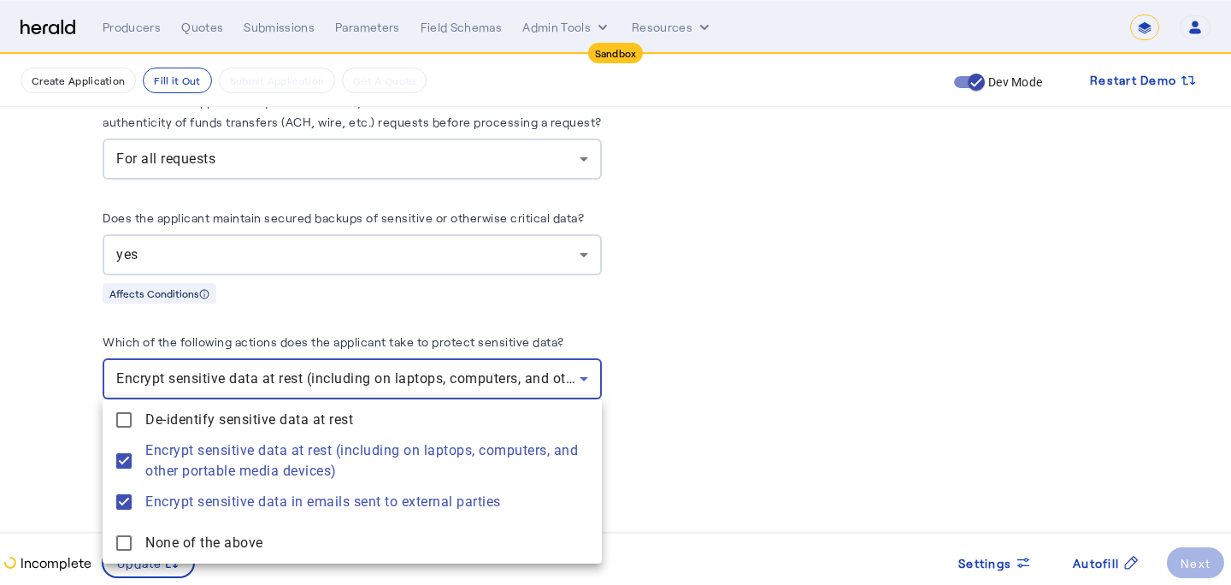
click at [74, 395] on div at bounding box center [615, 292] width 1231 height 585
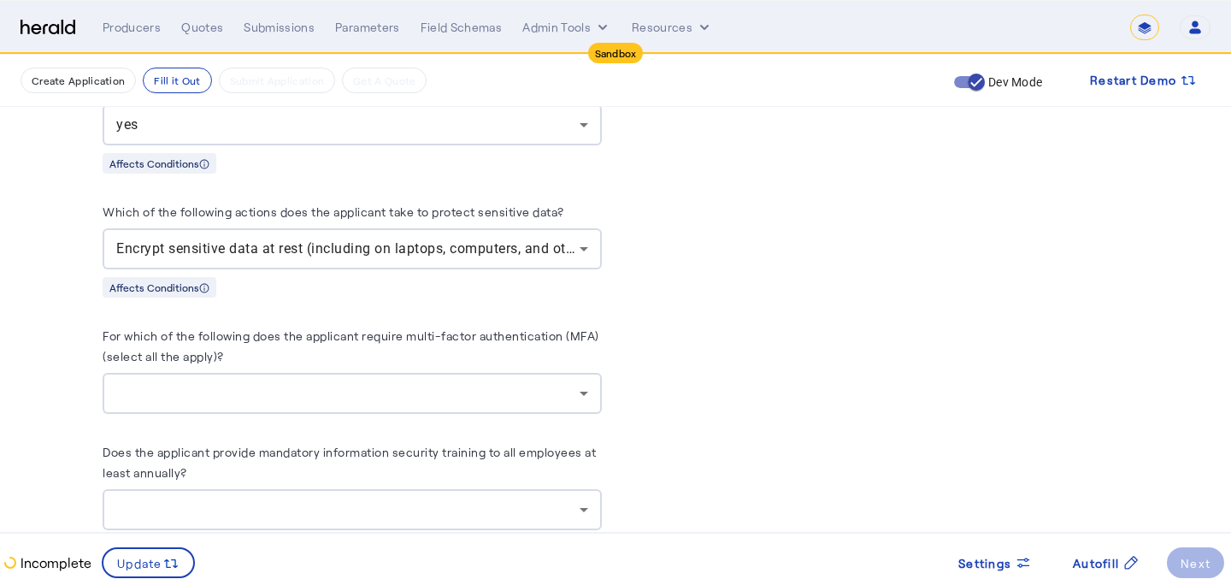
scroll to position [1799, 0]
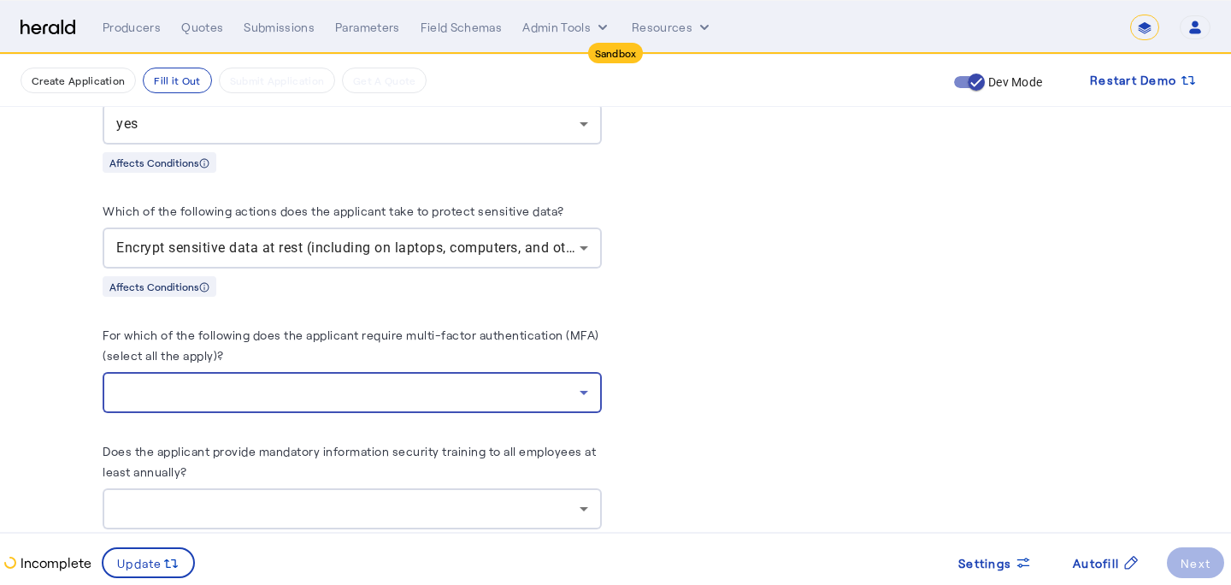
click at [156, 386] on div at bounding box center [347, 392] width 463 height 21
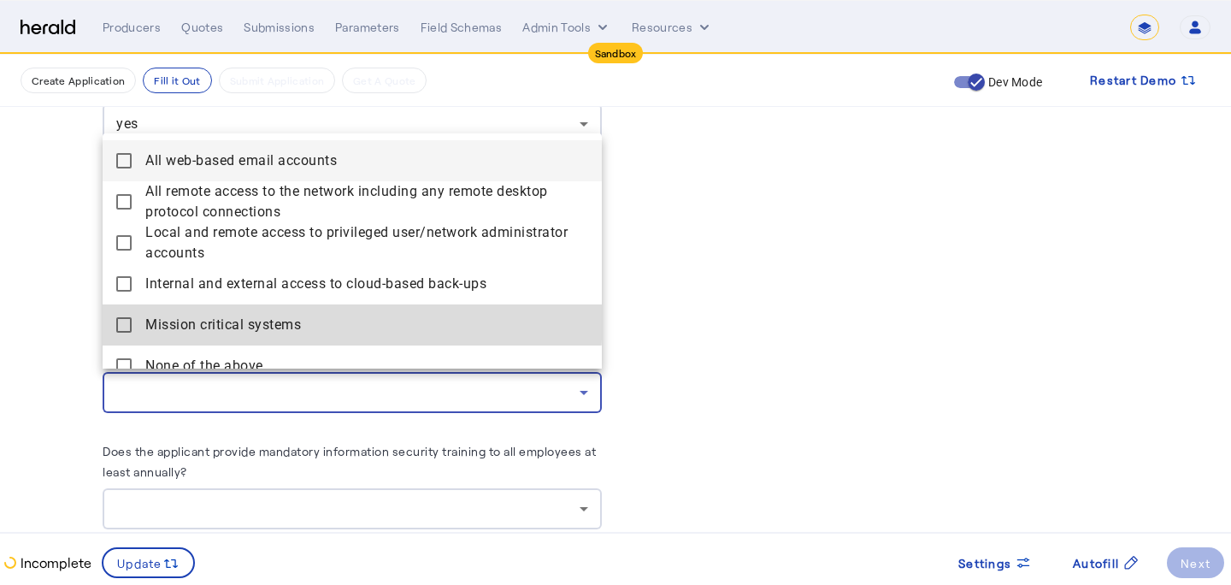
click at [200, 315] on span "Mission critical systems" at bounding box center [366, 325] width 443 height 21
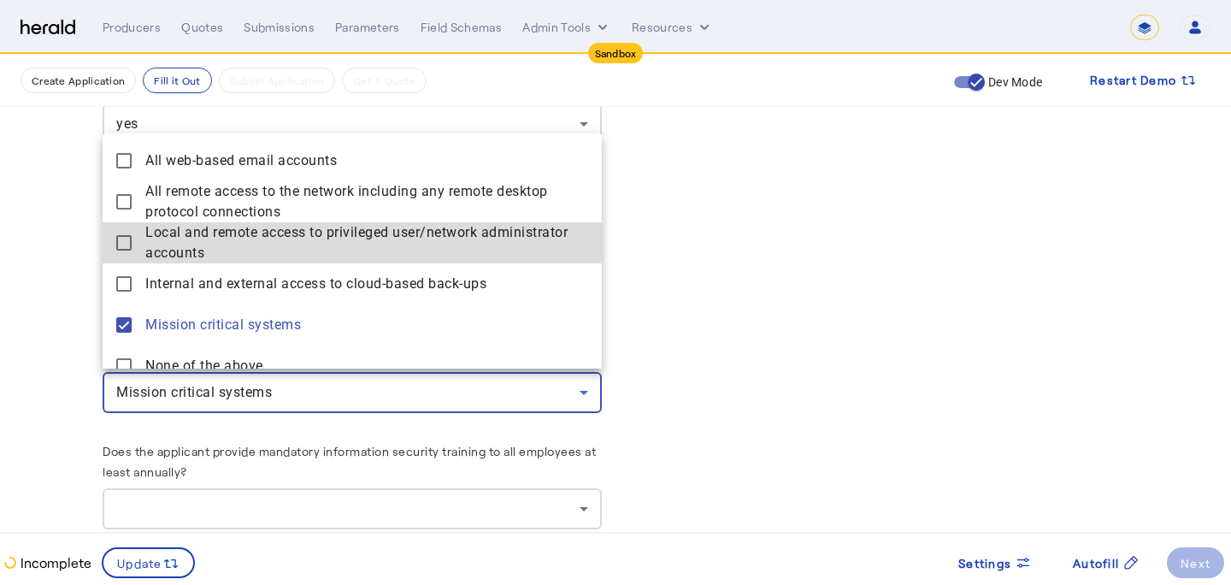
click at [218, 241] on span "Local and remote access to privileged user/network administrator accounts" at bounding box center [366, 242] width 443 height 41
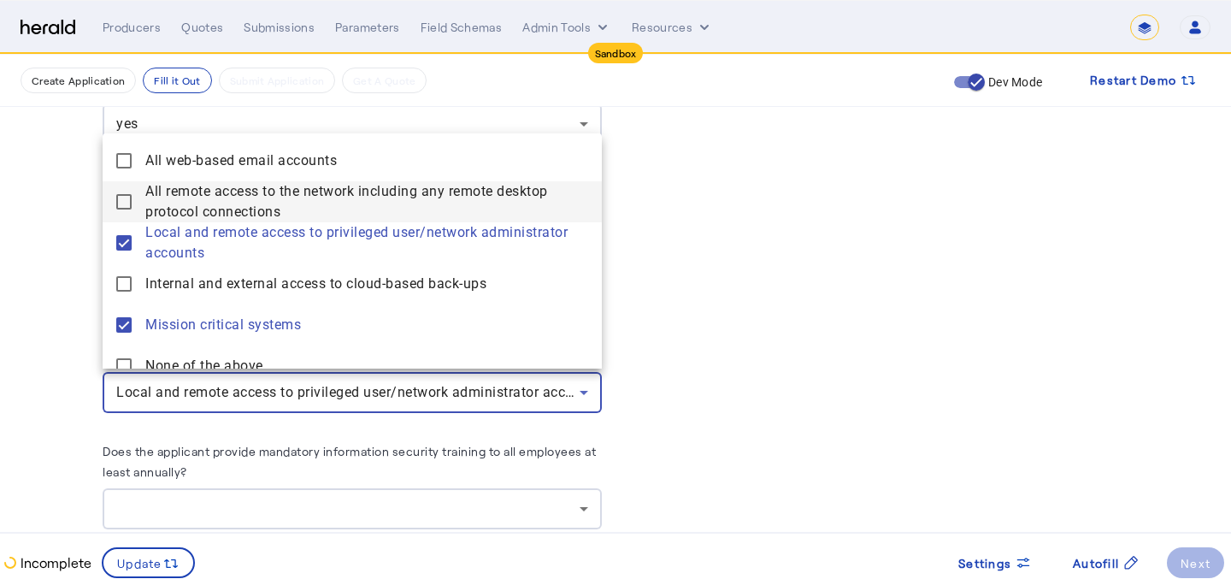
click at [235, 207] on span "All remote access to the network including any remote desktop protocol connecti…" at bounding box center [366, 201] width 443 height 41
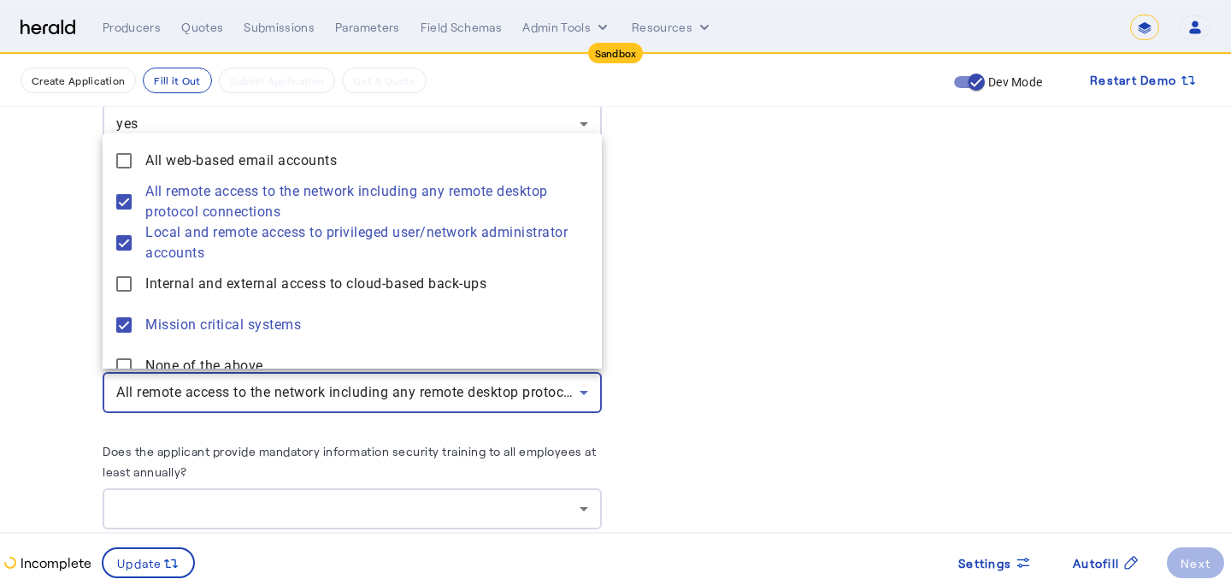
click at [38, 304] on div at bounding box center [615, 292] width 1231 height 585
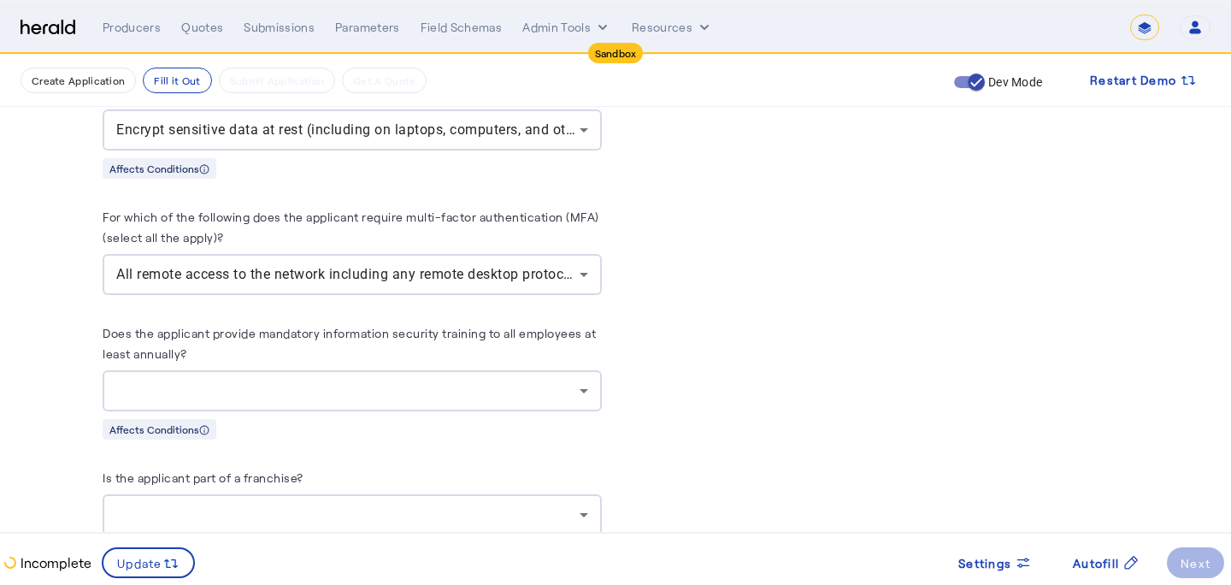
scroll to position [1969, 0]
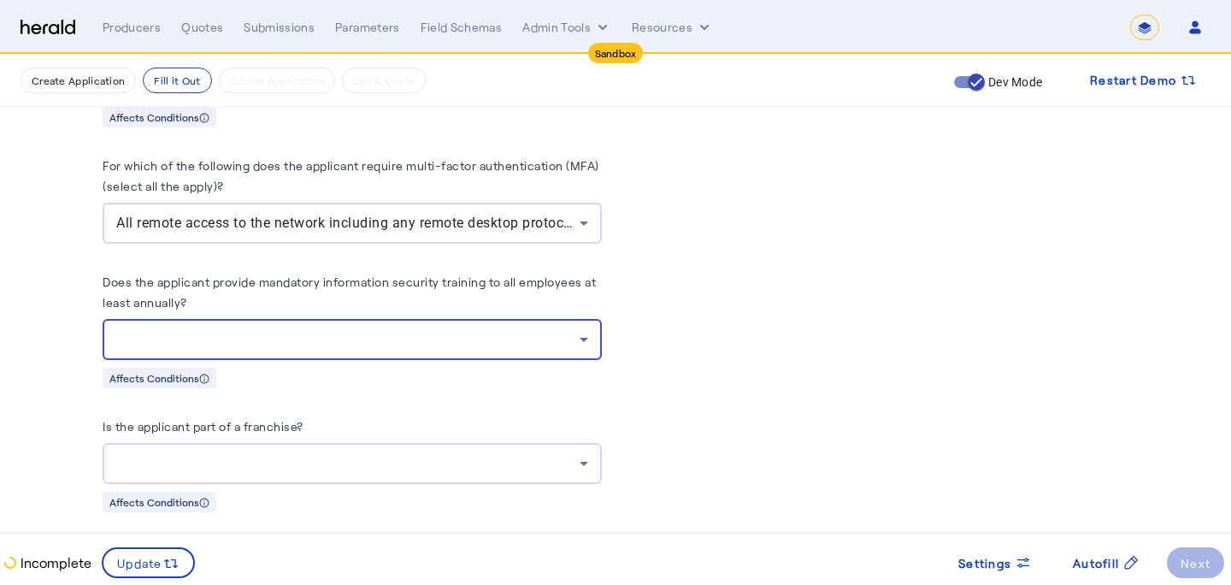
click at [191, 336] on div at bounding box center [347, 339] width 463 height 21
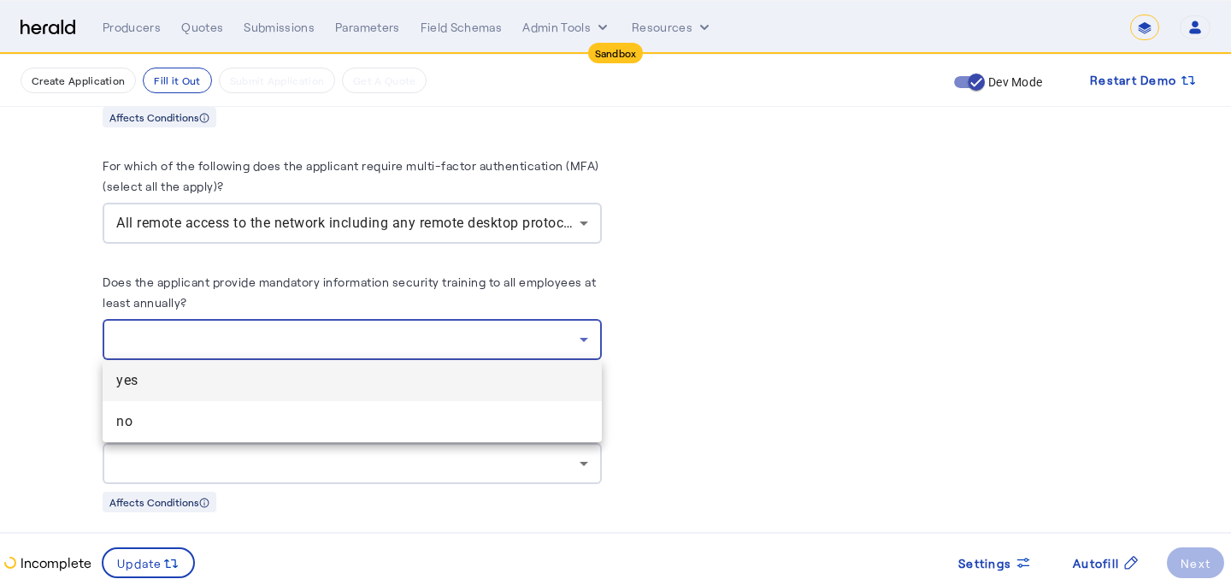
click at [215, 390] on span "yes" at bounding box center [352, 380] width 472 height 21
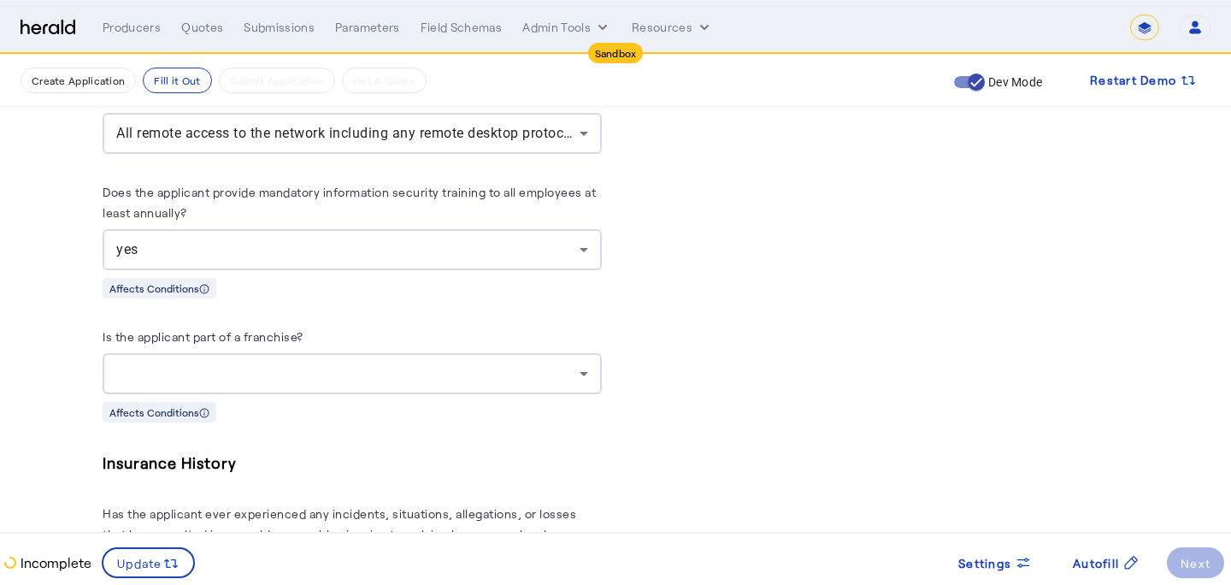
scroll to position [2078, 0]
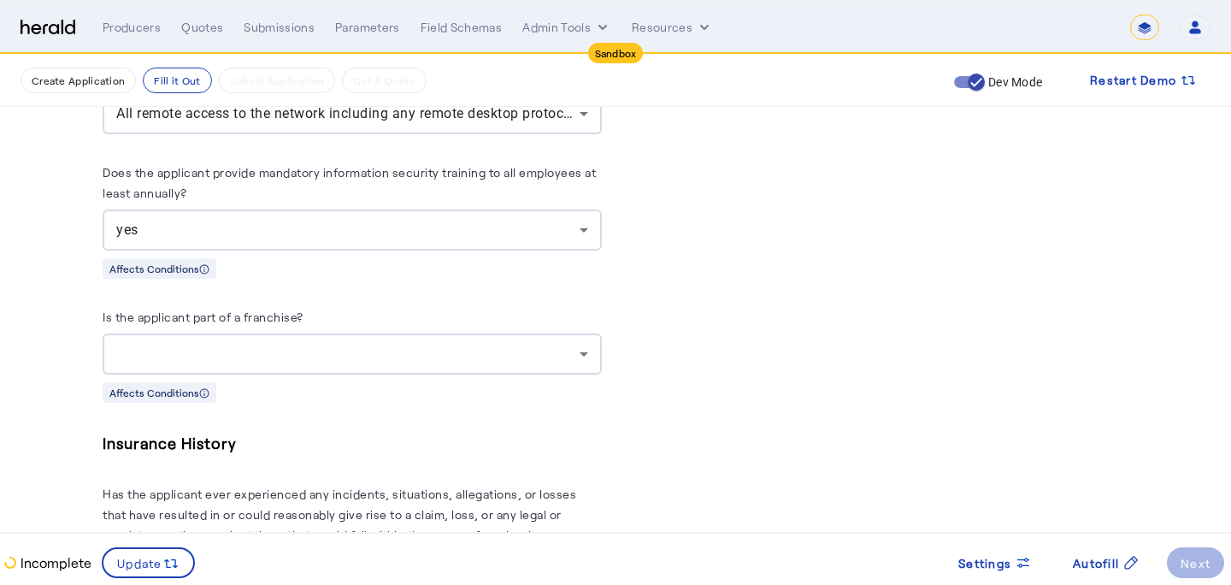
click at [292, 361] on div at bounding box center [352, 353] width 472 height 41
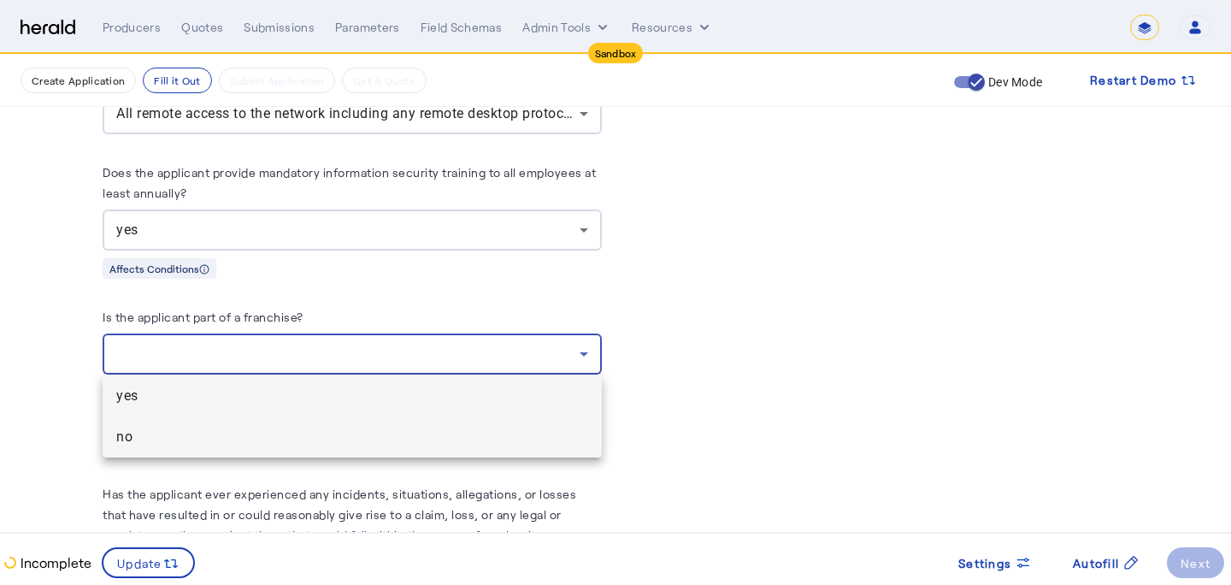
click at [253, 431] on span "no" at bounding box center [352, 437] width 472 height 21
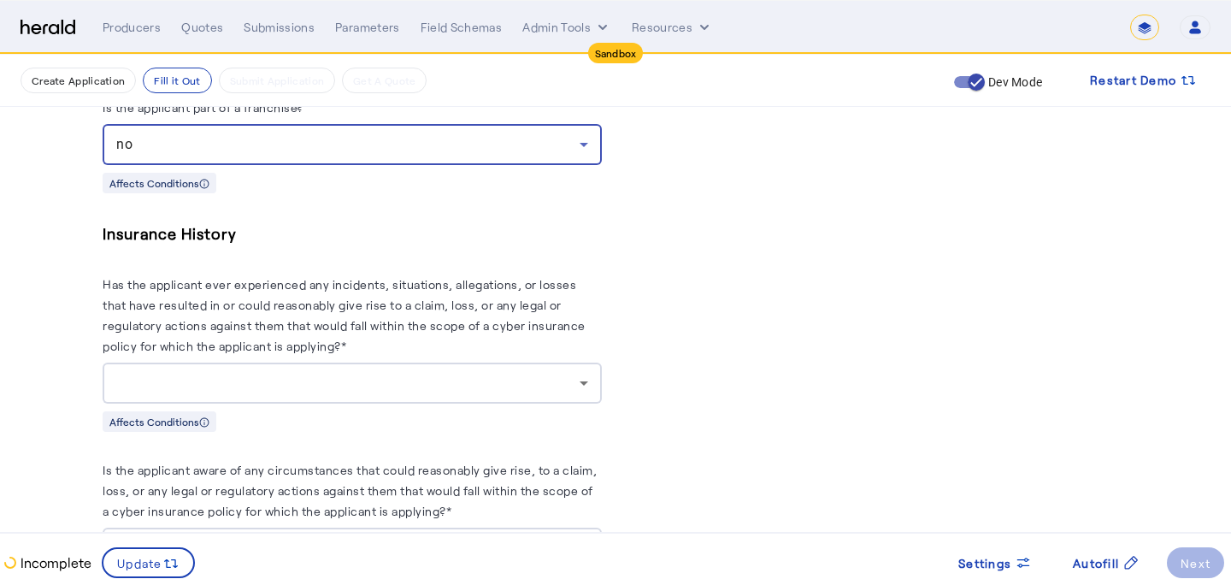
scroll to position [2290, 0]
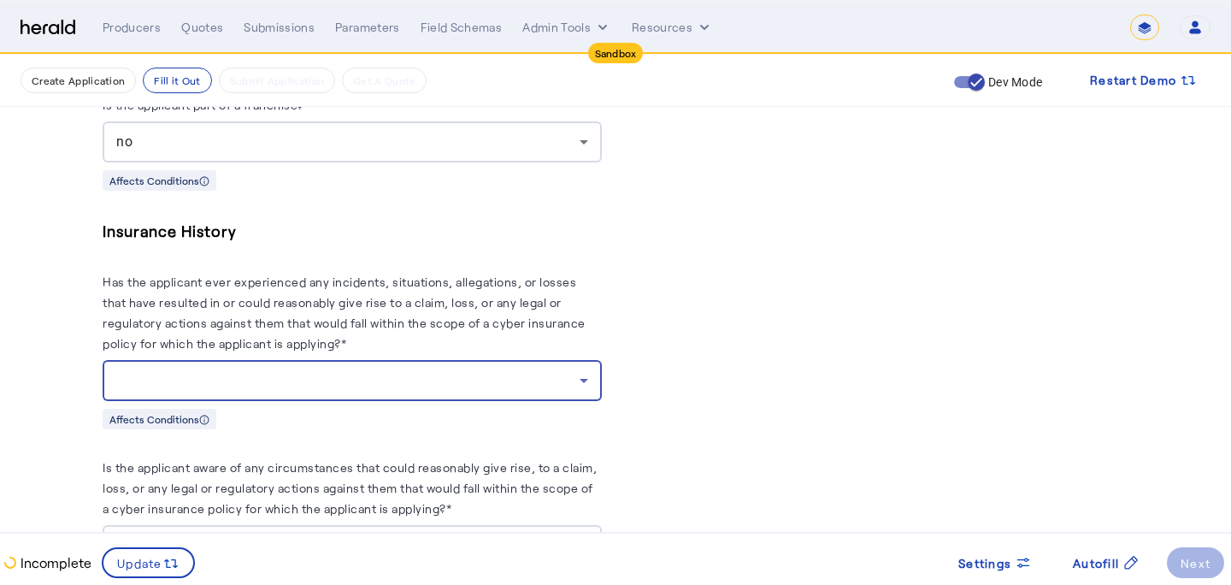
click at [264, 383] on div at bounding box center [347, 380] width 463 height 21
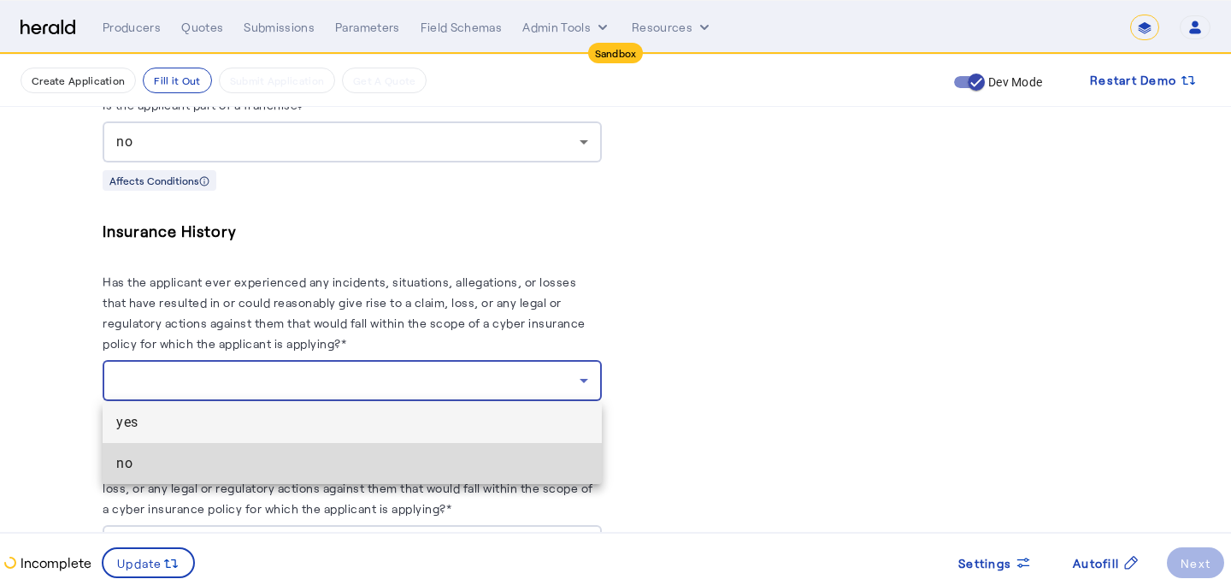
click at [256, 474] on mat-option "no" at bounding box center [352, 463] width 499 height 41
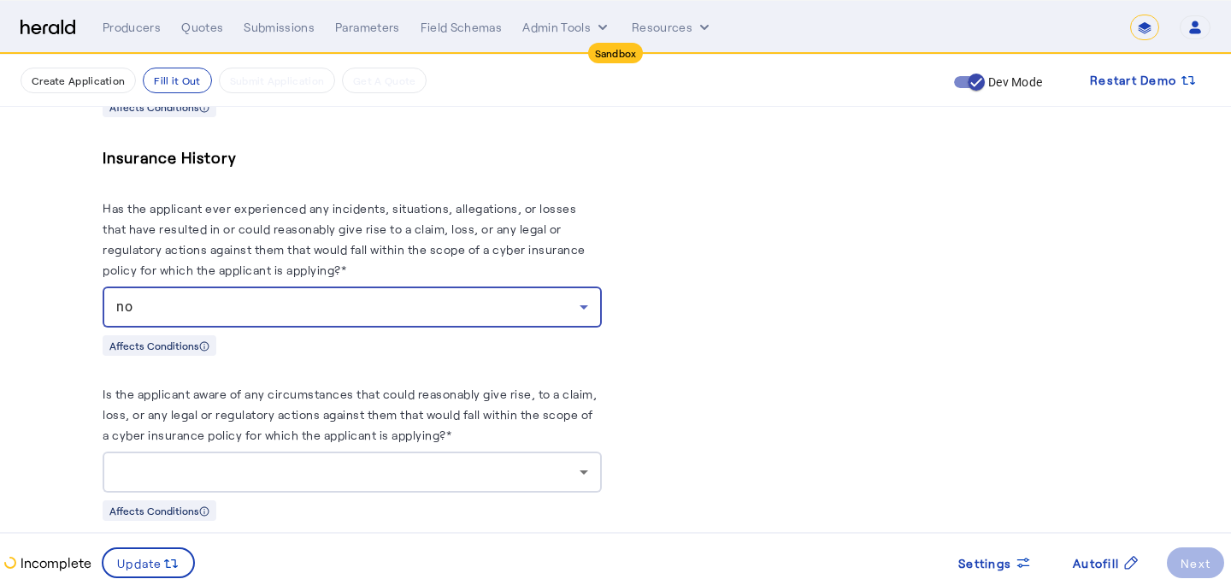
scroll to position [2393, 0]
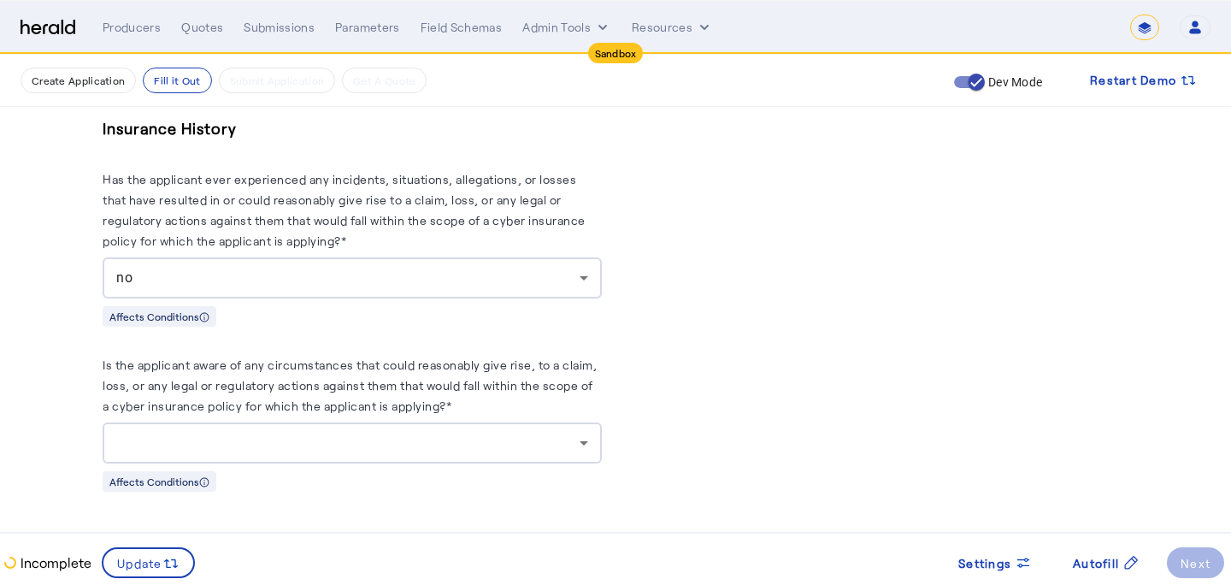
click at [275, 453] on div at bounding box center [352, 442] width 472 height 41
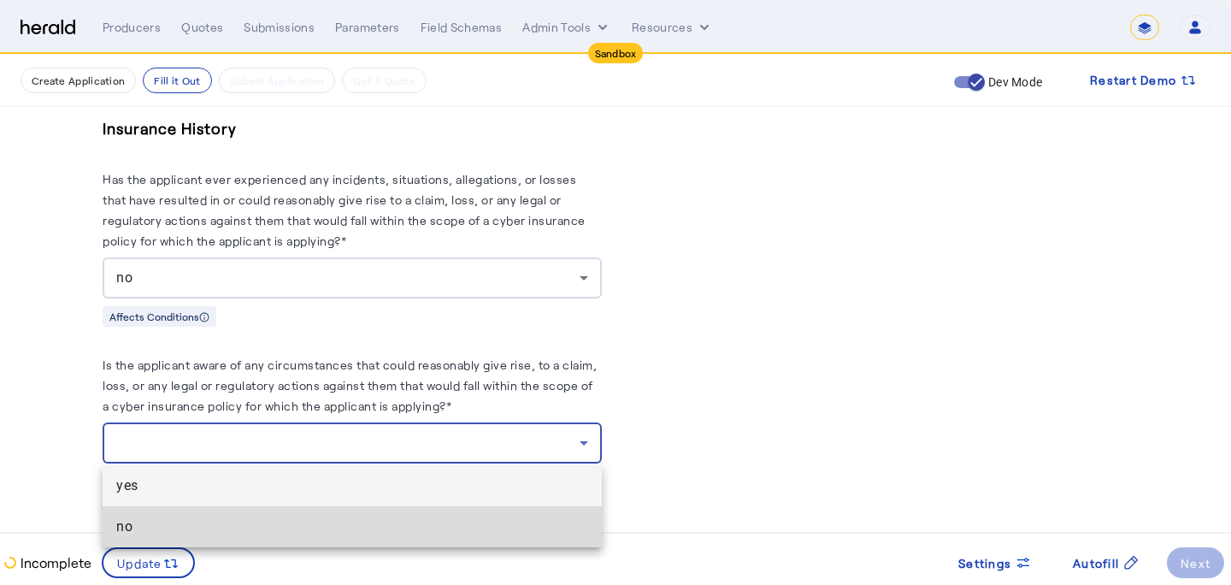
click at [313, 533] on span "no" at bounding box center [352, 526] width 472 height 21
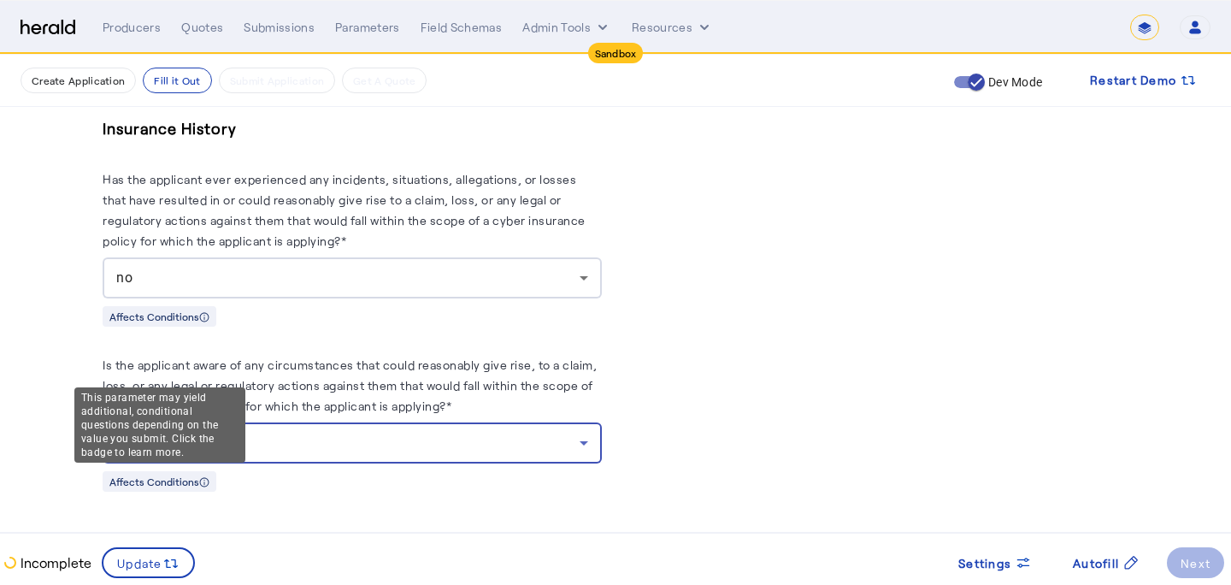
scroll to position [2394, 0]
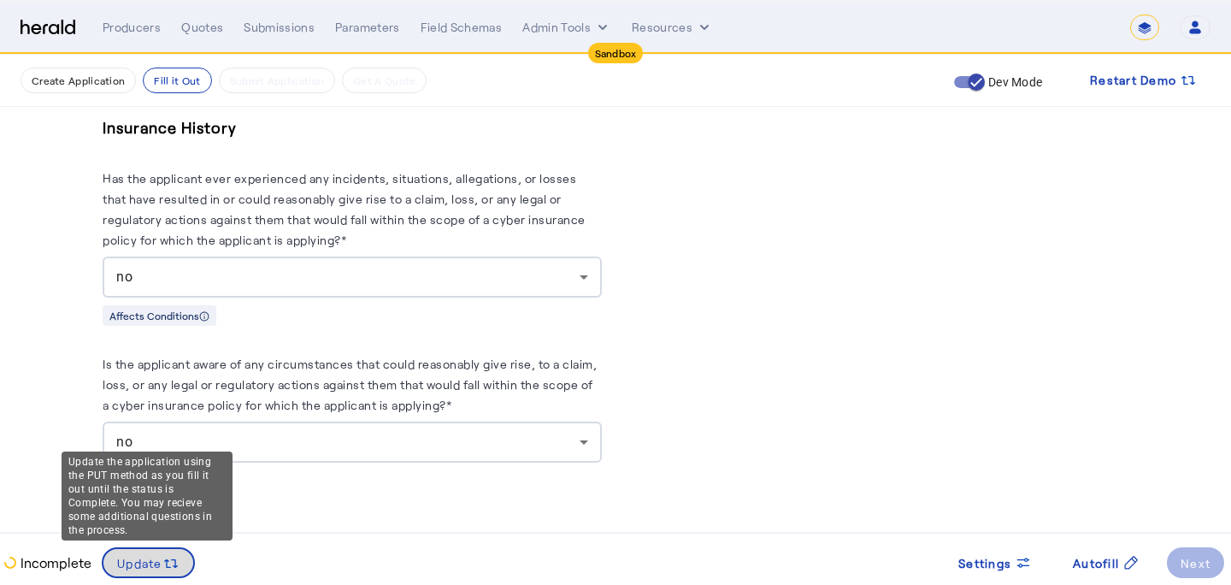
click at [158, 565] on span "Update" at bounding box center [139, 563] width 45 height 18
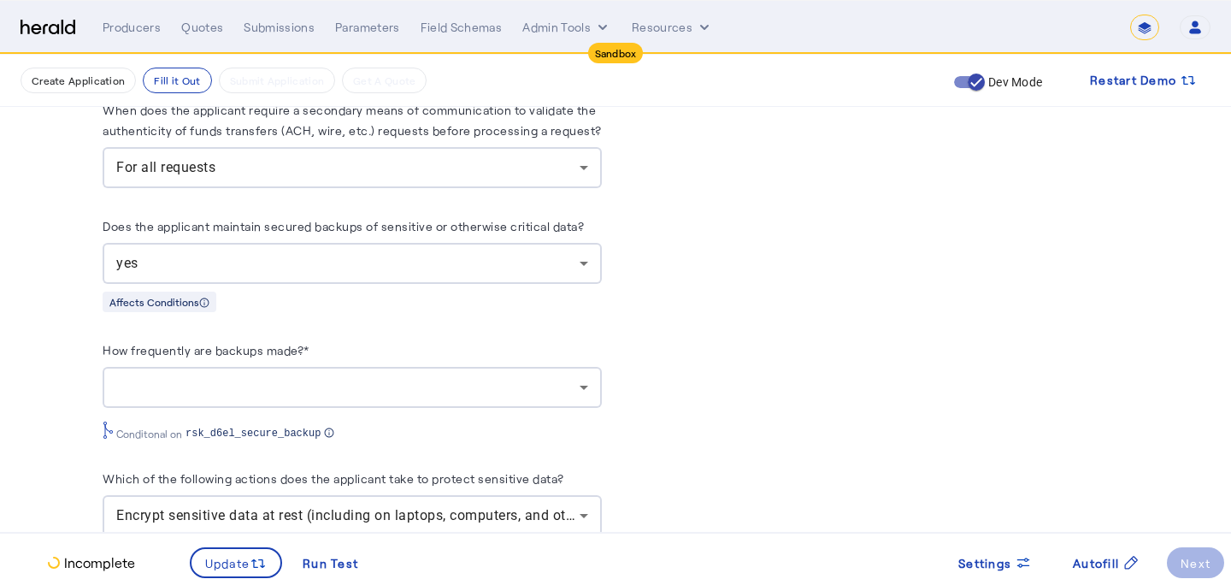
scroll to position [1809, 0]
click at [461, 390] on div at bounding box center [347, 389] width 463 height 21
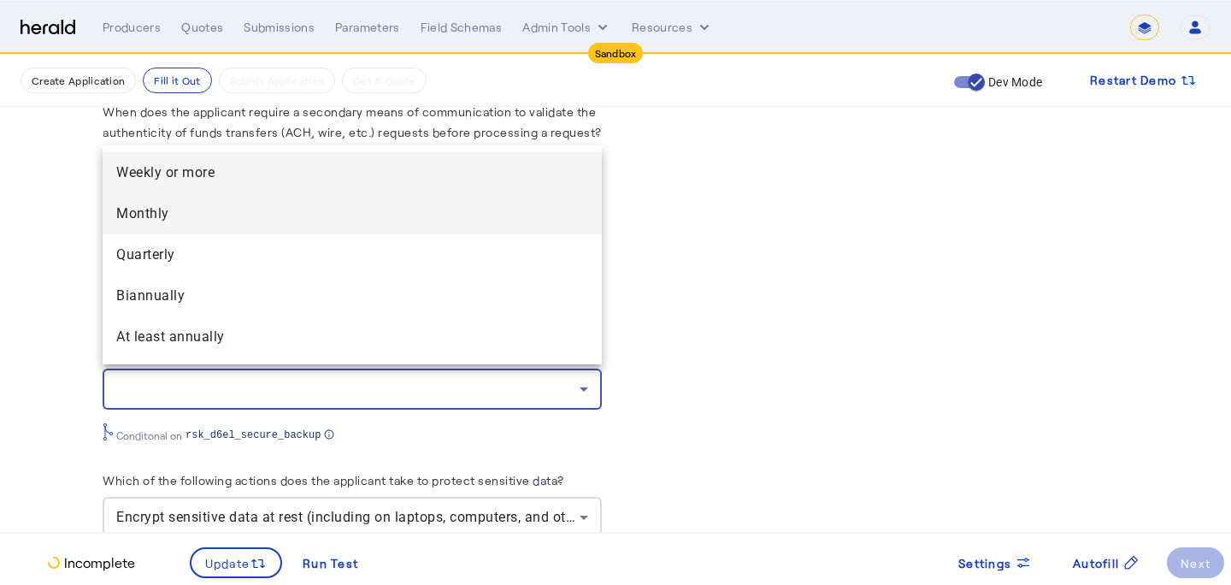
click at [346, 210] on span "Monthly" at bounding box center [352, 213] width 472 height 21
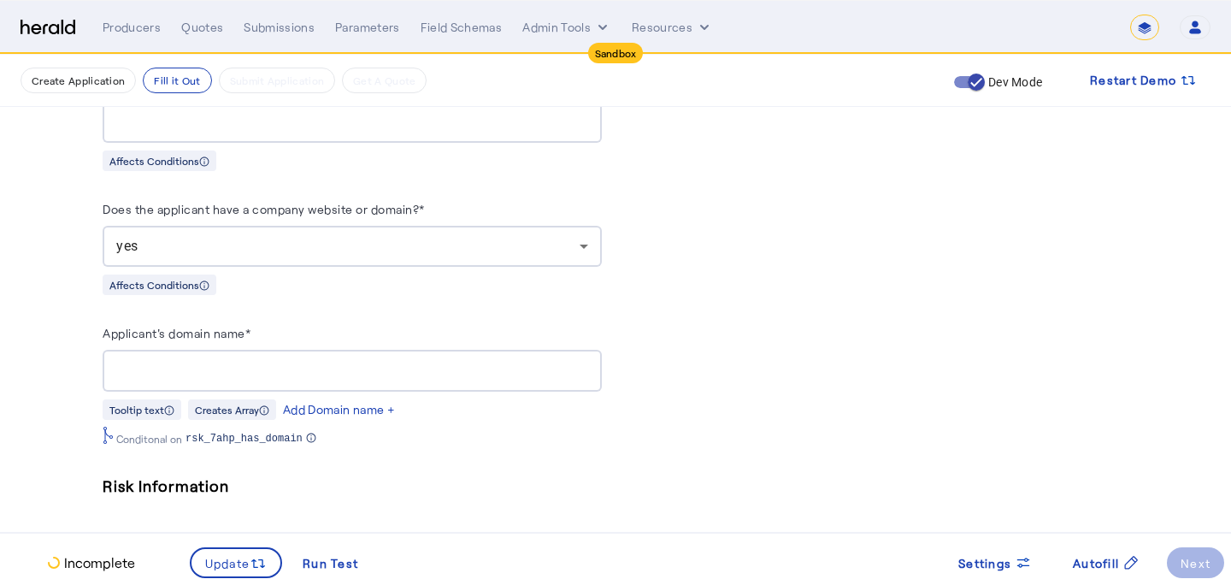
scroll to position [1145, 0]
click at [343, 352] on div at bounding box center [352, 370] width 472 height 42
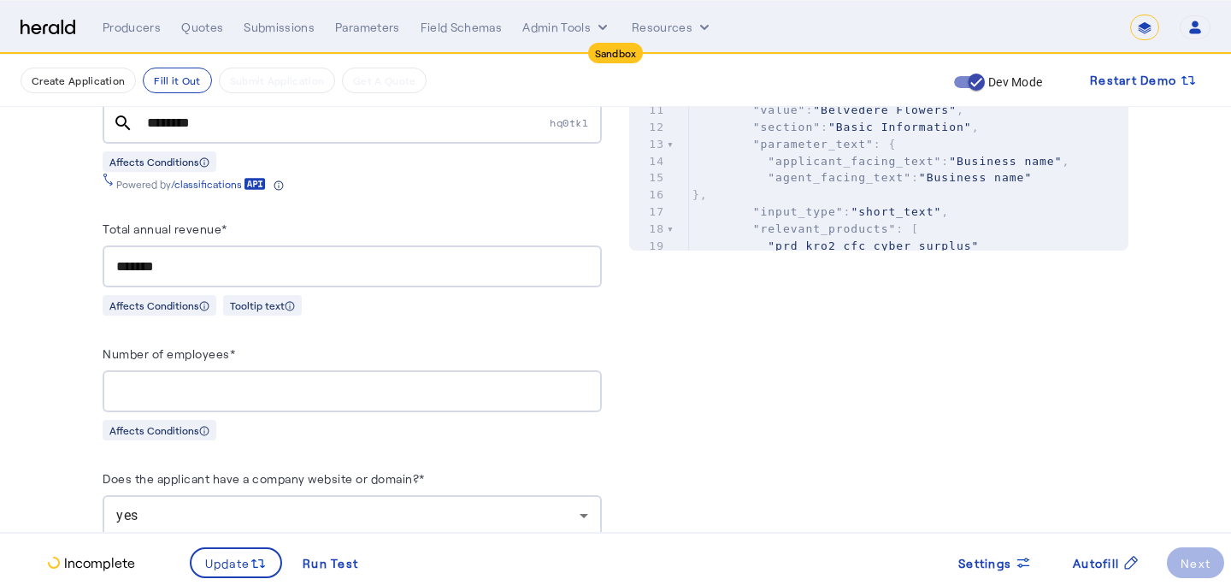
scroll to position [846, 0]
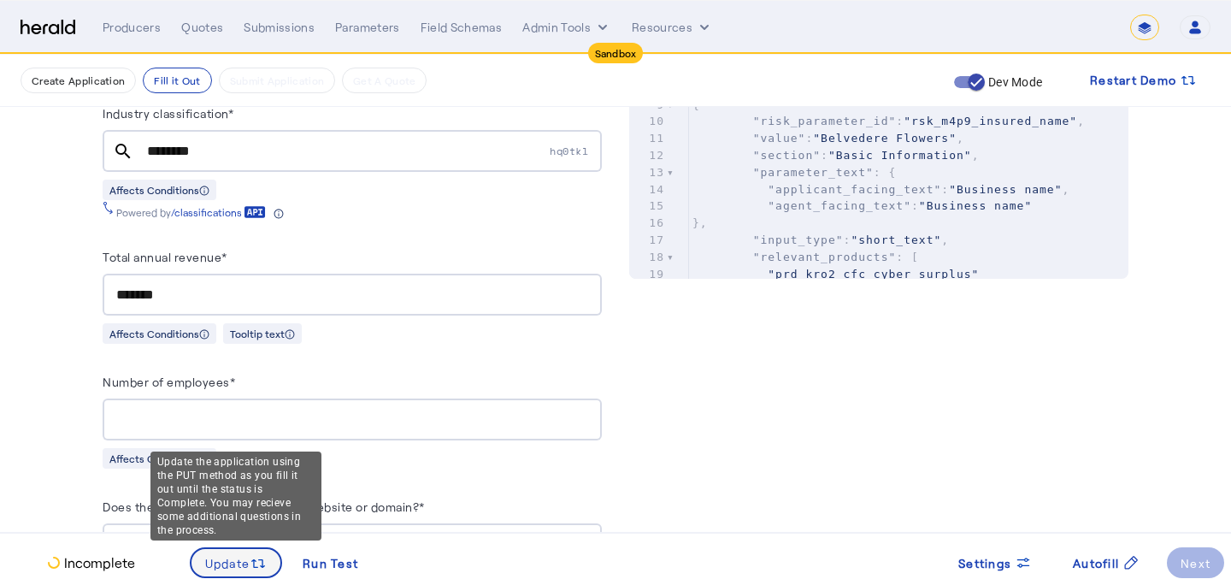
type input "**********"
click at [215, 548] on span at bounding box center [236, 562] width 90 height 41
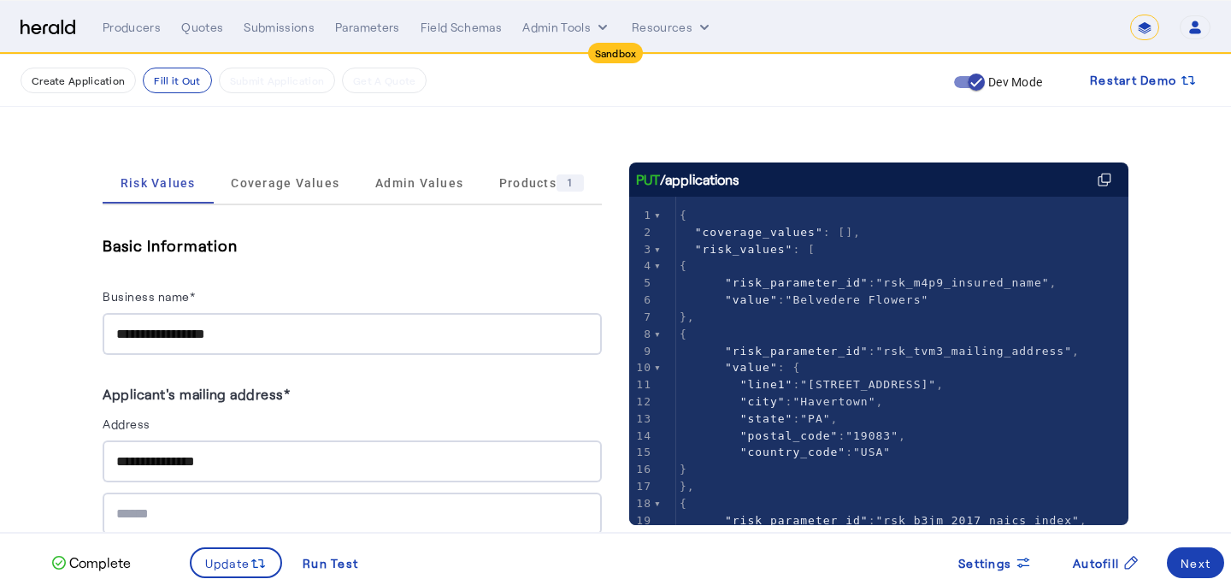
scroll to position [199, 0]
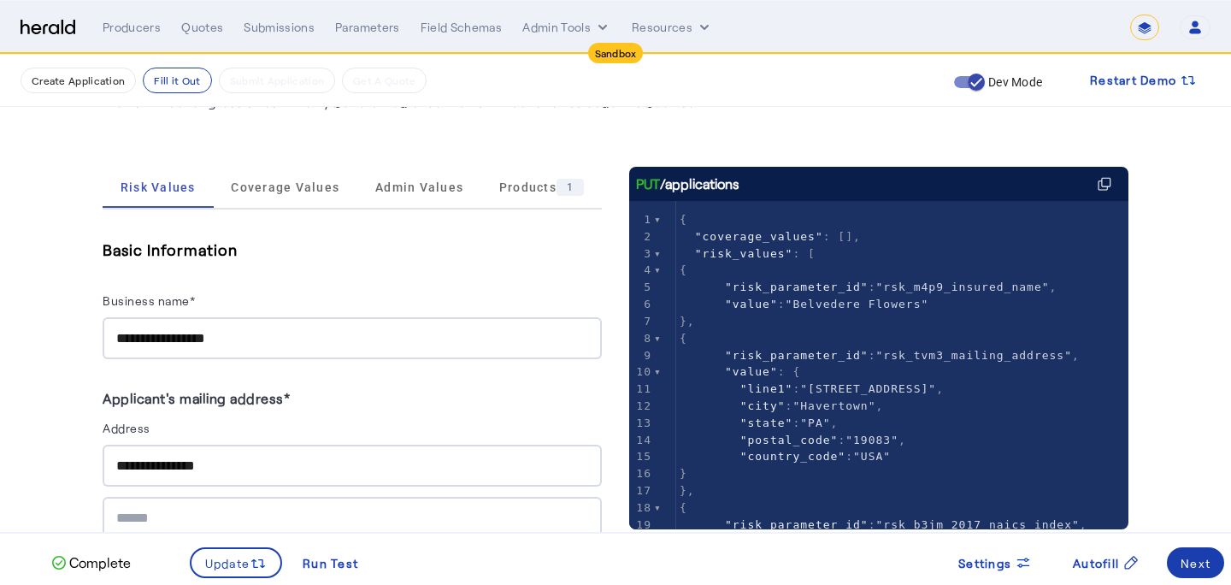
click at [1206, 561] on div "Next" at bounding box center [1196, 563] width 30 height 18
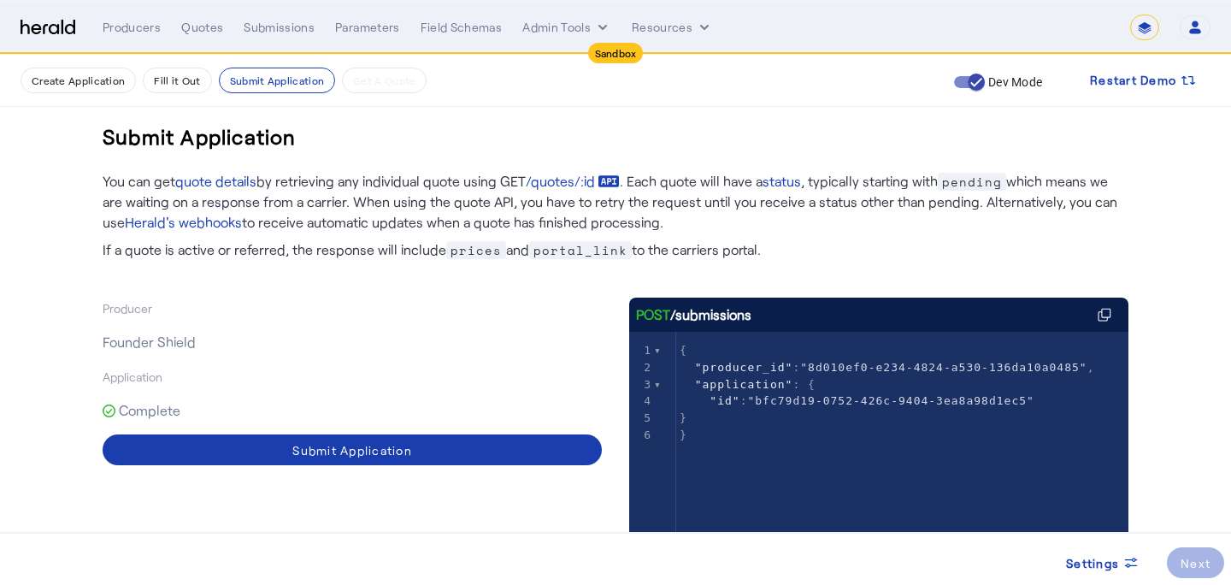
click at [429, 457] on span at bounding box center [352, 449] width 499 height 41
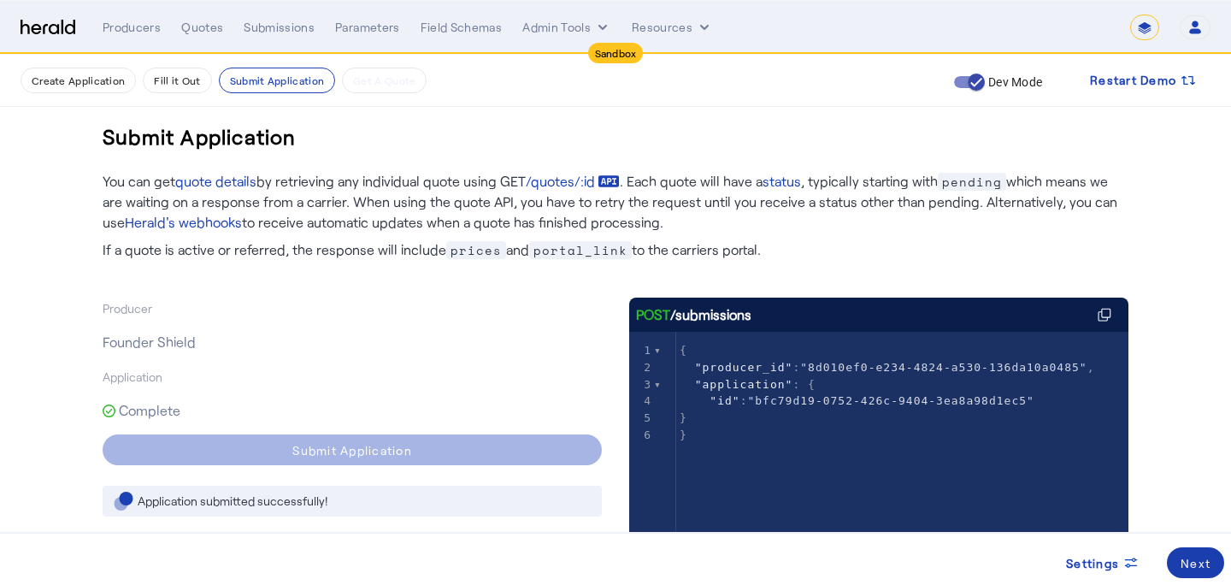
click at [1199, 558] on div "Next" at bounding box center [1196, 563] width 30 height 18
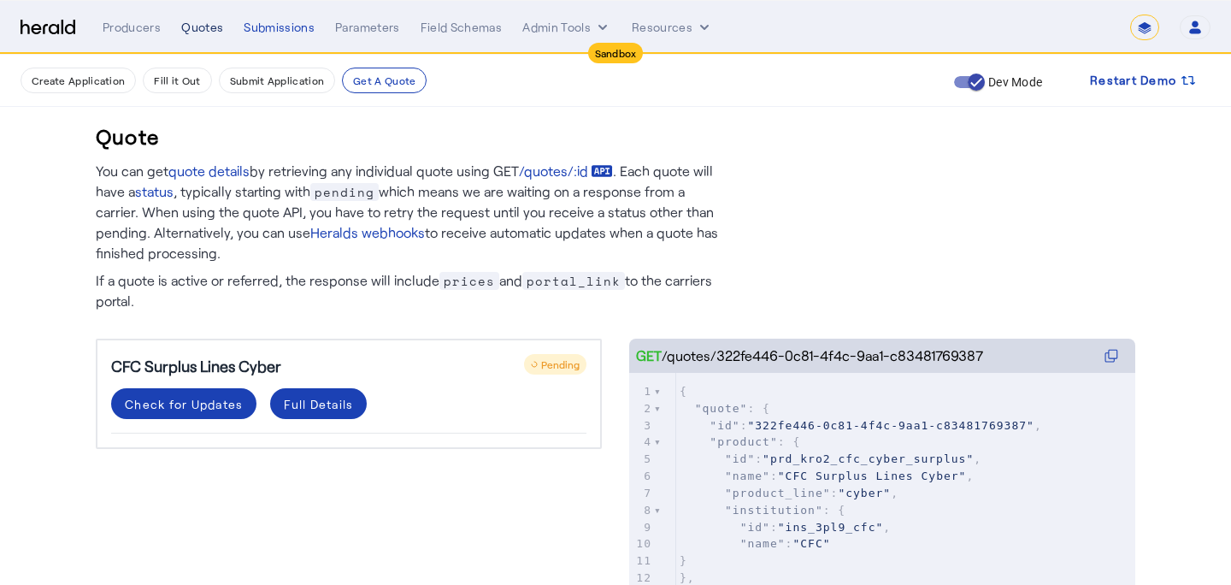
click at [201, 31] on div "Quotes" at bounding box center [202, 27] width 42 height 17
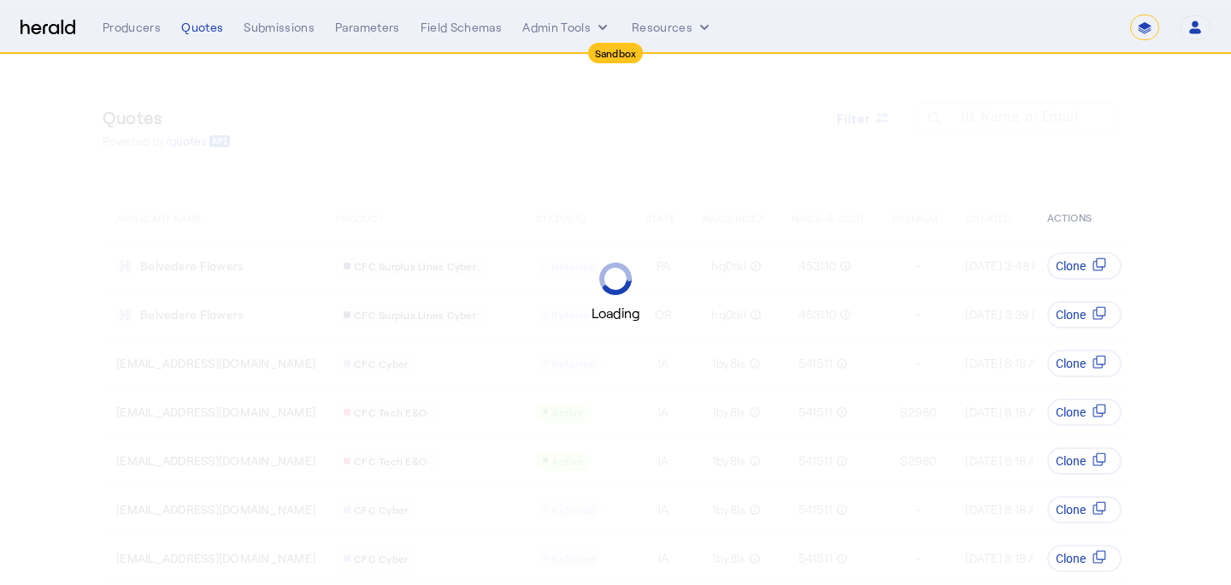
select select "*******"
select select "pfm_lx2v_founder_shield"
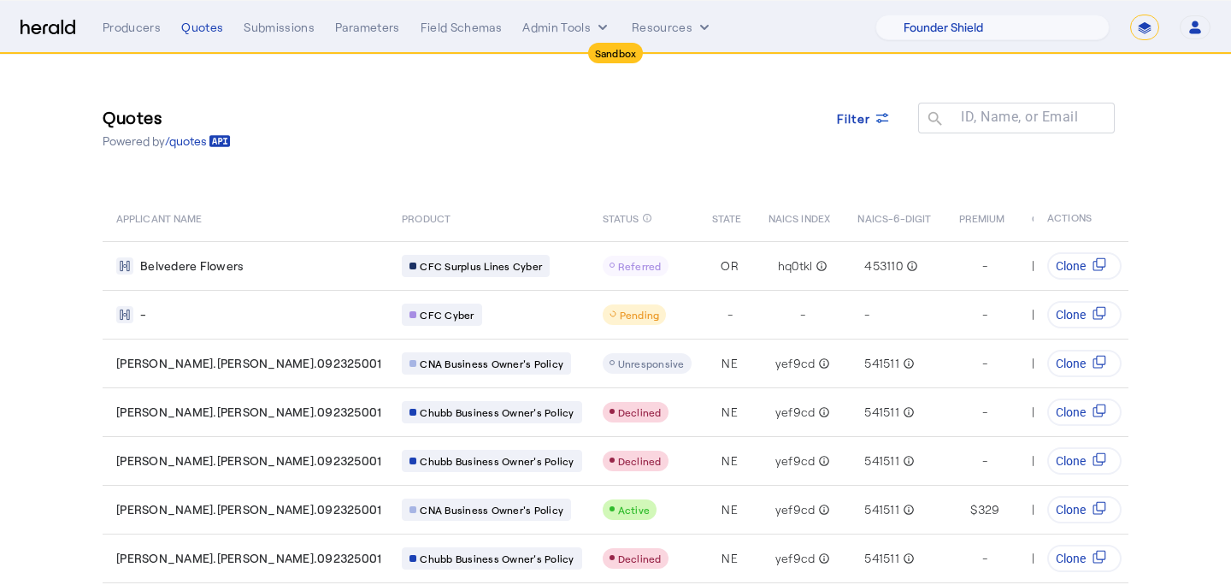
select select "pfm_lx2v_founder_shield"
select select "*******"
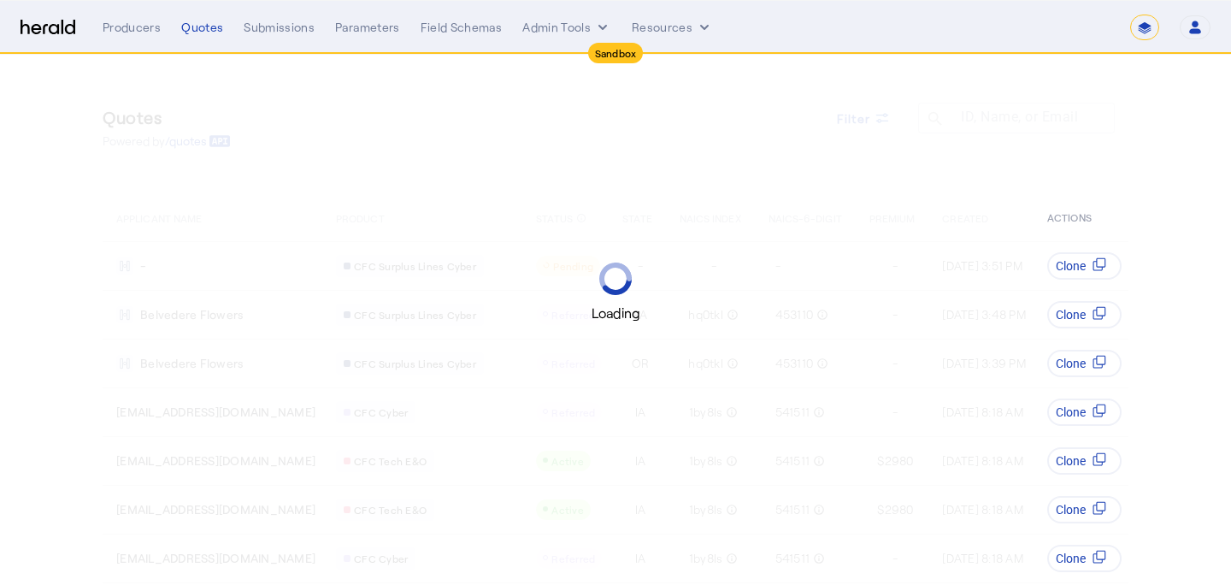
select select "*******"
select select "pfm_lx2v_founder_shield"
select select "*******"
select select "pfm_lx2v_founder_shield"
